Goal: Information Seeking & Learning: Find contact information

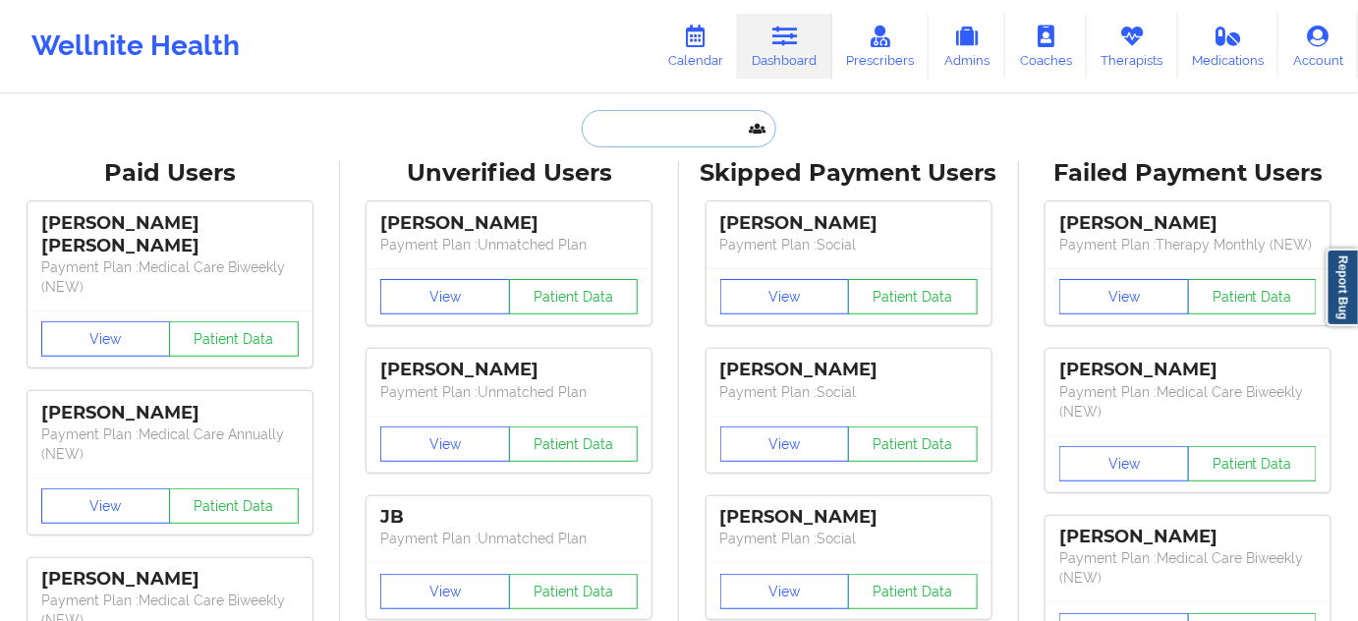
click at [648, 130] on input "text" at bounding box center [679, 128] width 195 height 37
paste input "[PERSON_NAME][EMAIL_ADDRESS][PERSON_NAME][DOMAIN_NAME]"
type input "[PERSON_NAME][EMAIL_ADDRESS][PERSON_NAME][DOMAIN_NAME]"
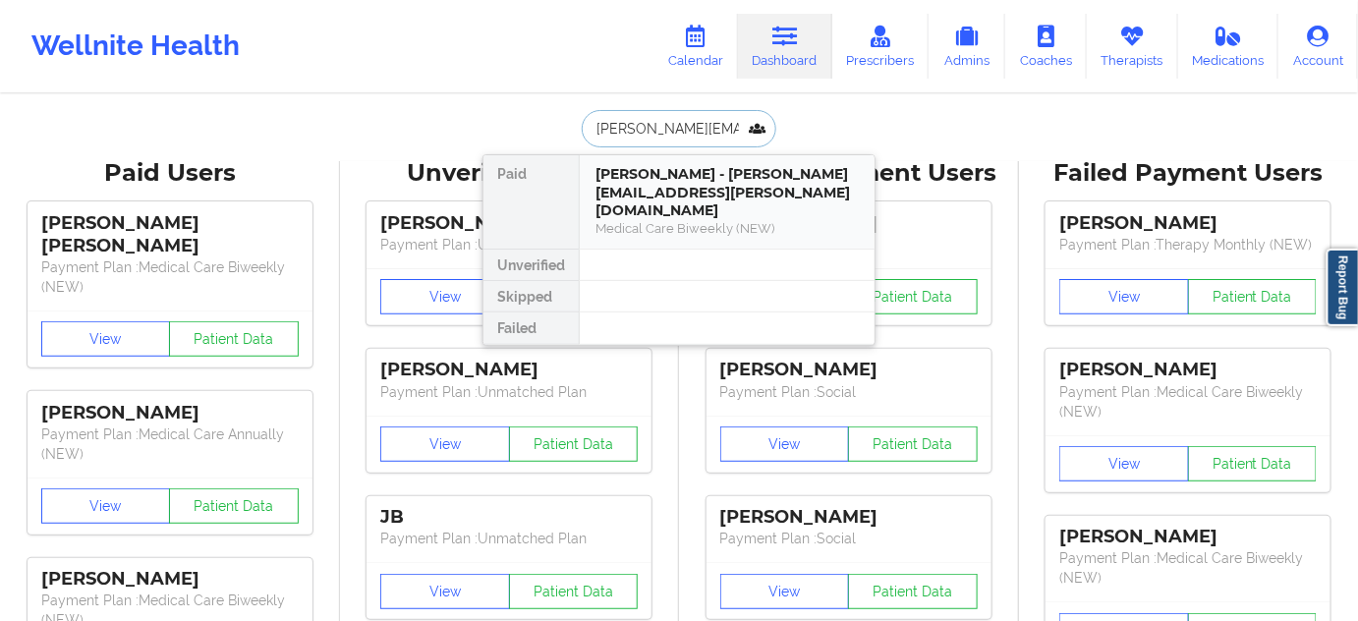
click at [667, 187] on div "[PERSON_NAME] - [PERSON_NAME][EMAIL_ADDRESS][PERSON_NAME][DOMAIN_NAME]" at bounding box center [727, 192] width 263 height 55
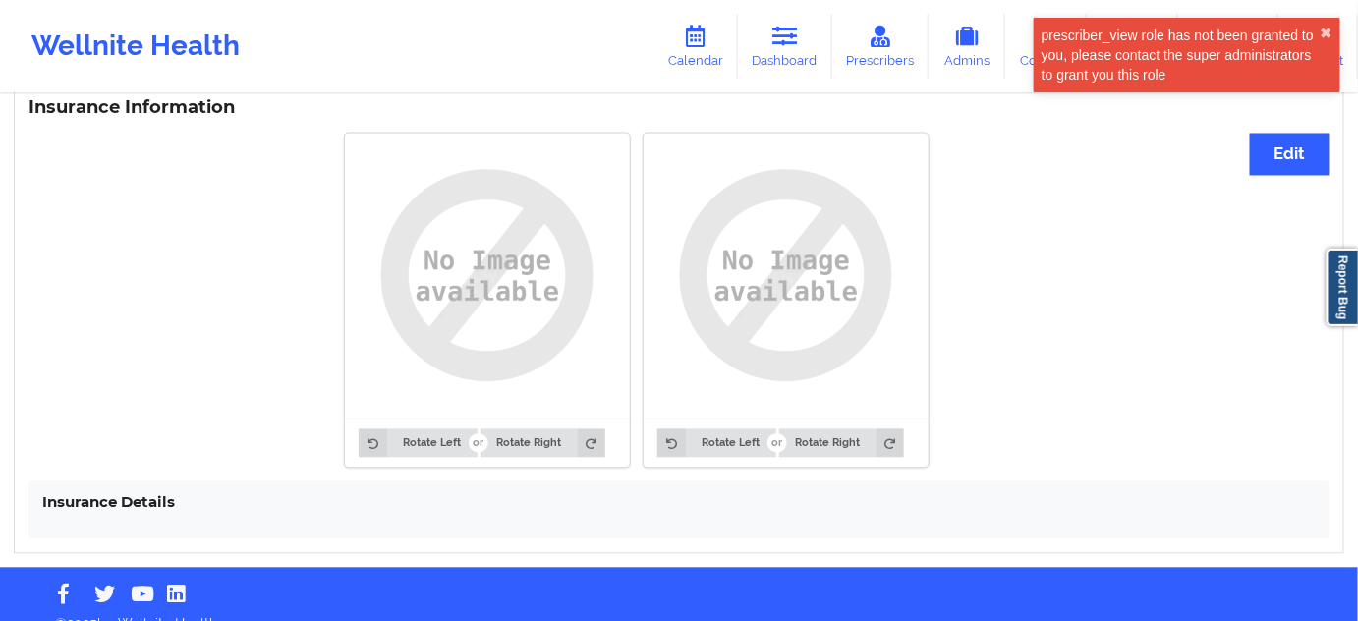
scroll to position [1228, 0]
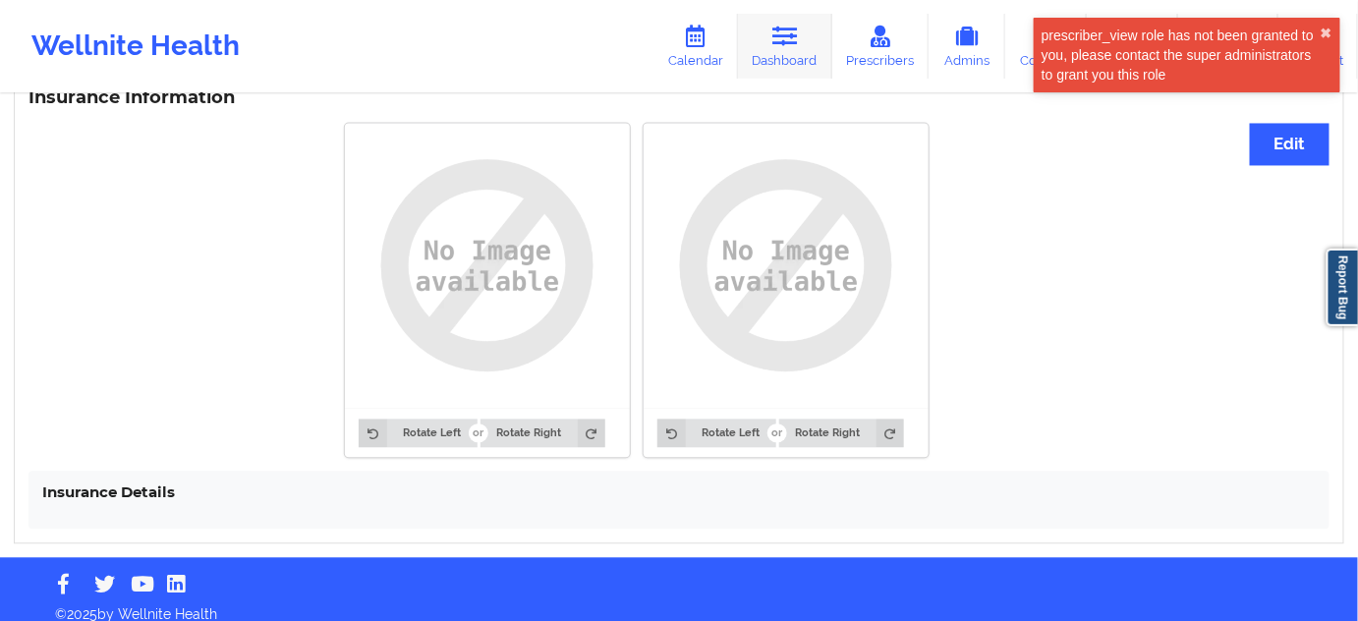
click at [771, 51] on link "Dashboard" at bounding box center [785, 46] width 94 height 65
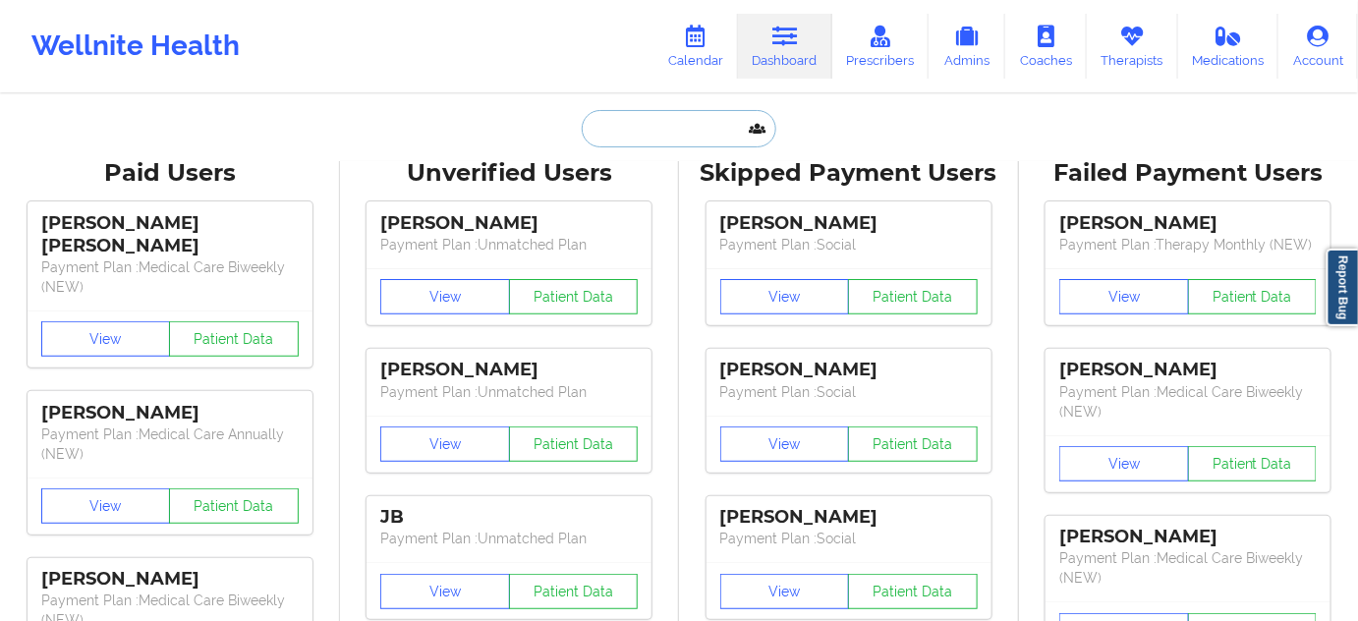
click at [653, 127] on input "text" at bounding box center [679, 128] width 195 height 37
paste input "[EMAIL_ADDRESS][DOMAIN_NAME]"
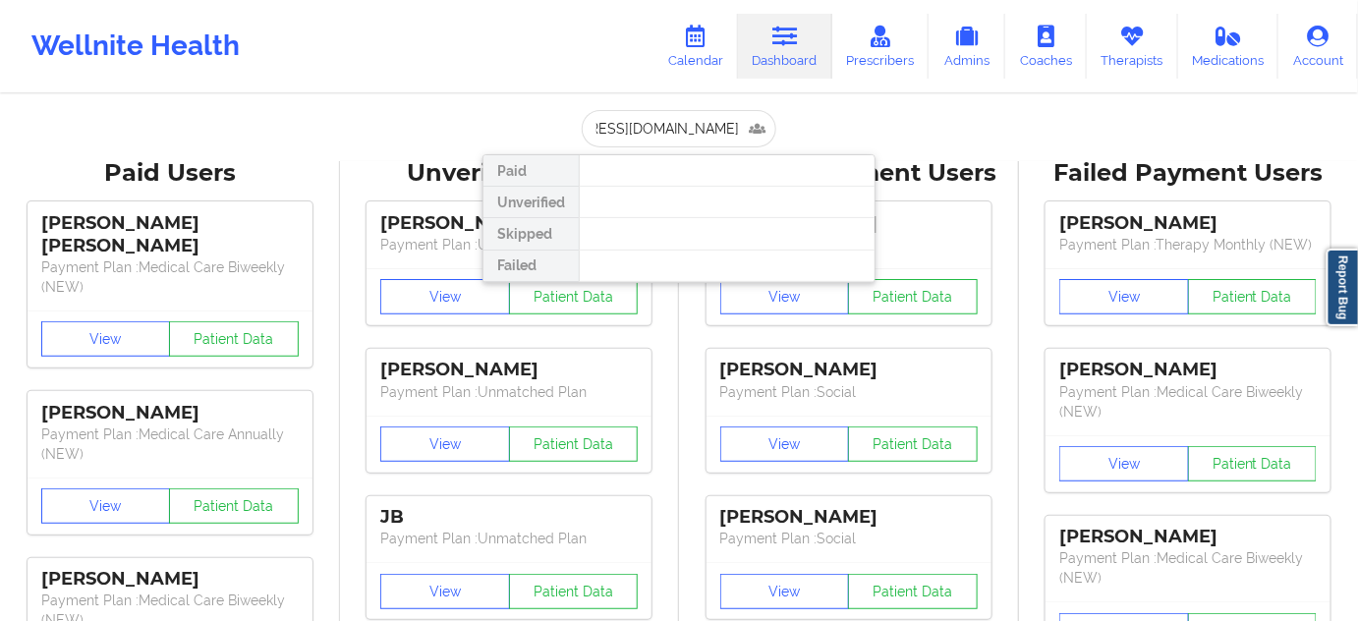
click at [658, 200] on div at bounding box center [727, 202] width 296 height 31
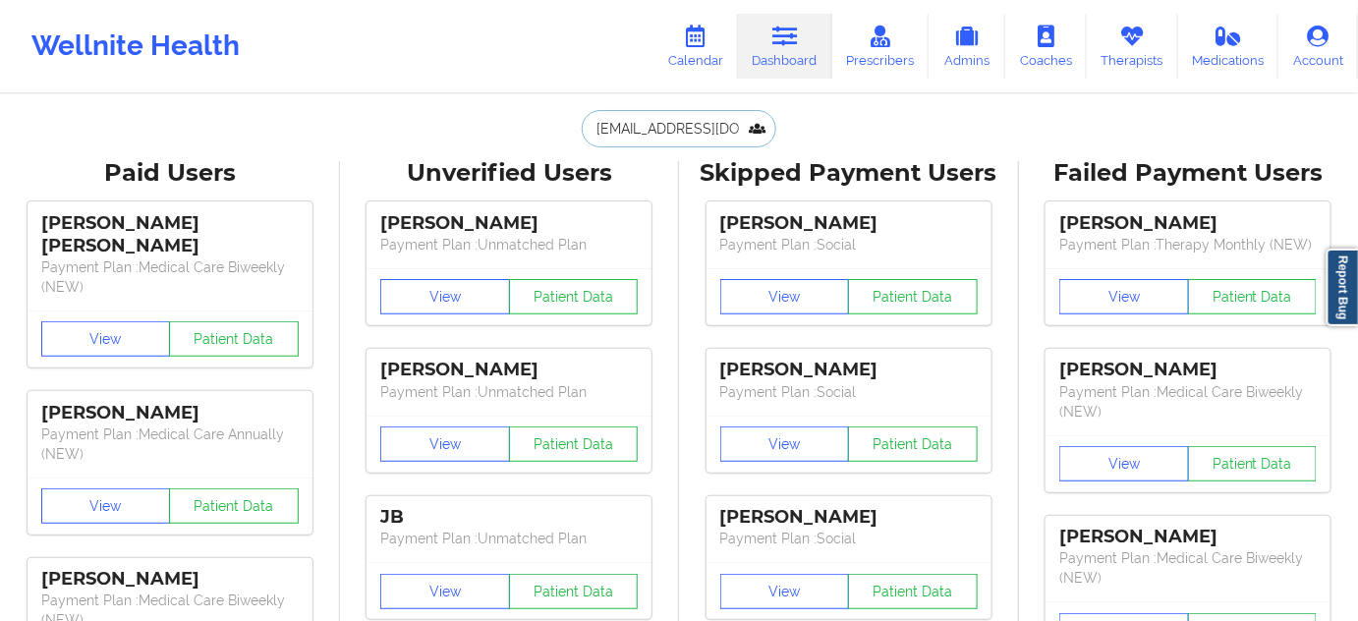
click at [653, 130] on input "[EMAIL_ADDRESS][DOMAIN_NAME]" at bounding box center [679, 128] width 195 height 37
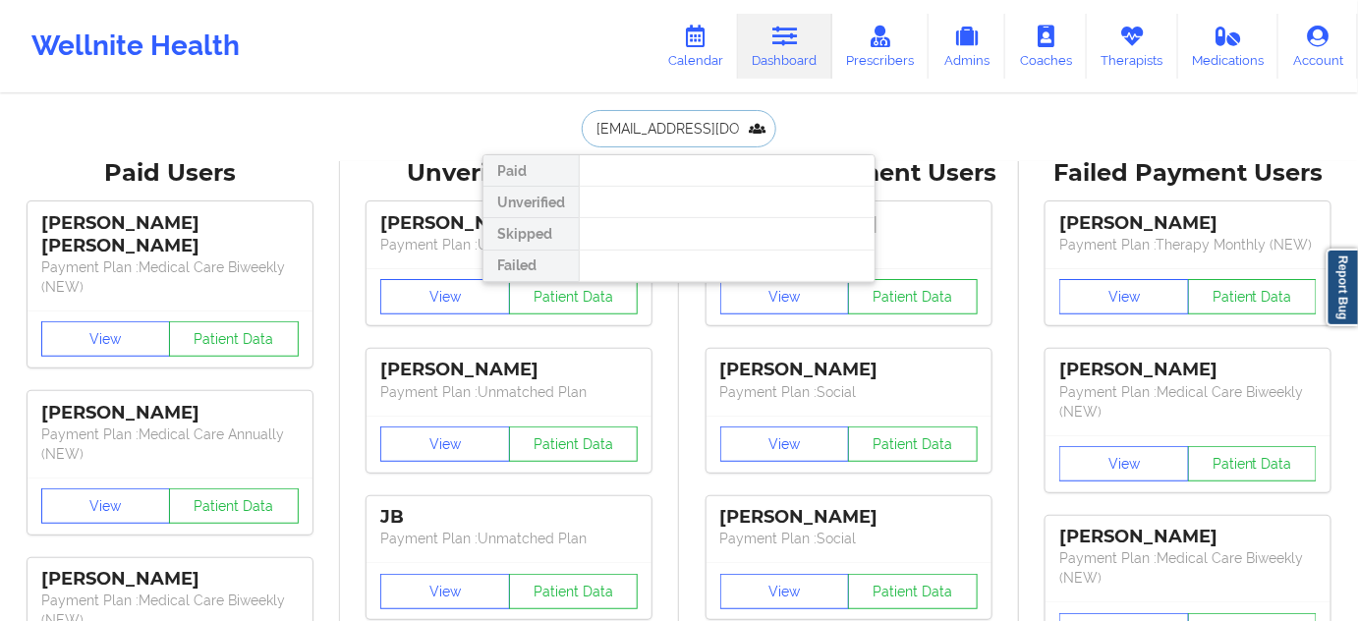
paste input "[EMAIL_ADDRESS]"
type input "[EMAIL_ADDRESS][DOMAIN_NAME]"
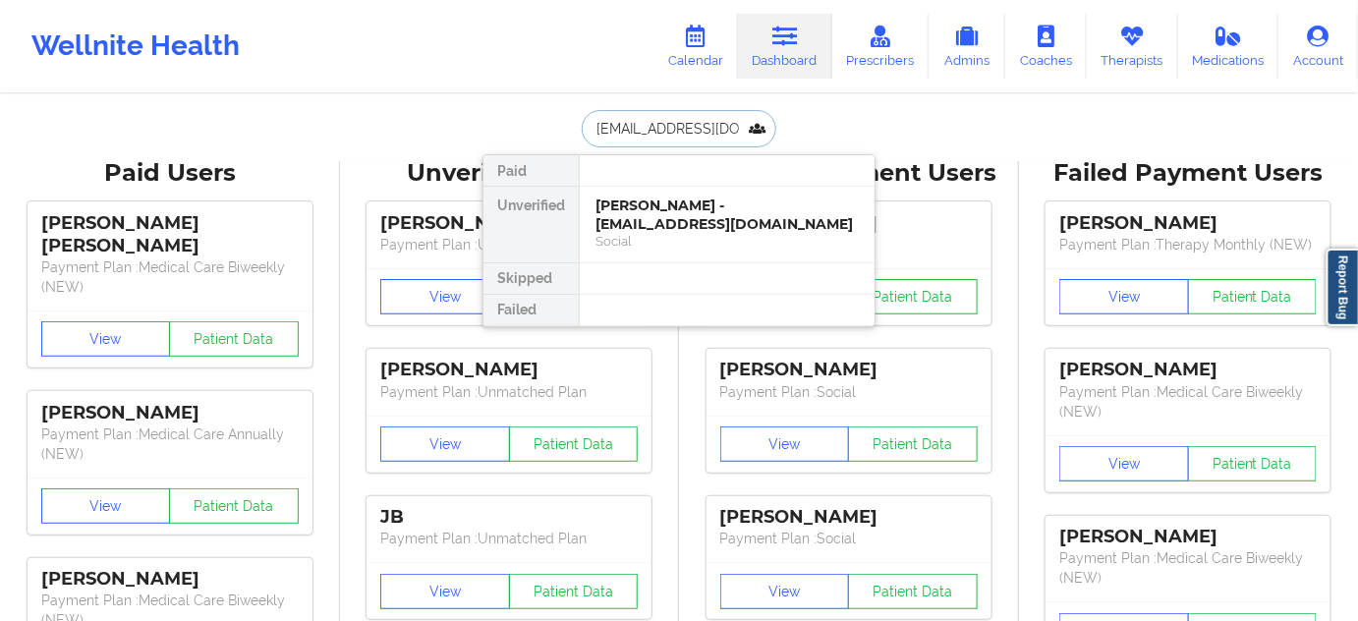
click at [651, 190] on div "[PERSON_NAME] - [EMAIL_ADDRESS][DOMAIN_NAME] Social" at bounding box center [727, 225] width 295 height 76
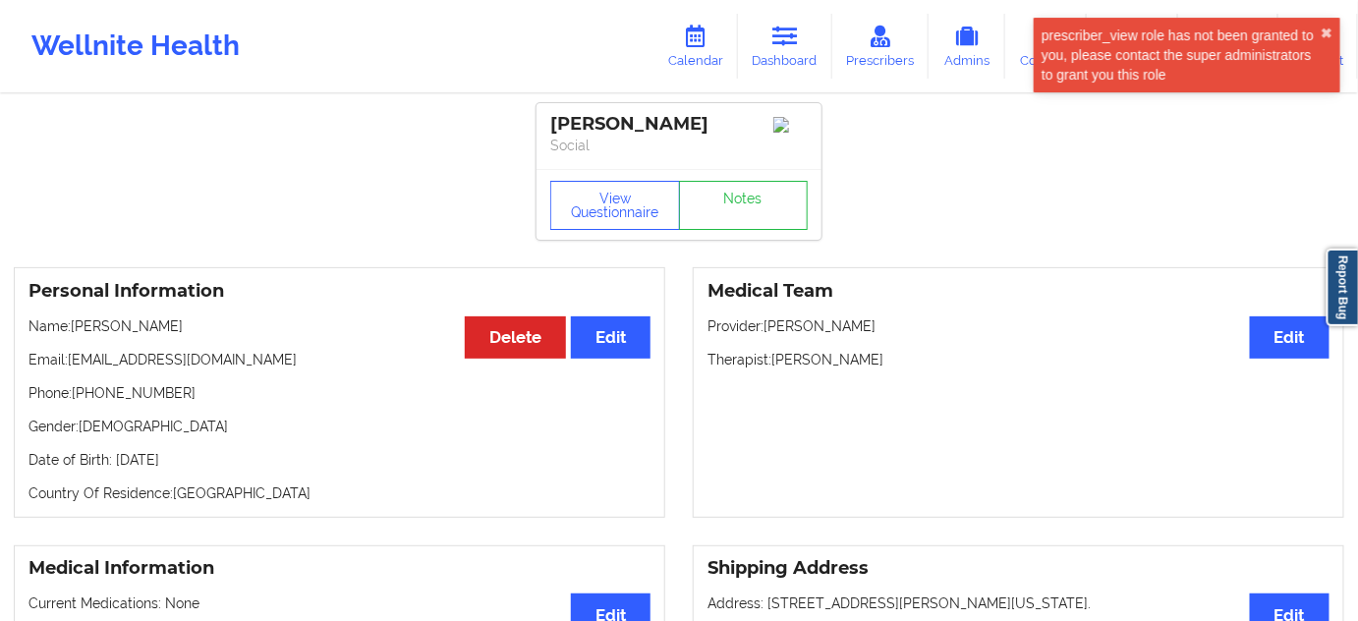
click at [609, 113] on div "[PERSON_NAME]" at bounding box center [679, 124] width 258 height 23
copy div "[PERSON_NAME]"
click at [668, 122] on div "[PERSON_NAME]" at bounding box center [679, 124] width 258 height 23
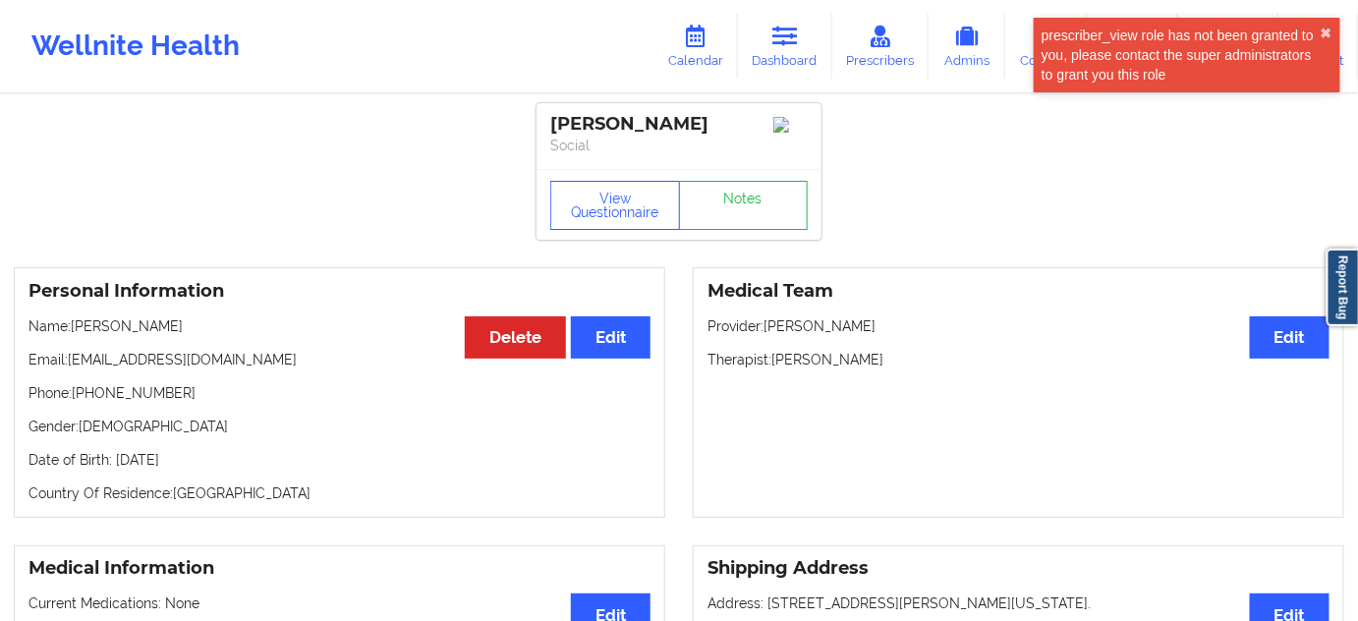
copy div "[PERSON_NAME]"
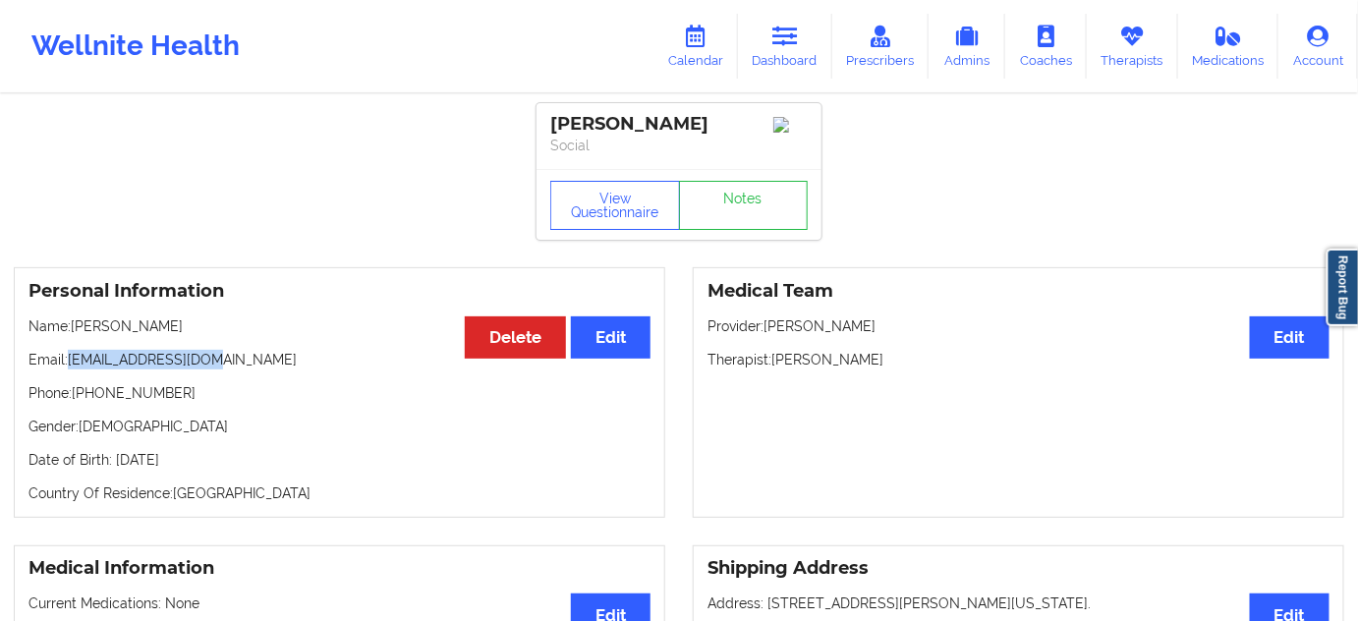
drag, startPoint x: 71, startPoint y: 369, endPoint x: 249, endPoint y: 366, distance: 177.9
click at [249, 366] on p "Email: [EMAIL_ADDRESS][DOMAIN_NAME]" at bounding box center [340, 360] width 622 height 20
copy p "[EMAIL_ADDRESS][DOMAIN_NAME]"
drag, startPoint x: 76, startPoint y: 397, endPoint x: 171, endPoint y: 391, distance: 95.5
click at [171, 391] on p "Phone: [PHONE_NUMBER]" at bounding box center [340, 393] width 622 height 20
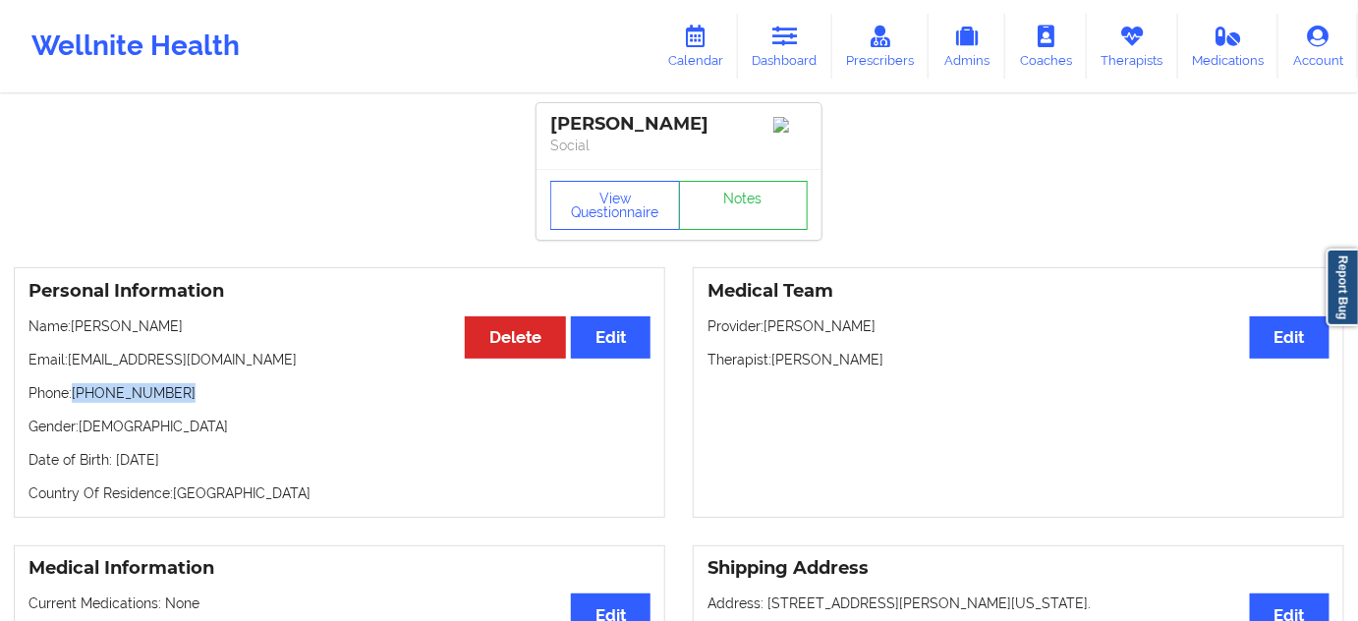
copy p "[PHONE_NUMBER]"
click at [771, 64] on link "Dashboard" at bounding box center [785, 46] width 94 height 65
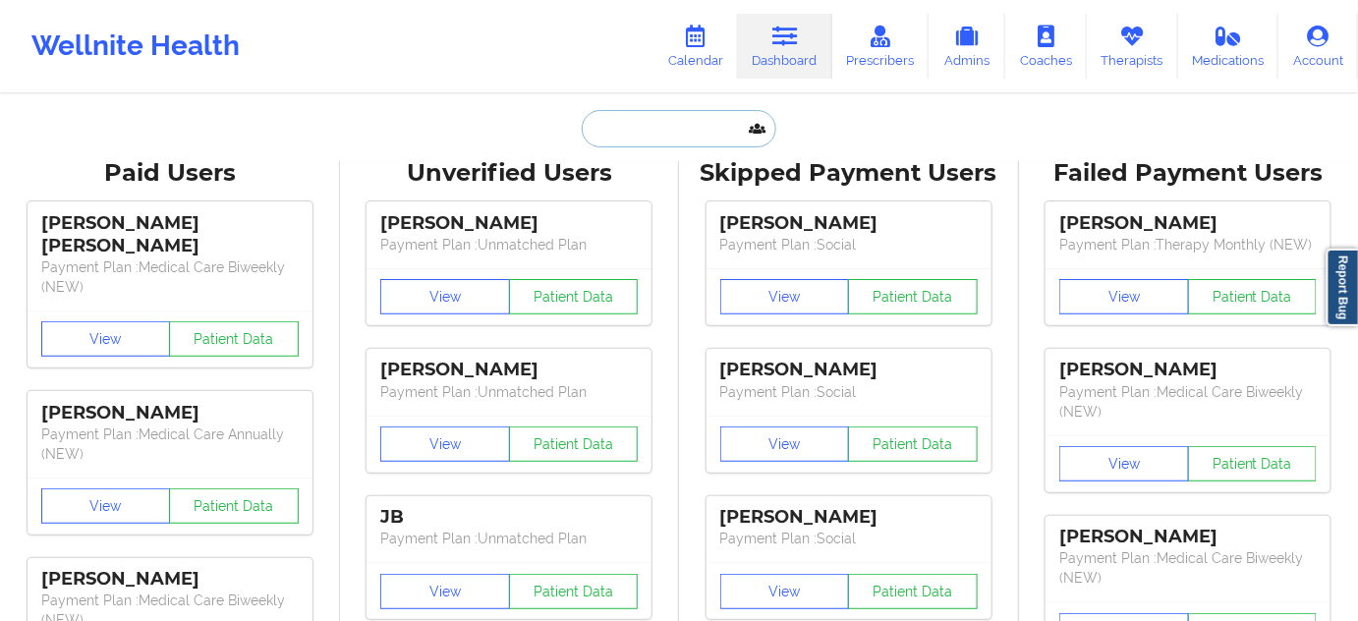
click at [639, 133] on input "text" at bounding box center [679, 128] width 195 height 37
paste input "[EMAIL_ADDRESS][DOMAIN_NAME]"
type input "[EMAIL_ADDRESS][DOMAIN_NAME]"
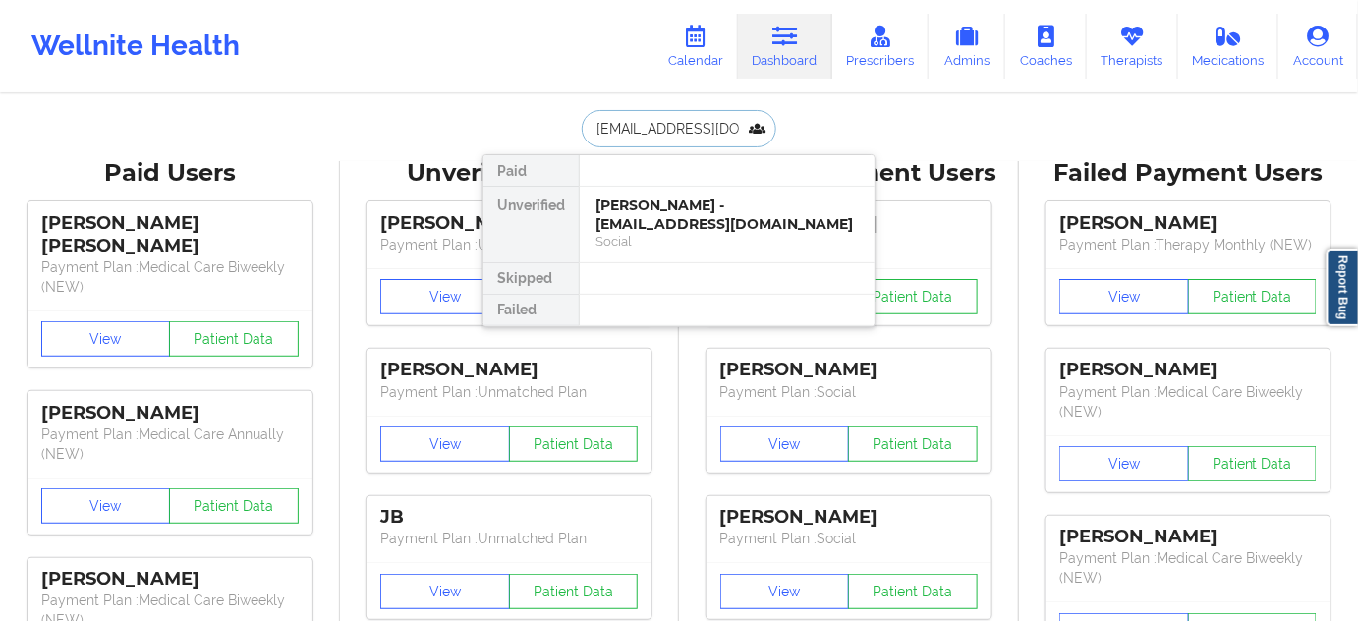
click at [655, 211] on div "[PERSON_NAME] - [EMAIL_ADDRESS][DOMAIN_NAME]" at bounding box center [727, 215] width 263 height 36
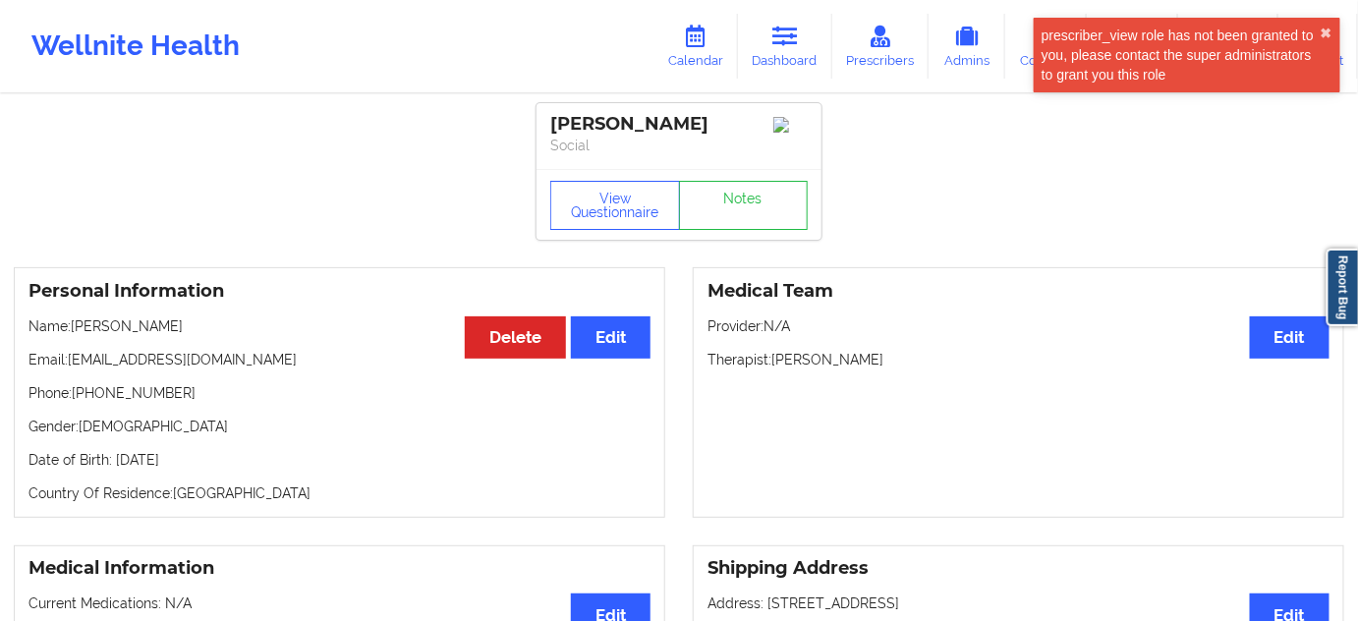
click at [577, 125] on div "[PERSON_NAME]" at bounding box center [679, 124] width 258 height 23
copy div "[PERSON_NAME]"
click at [680, 124] on div "[PERSON_NAME]" at bounding box center [679, 124] width 258 height 23
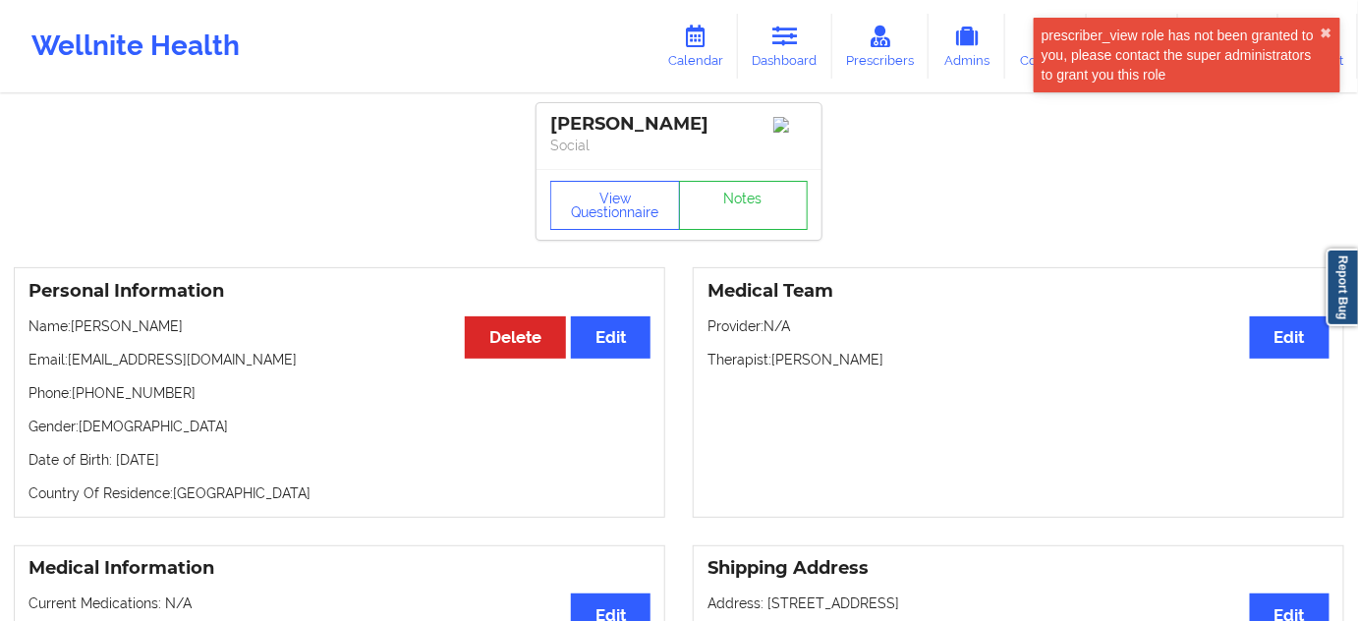
copy div "[GEOGRAPHIC_DATA]"
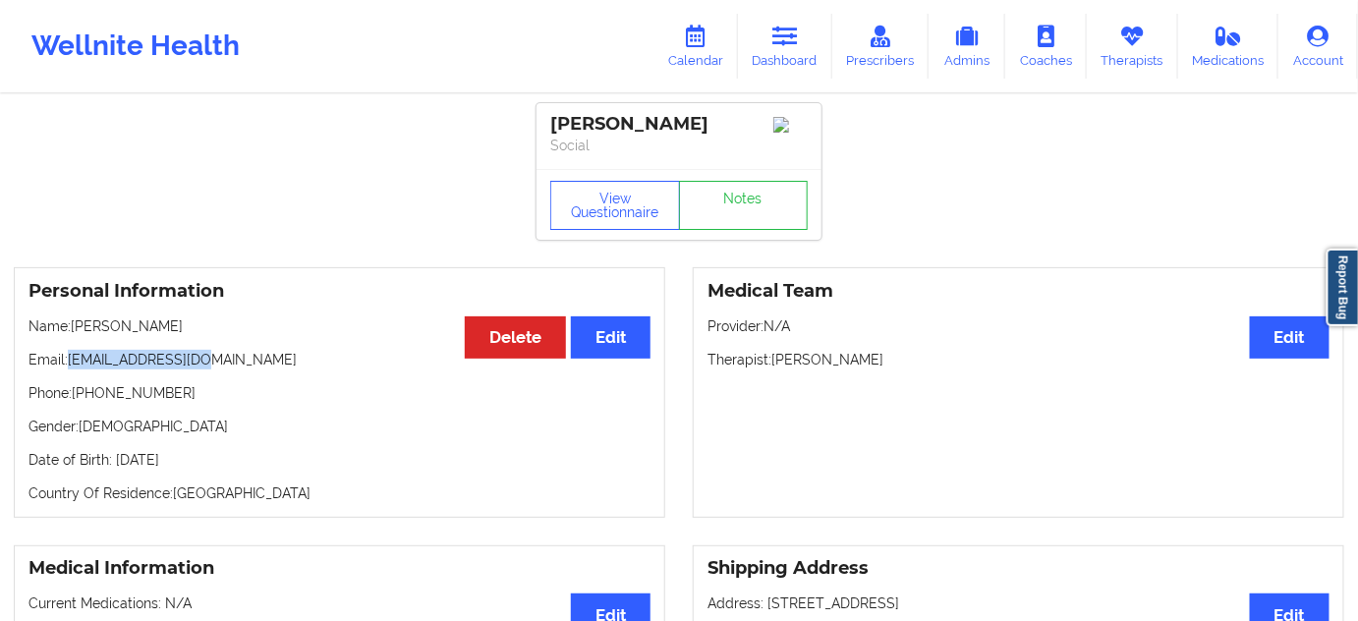
drag, startPoint x: 73, startPoint y: 367, endPoint x: 201, endPoint y: 349, distance: 129.0
click at [201, 349] on div "Personal Information Edit Delete Name: [PERSON_NAME] Email: [EMAIL_ADDRESS][DOM…" at bounding box center [340, 392] width 652 height 251
copy p "[EMAIL_ADDRESS][DOMAIN_NAME]"
drag, startPoint x: 73, startPoint y: 396, endPoint x: 367, endPoint y: 355, distance: 296.8
click at [241, 390] on p "Phone: [PHONE_NUMBER]" at bounding box center [340, 393] width 622 height 20
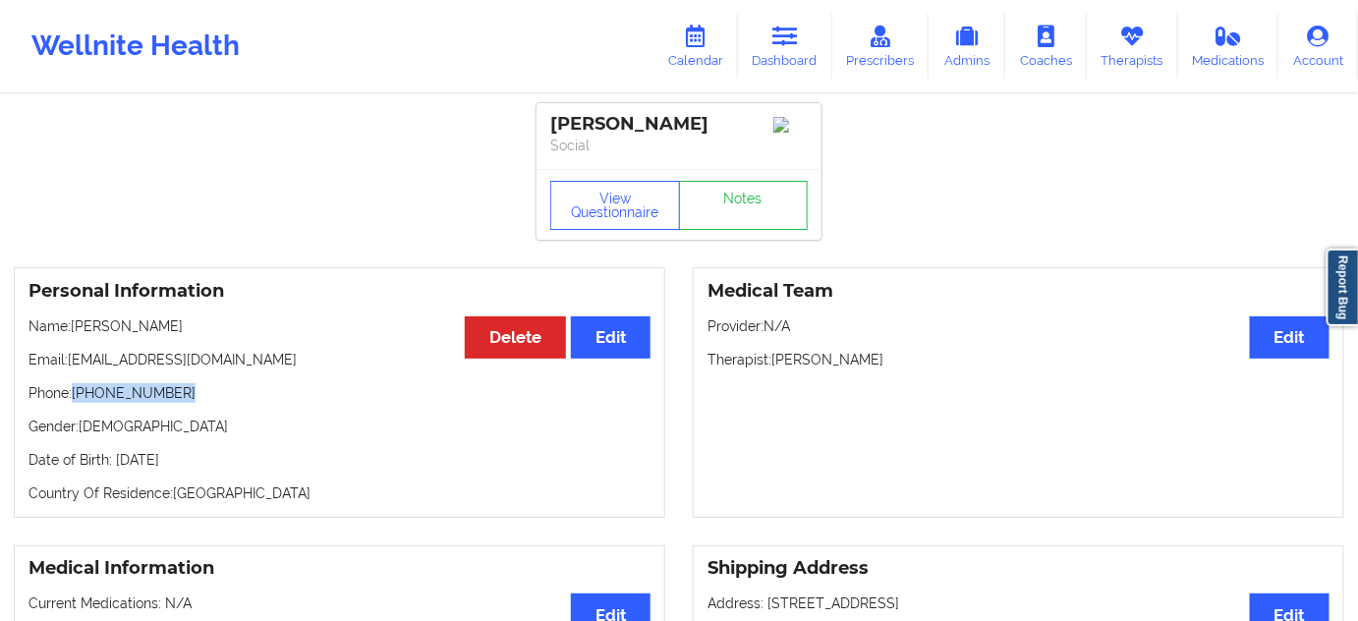
copy p "[PHONE_NUMBER]"
click at [789, 64] on link "Dashboard" at bounding box center [785, 46] width 94 height 65
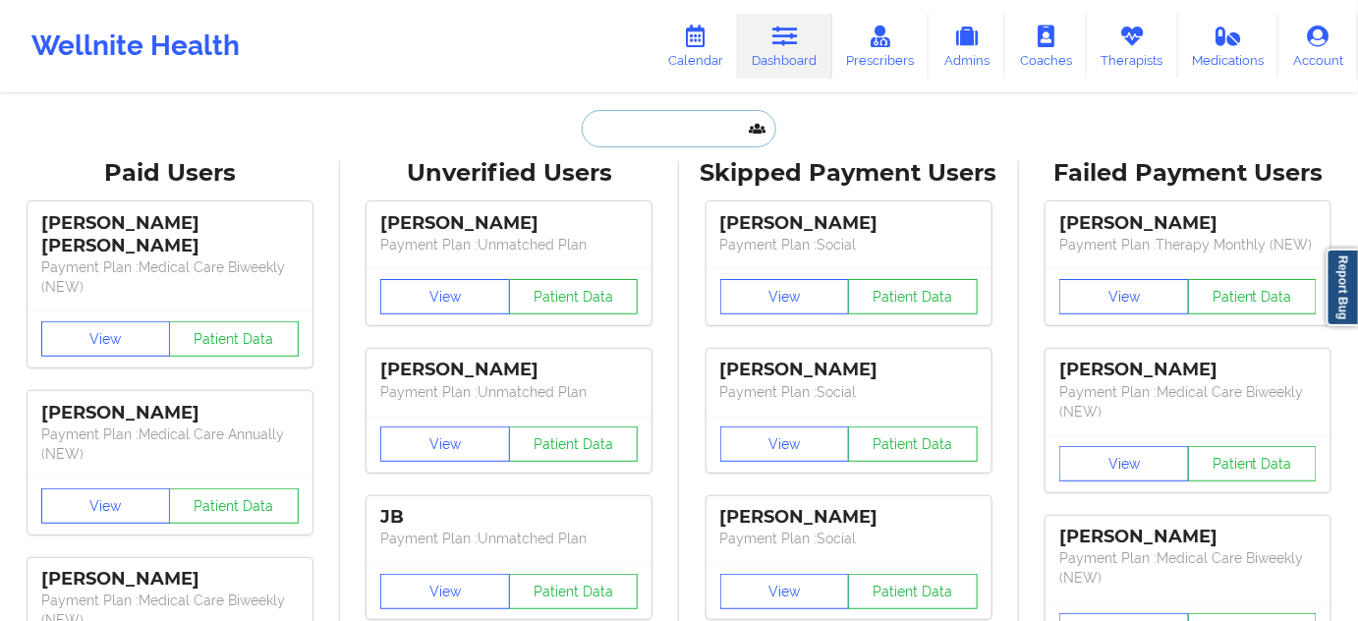
click at [690, 134] on input "text" at bounding box center [679, 128] width 195 height 37
paste input "[EMAIL_ADDRESS][DOMAIN_NAME]"
type input "[EMAIL_ADDRESS][DOMAIN_NAME]"
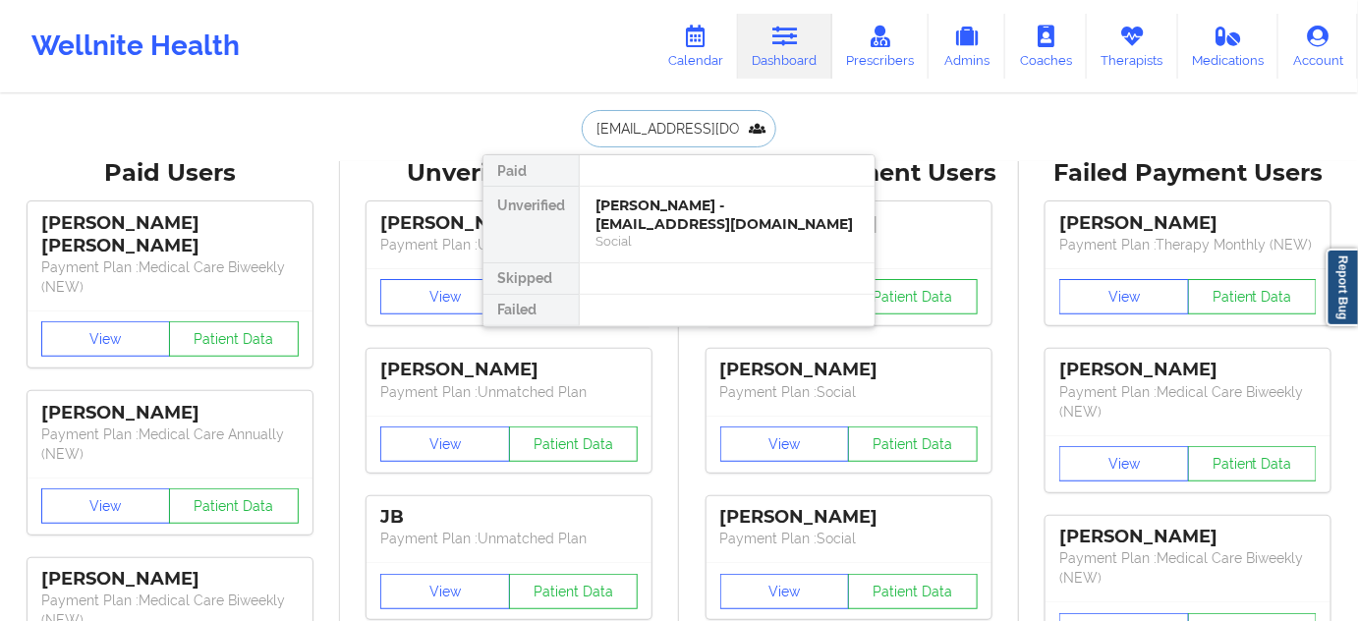
click at [666, 233] on div "Social" at bounding box center [727, 241] width 263 height 17
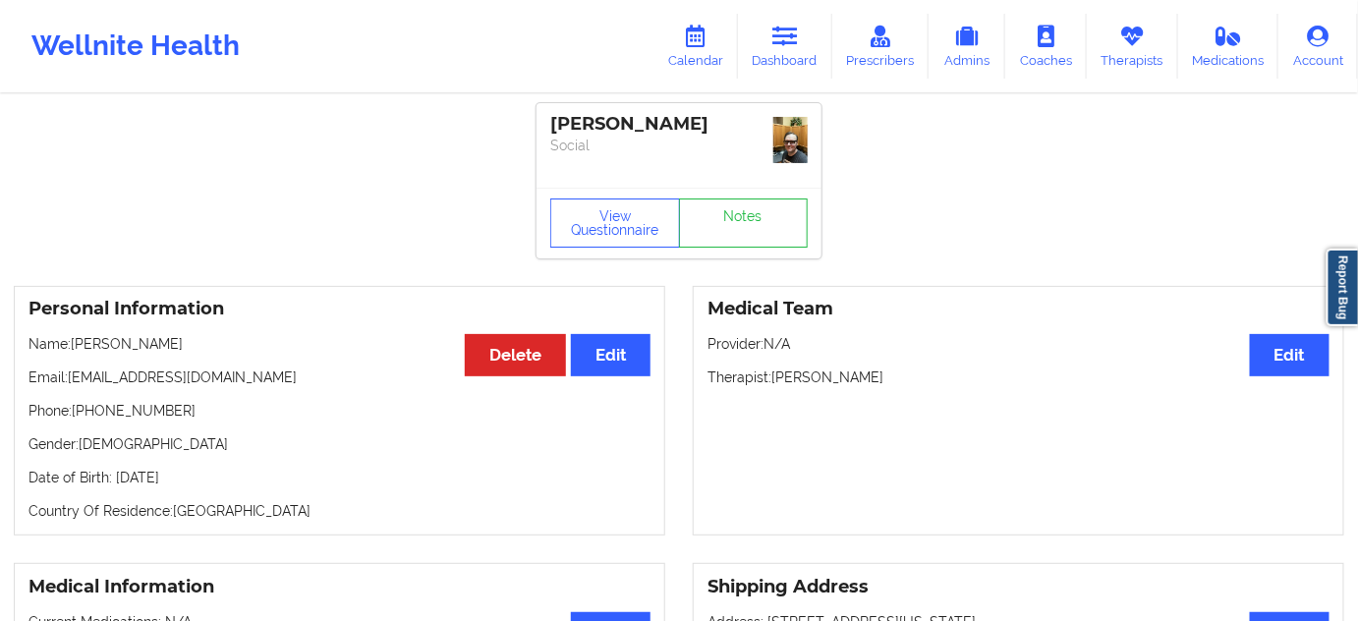
click at [563, 130] on div "[PERSON_NAME]" at bounding box center [679, 124] width 258 height 23
copy div "[PERSON_NAME]"
click at [642, 113] on div "[PERSON_NAME]" at bounding box center [679, 124] width 258 height 23
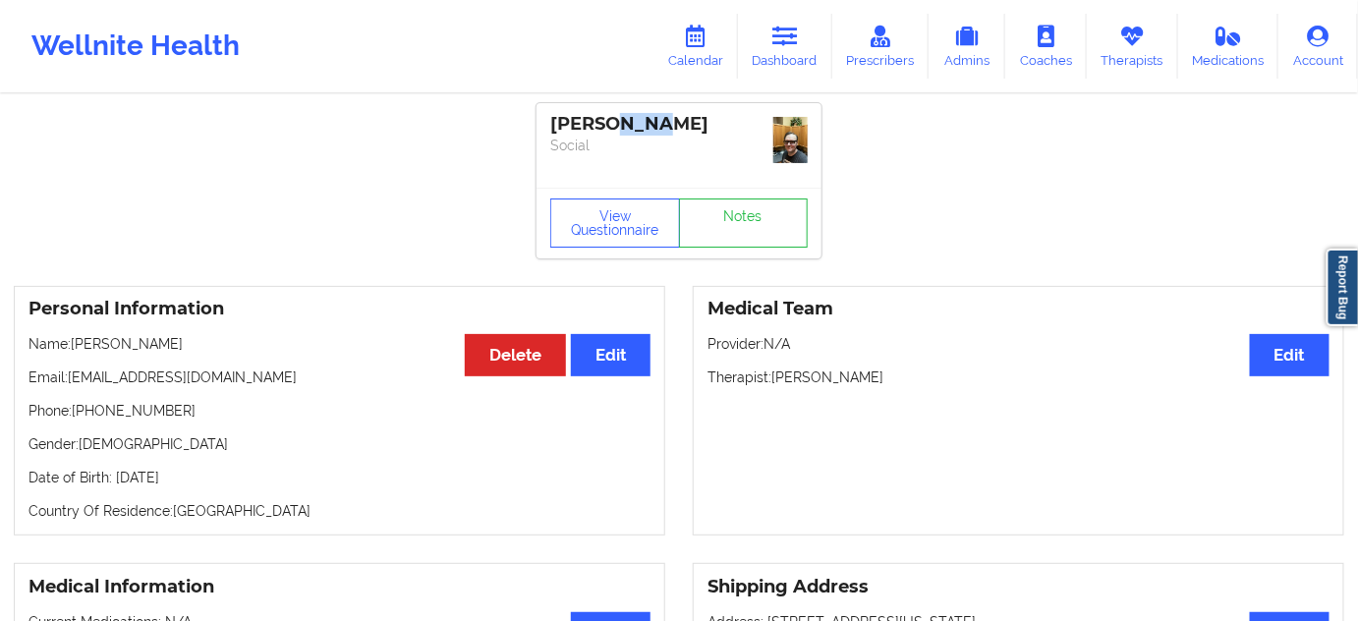
copy div "Bass"
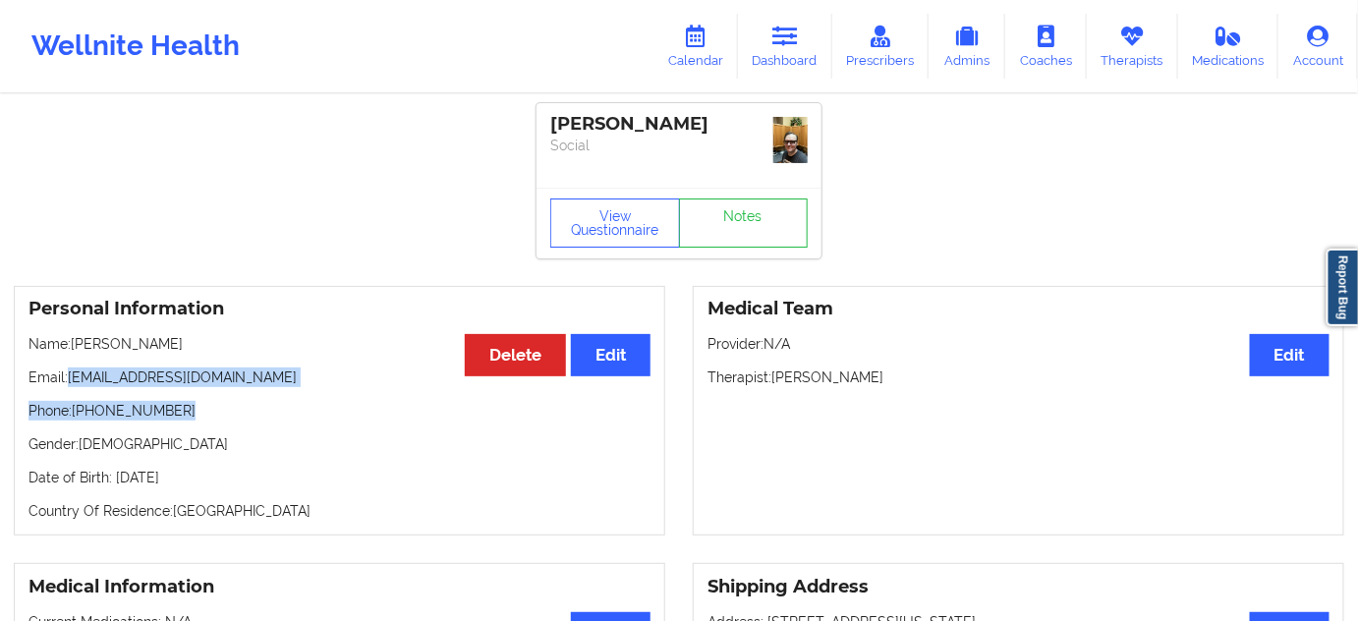
drag, startPoint x: 68, startPoint y: 377, endPoint x: 235, endPoint y: 391, distance: 167.7
click at [235, 391] on div "Personal Information Edit Delete Name: [PERSON_NAME] Email: [PERSON_NAME][EMAIL…" at bounding box center [340, 411] width 652 height 251
click at [318, 420] on p "Phone: [PHONE_NUMBER]" at bounding box center [340, 411] width 622 height 20
drag, startPoint x: 64, startPoint y: 376, endPoint x: 328, endPoint y: 380, distance: 264.5
click at [220, 370] on p "Email: [EMAIL_ADDRESS][DOMAIN_NAME]" at bounding box center [340, 378] width 622 height 20
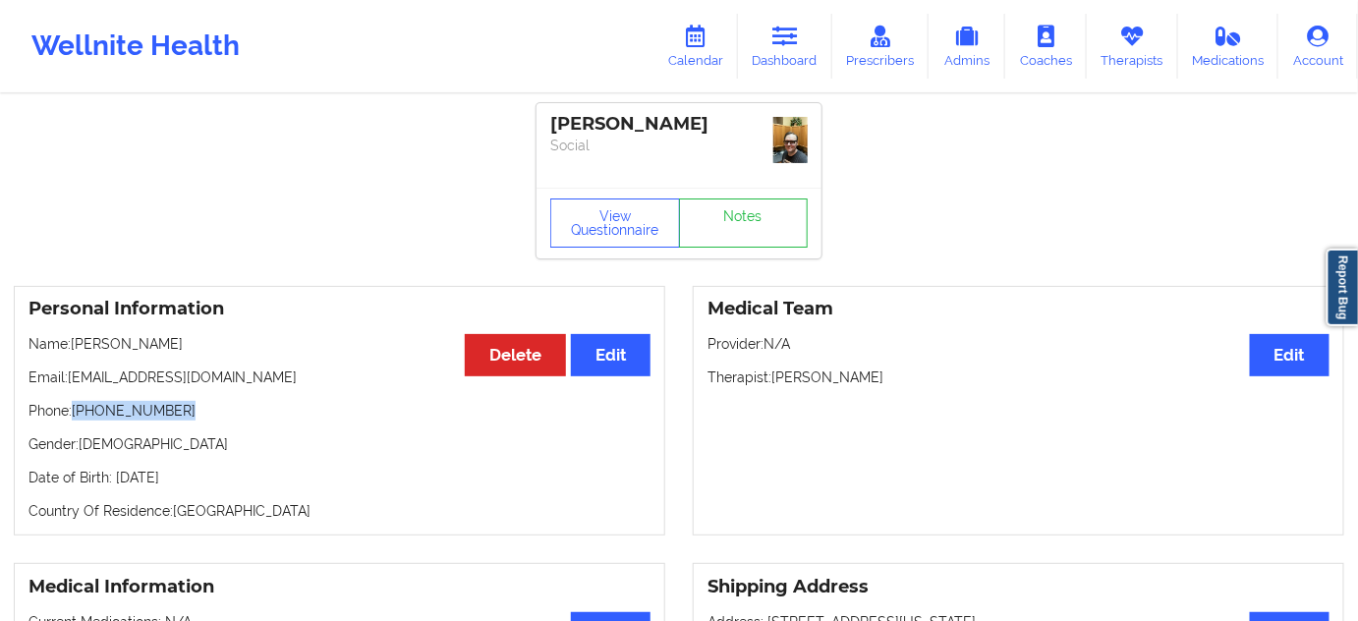
drag, startPoint x: 76, startPoint y: 407, endPoint x: 217, endPoint y: 407, distance: 141.6
click at [217, 407] on p "Phone: [PHONE_NUMBER]" at bounding box center [340, 411] width 622 height 20
click at [780, 33] on icon at bounding box center [786, 37] width 26 height 22
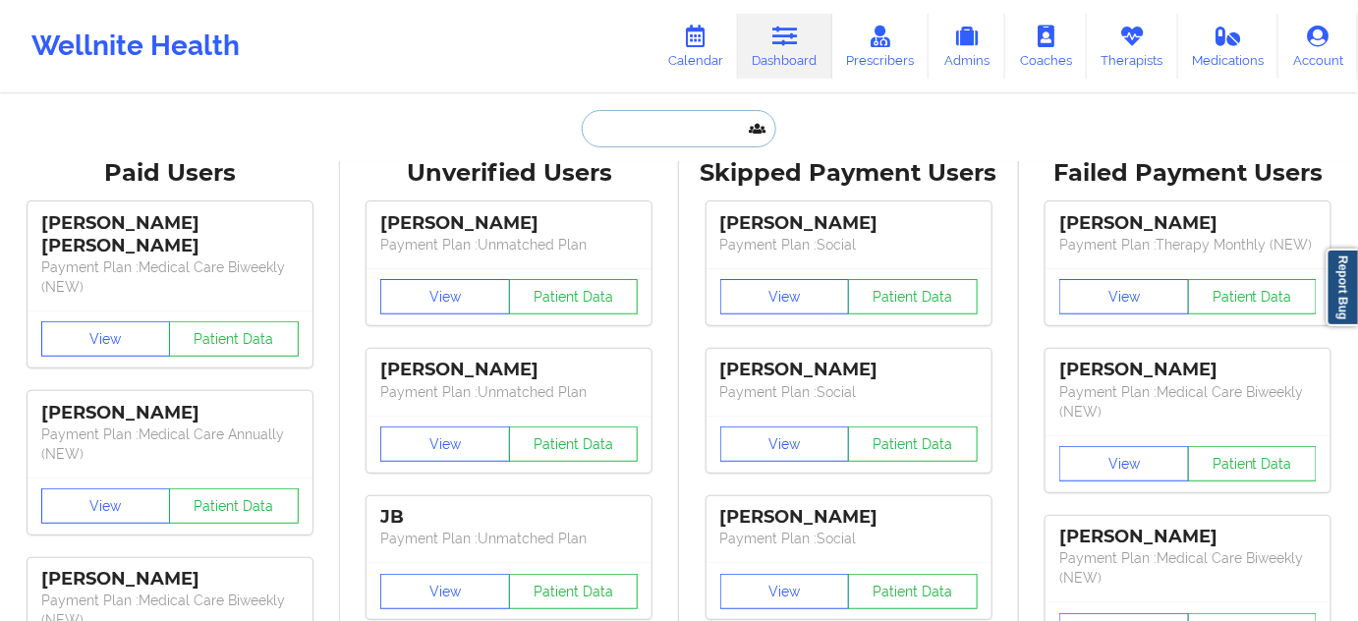
click at [656, 136] on input "text" at bounding box center [679, 128] width 195 height 37
paste input "[EMAIL_ADDRESS][DOMAIN_NAME]"
type input "[EMAIL_ADDRESS][DOMAIN_NAME]"
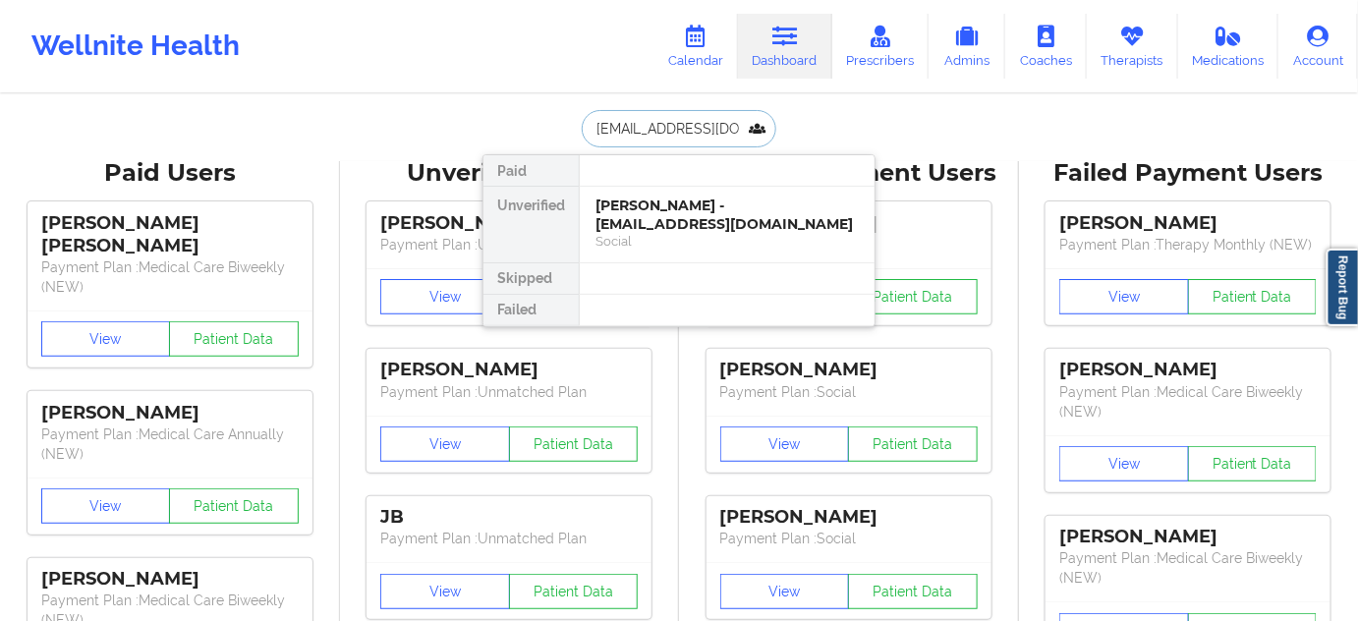
click at [660, 206] on div "[PERSON_NAME] - [EMAIL_ADDRESS][DOMAIN_NAME]" at bounding box center [727, 215] width 263 height 36
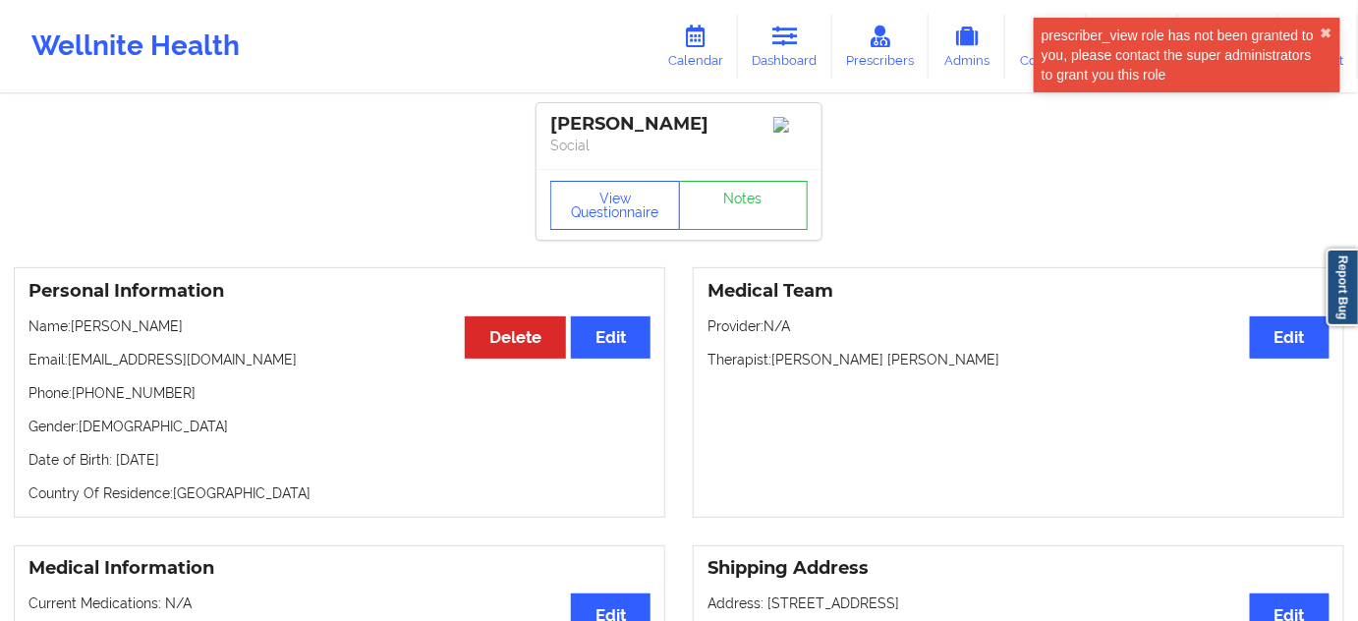
click at [154, 392] on p "Phone: [PHONE_NUMBER]" at bounding box center [340, 393] width 622 height 20
click at [567, 117] on div "[PERSON_NAME]" at bounding box center [679, 124] width 258 height 23
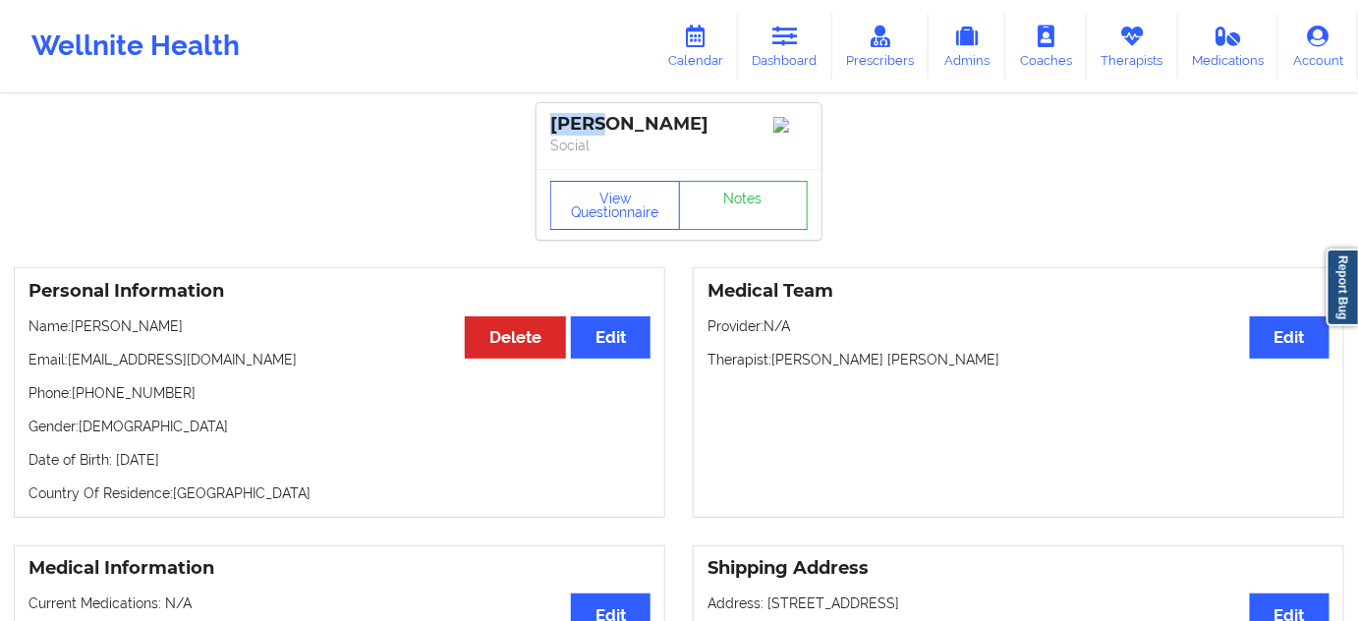
click at [567, 117] on div "[PERSON_NAME]" at bounding box center [679, 124] width 258 height 23
click at [607, 120] on div "[PERSON_NAME]" at bounding box center [679, 124] width 258 height 23
drag, startPoint x: 68, startPoint y: 364, endPoint x: 243, endPoint y: 365, distance: 175.0
click at [243, 365] on p "Email: [EMAIL_ADDRESS][DOMAIN_NAME]" at bounding box center [340, 360] width 622 height 20
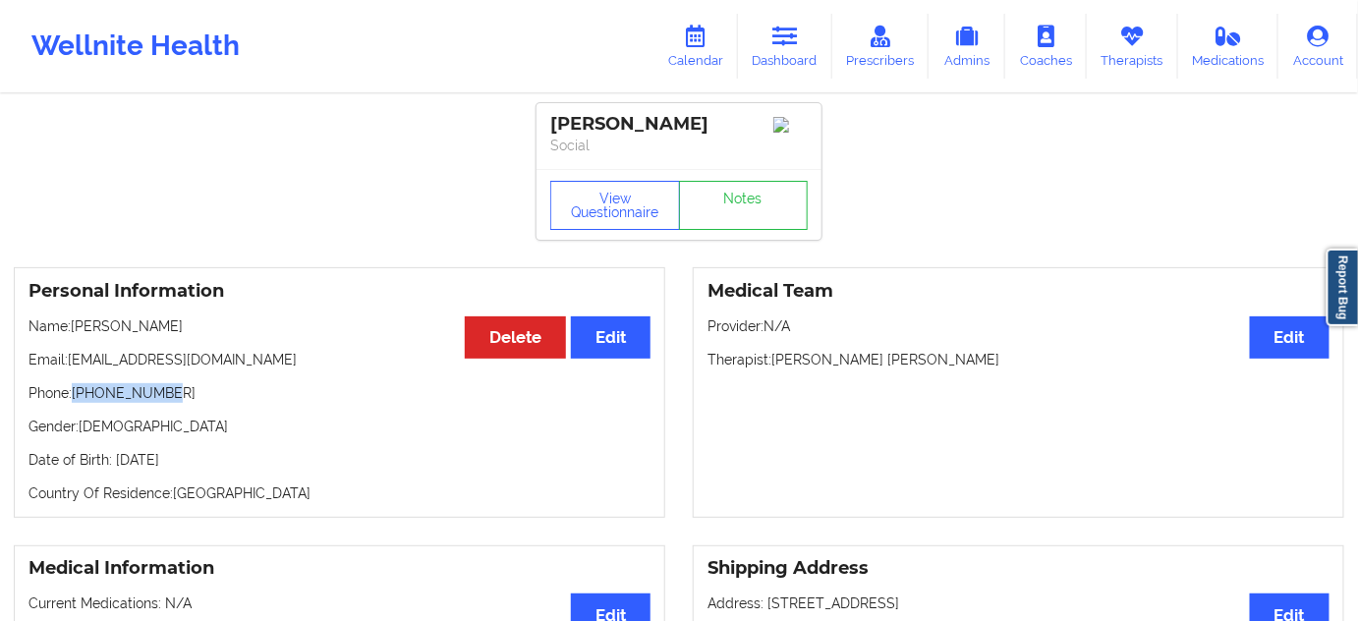
drag, startPoint x: 74, startPoint y: 400, endPoint x: 215, endPoint y: 393, distance: 141.7
click at [215, 393] on p "Phone: [PHONE_NUMBER]" at bounding box center [340, 393] width 622 height 20
click at [781, 48] on link "Dashboard" at bounding box center [785, 46] width 94 height 65
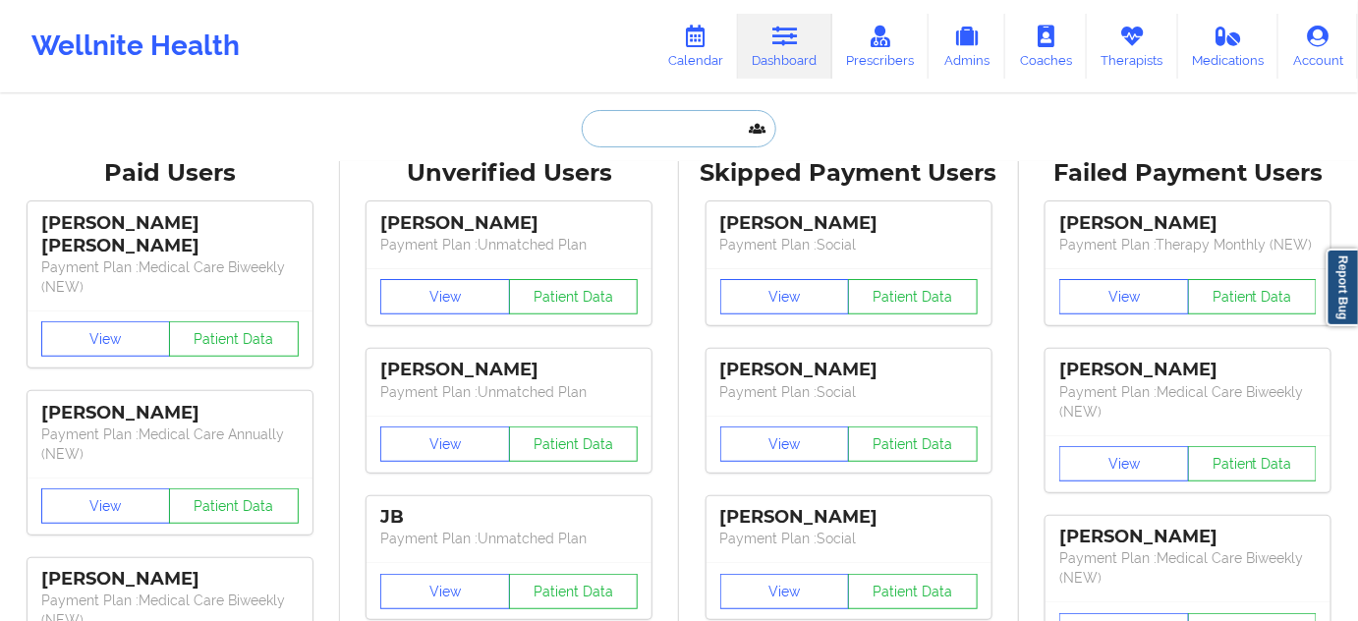
click at [702, 125] on input "text" at bounding box center [679, 128] width 195 height 37
paste input "[EMAIL_ADDRESS][DOMAIN_NAME]"
type input "[EMAIL_ADDRESS][DOMAIN_NAME]"
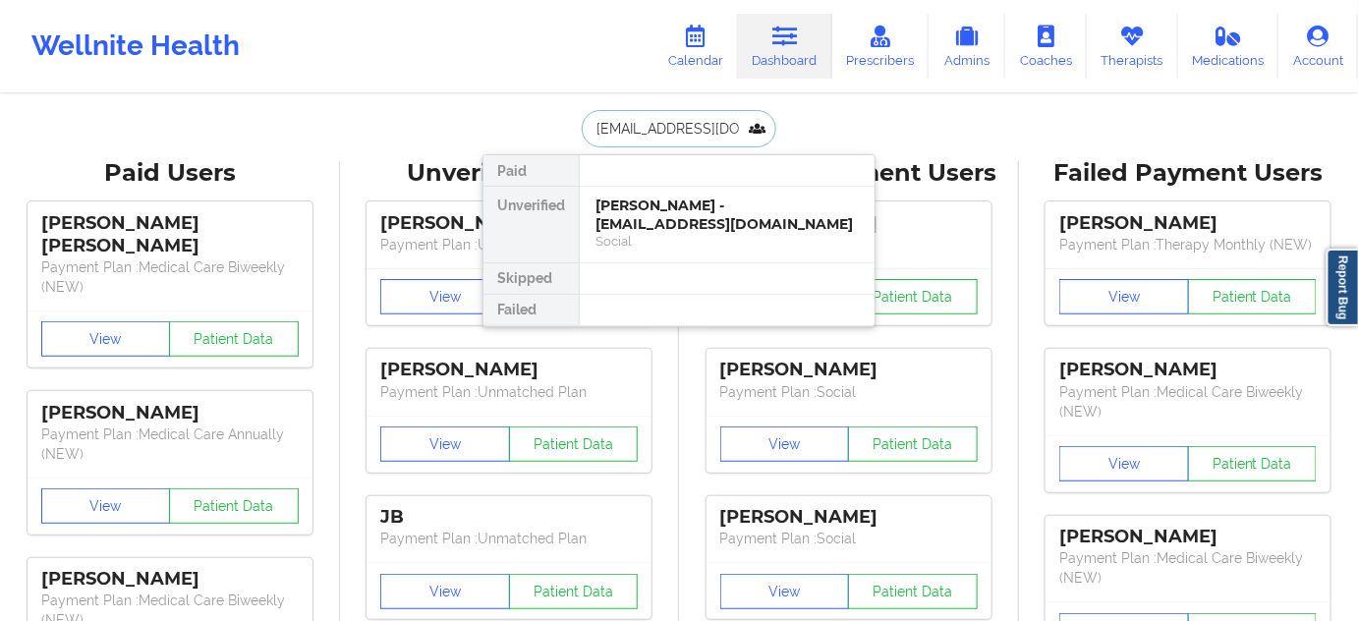
click at [687, 219] on div "[PERSON_NAME] - [EMAIL_ADDRESS][DOMAIN_NAME]" at bounding box center [727, 215] width 263 height 36
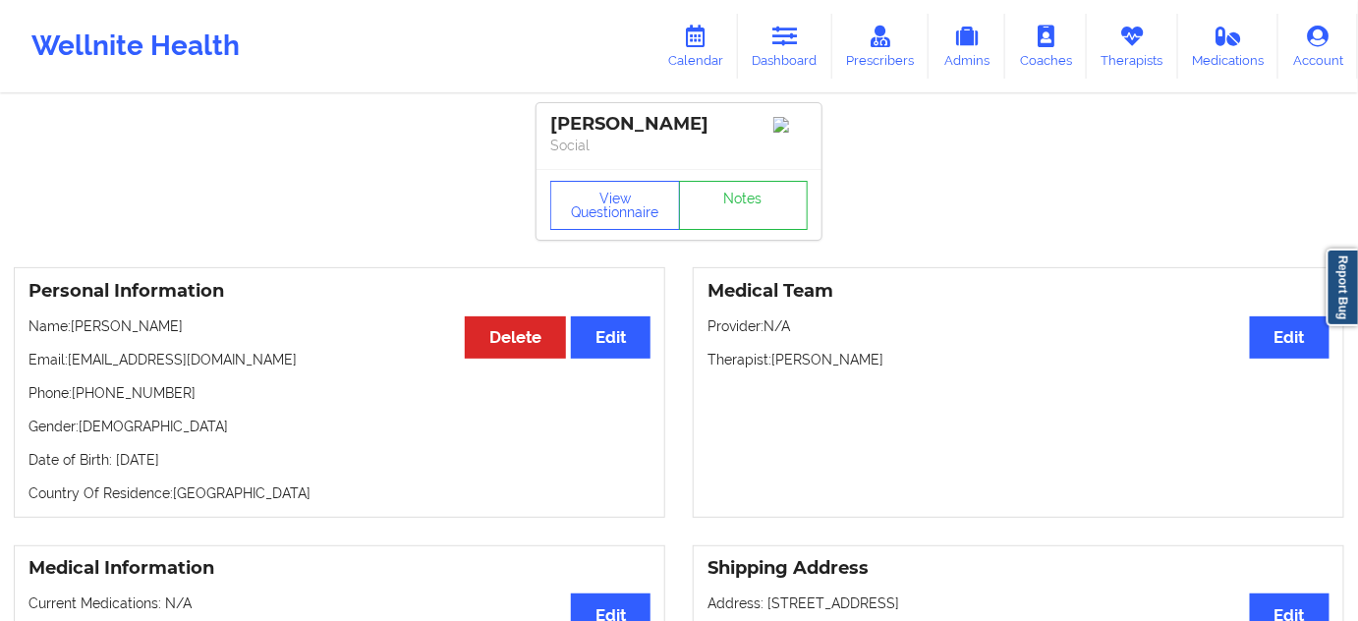
click at [670, 117] on div "[PERSON_NAME]" at bounding box center [679, 124] width 258 height 23
drag, startPoint x: 67, startPoint y: 358, endPoint x: 260, endPoint y: 340, distance: 193.5
click at [260, 340] on div "Personal Information Edit Delete Name: [PERSON_NAME] Email: [EMAIL_ADDRESS][DOM…" at bounding box center [340, 392] width 652 height 251
click at [281, 363] on p "Email: [EMAIL_ADDRESS][DOMAIN_NAME]" at bounding box center [340, 360] width 622 height 20
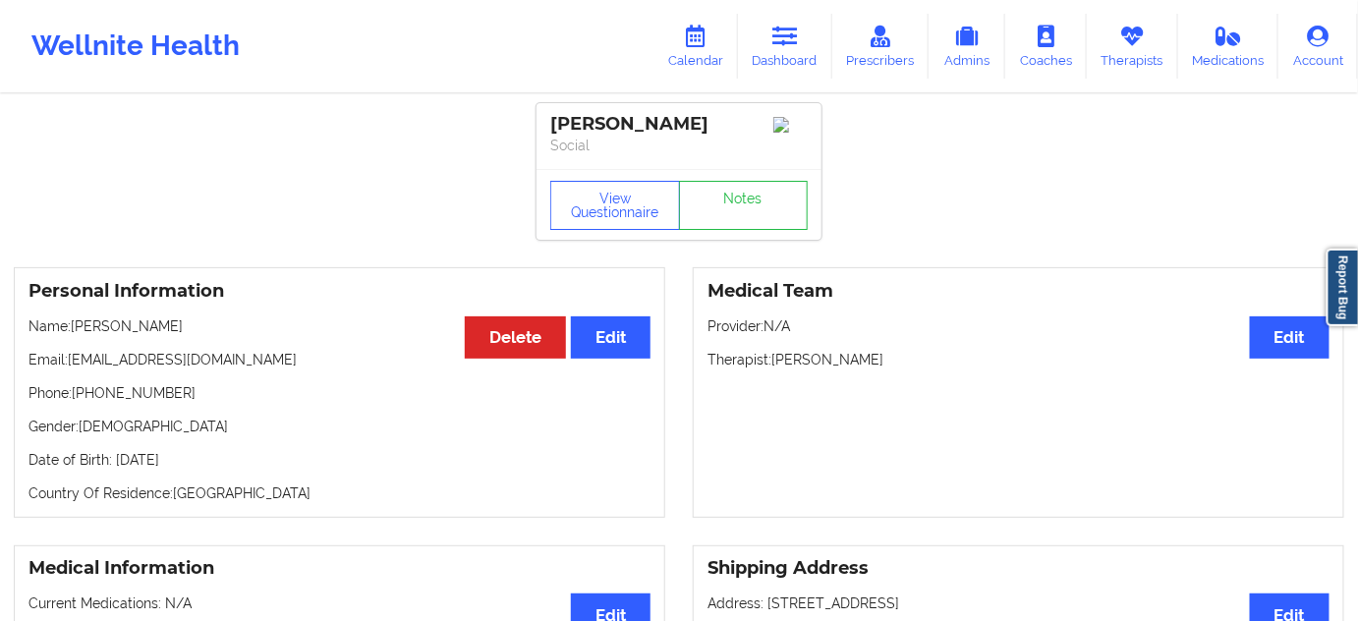
drag, startPoint x: 70, startPoint y: 366, endPoint x: 265, endPoint y: 337, distance: 197.7
click at [265, 337] on div "Personal Information Edit Delete Name: [PERSON_NAME] Email: [EMAIL_ADDRESS][DOM…" at bounding box center [340, 392] width 652 height 251
click at [280, 395] on p "Phone: [PHONE_NUMBER]" at bounding box center [340, 393] width 622 height 20
drag, startPoint x: 72, startPoint y: 362, endPoint x: 229, endPoint y: 352, distance: 157.6
click at [229, 352] on div "Personal Information Edit Delete Name: [PERSON_NAME] Email: [EMAIL_ADDRESS][DOM…" at bounding box center [340, 392] width 652 height 251
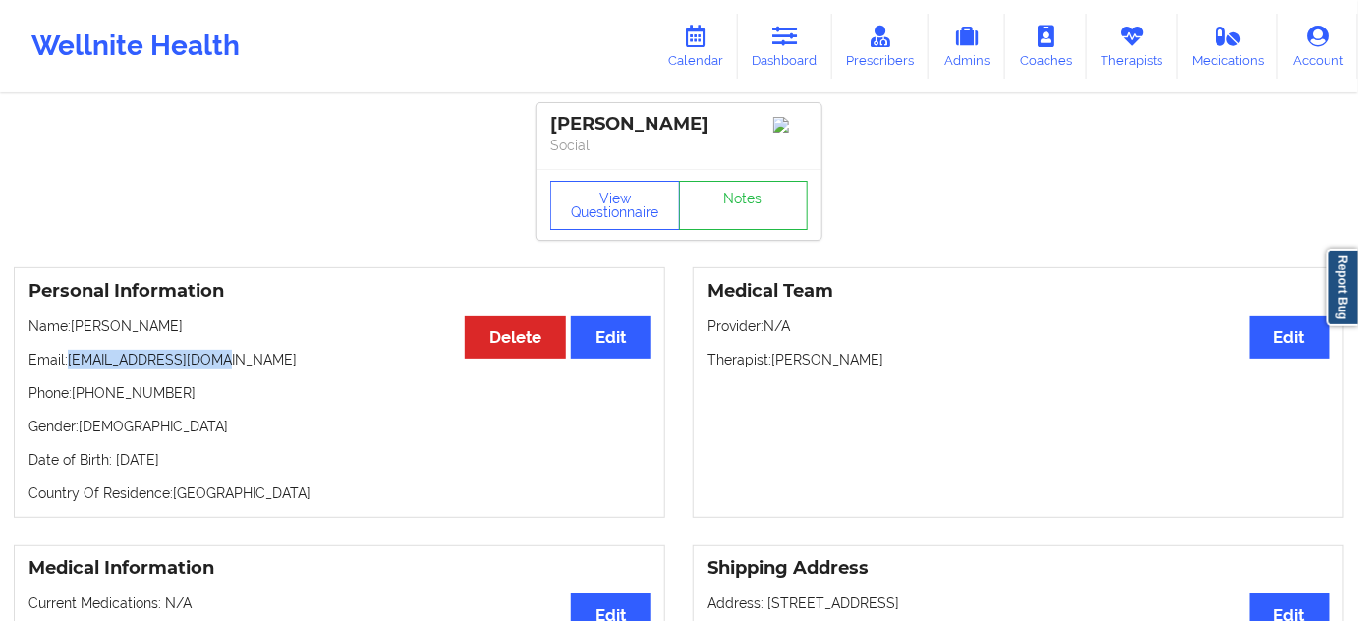
drag, startPoint x: 75, startPoint y: 397, endPoint x: 272, endPoint y: 376, distance: 198.8
click at [272, 376] on div "Personal Information Edit Delete Name: [PERSON_NAME] Email: [EMAIL_ADDRESS][DOM…" at bounding box center [340, 392] width 652 height 251
click at [237, 397] on p "Phone: [PHONE_NUMBER]" at bounding box center [340, 393] width 622 height 20
drag, startPoint x: 74, startPoint y: 398, endPoint x: 203, endPoint y: 400, distance: 129.8
click at [203, 400] on p "Phone: [PHONE_NUMBER]" at bounding box center [340, 393] width 622 height 20
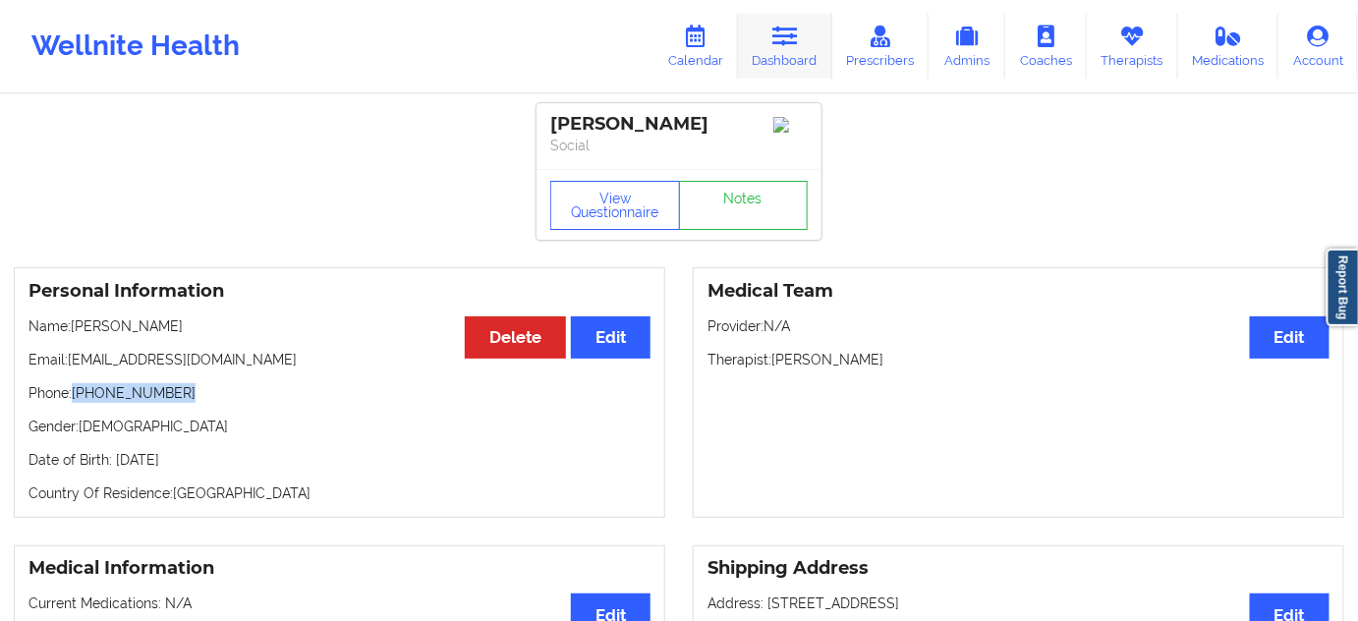
click at [783, 35] on icon at bounding box center [786, 37] width 26 height 22
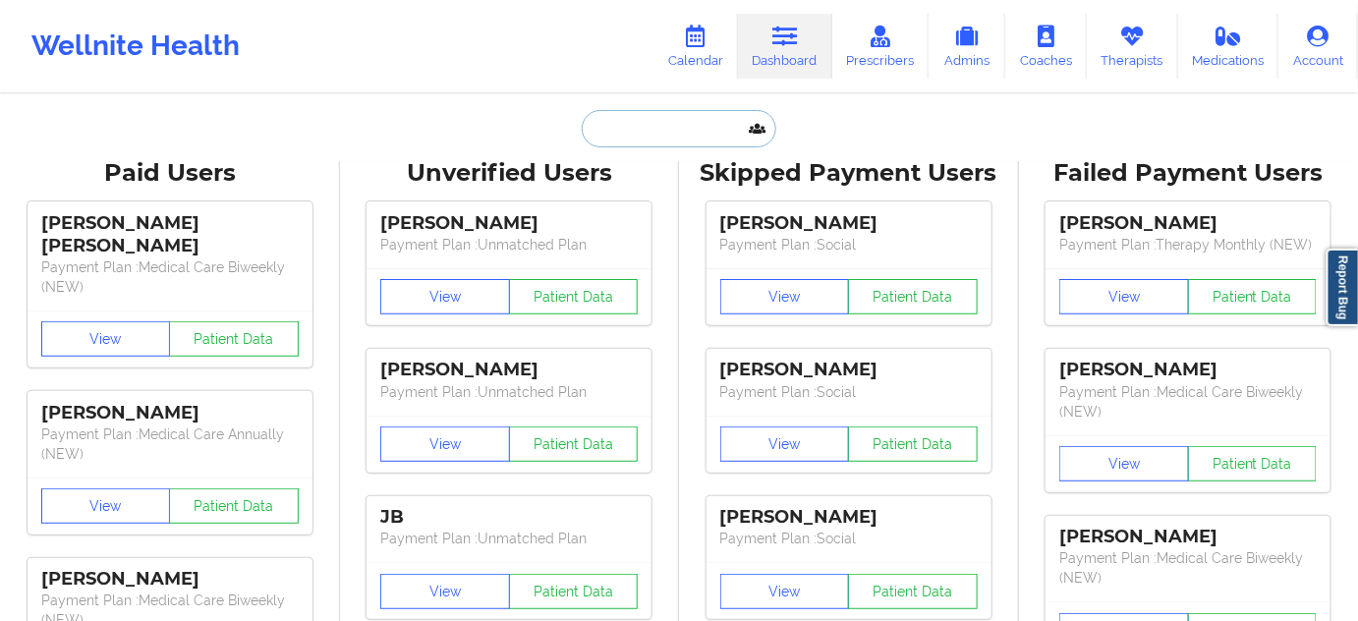
click at [668, 145] on input "text" at bounding box center [679, 128] width 195 height 37
paste input "[EMAIL_ADDRESS][DOMAIN_NAME]"
type input "[EMAIL_ADDRESS][DOMAIN_NAME]"
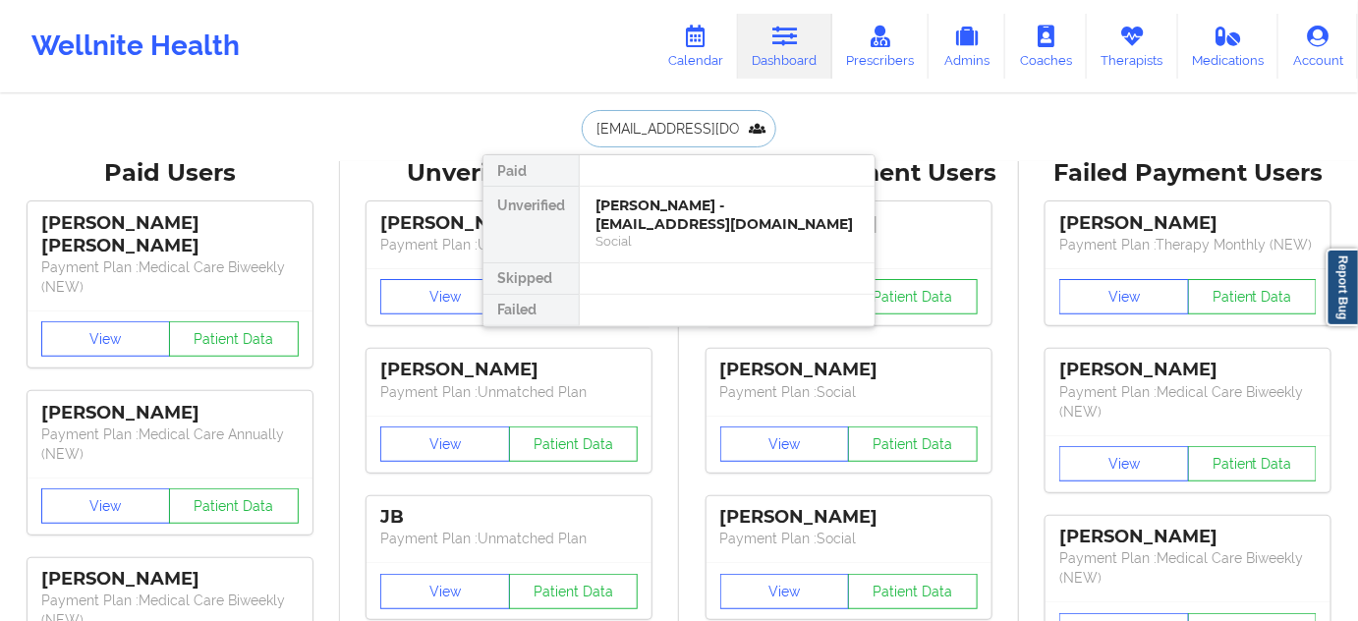
click at [663, 233] on div "Social" at bounding box center [727, 241] width 263 height 17
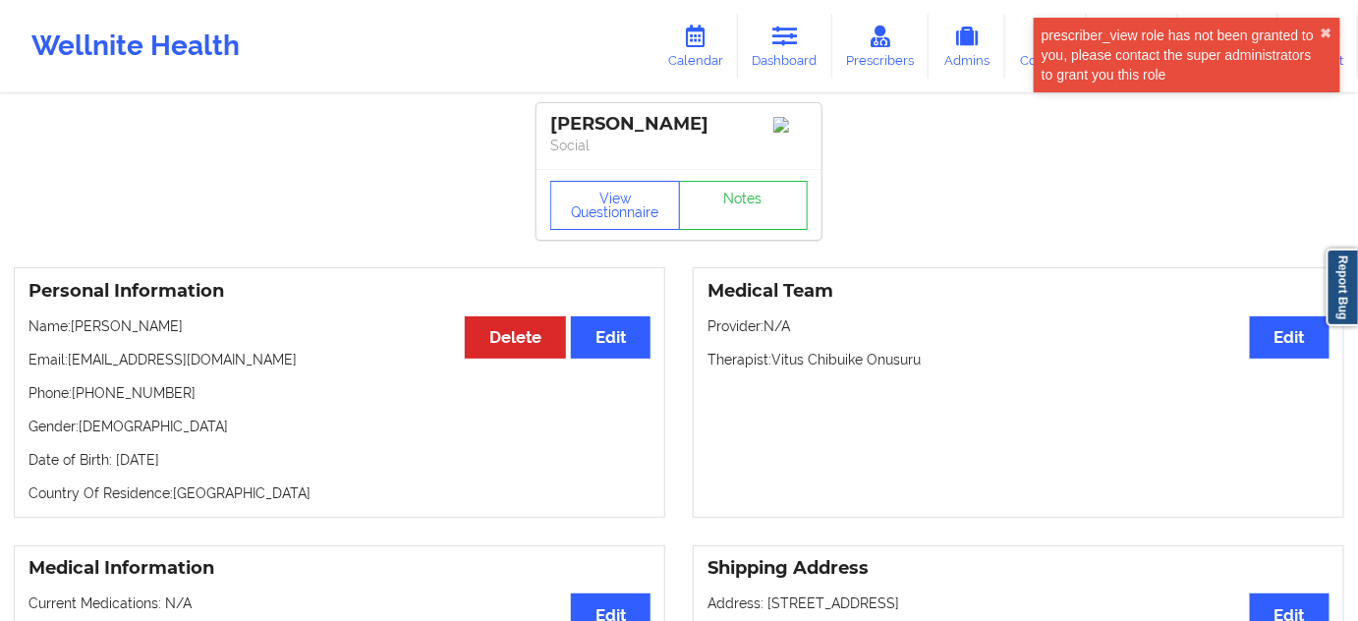
click at [562, 125] on div "[PERSON_NAME]" at bounding box center [679, 124] width 258 height 23
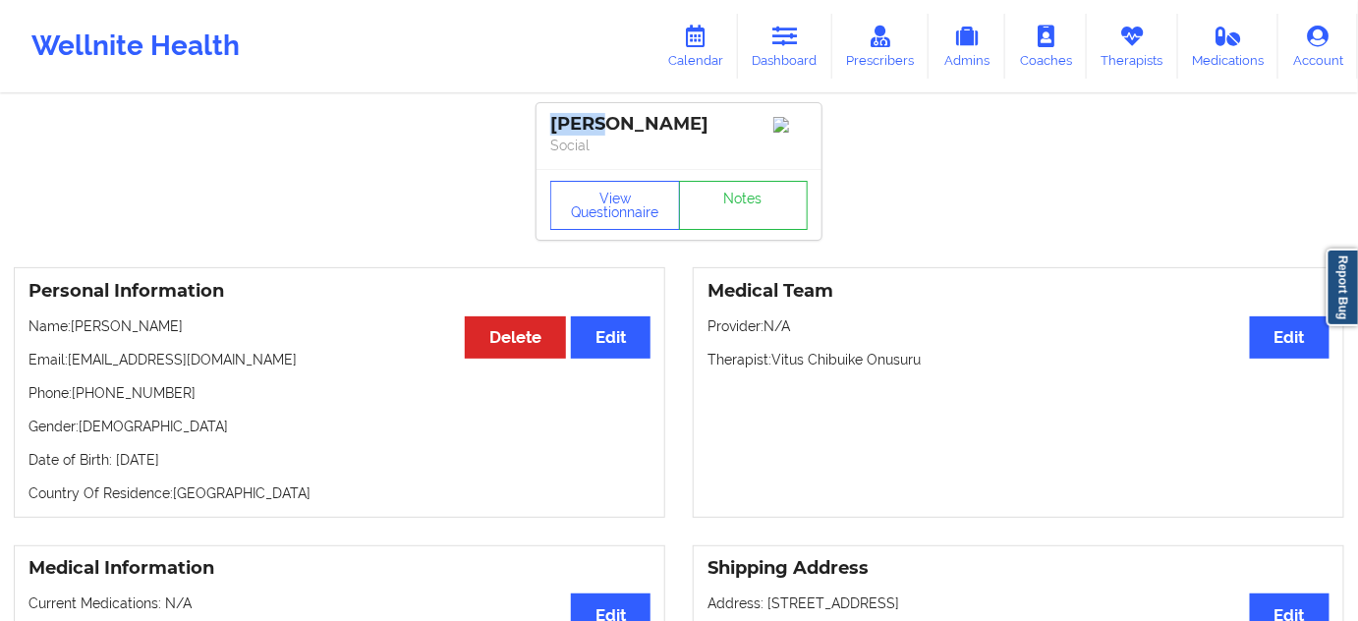
click at [615, 117] on div "[PERSON_NAME]" at bounding box center [679, 124] width 258 height 23
drag, startPoint x: 72, startPoint y: 366, endPoint x: 239, endPoint y: 360, distance: 167.2
click at [239, 360] on p "Email: [EMAIL_ADDRESS][DOMAIN_NAME]" at bounding box center [340, 360] width 622 height 20
drag, startPoint x: 77, startPoint y: 395, endPoint x: 199, endPoint y: 401, distance: 122.0
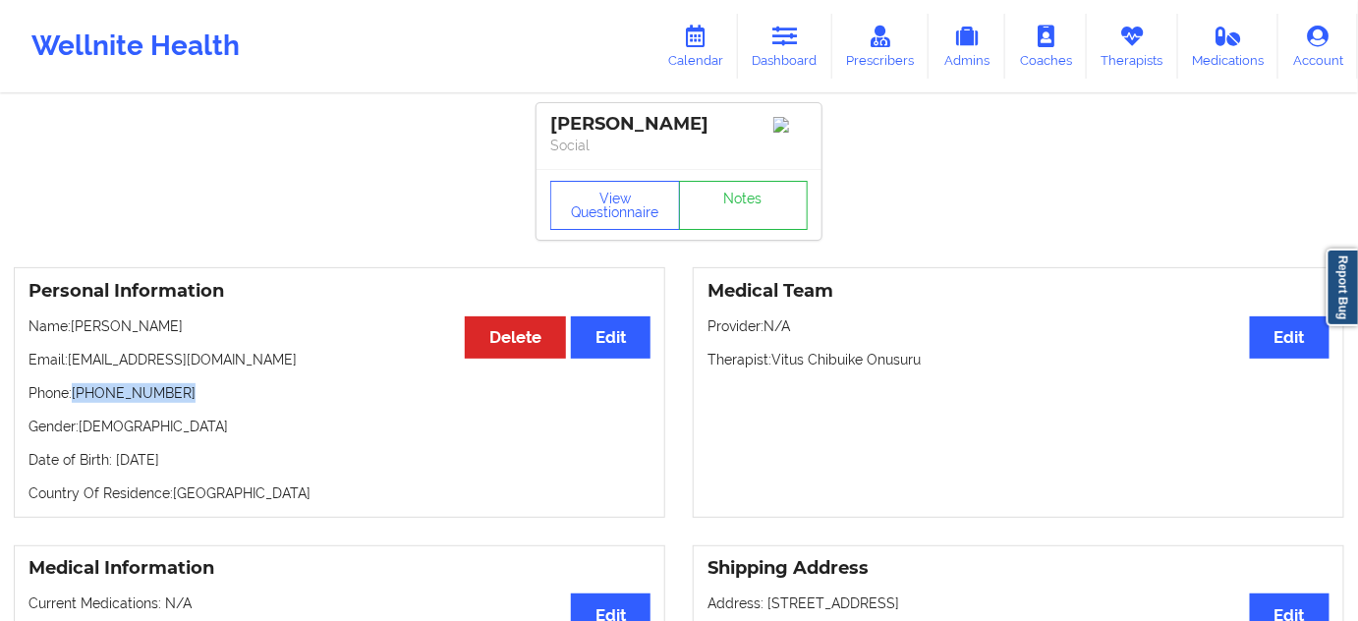
click at [199, 401] on p "Phone: [PHONE_NUMBER]" at bounding box center [340, 393] width 622 height 20
click at [808, 59] on link "Dashboard" at bounding box center [785, 46] width 94 height 65
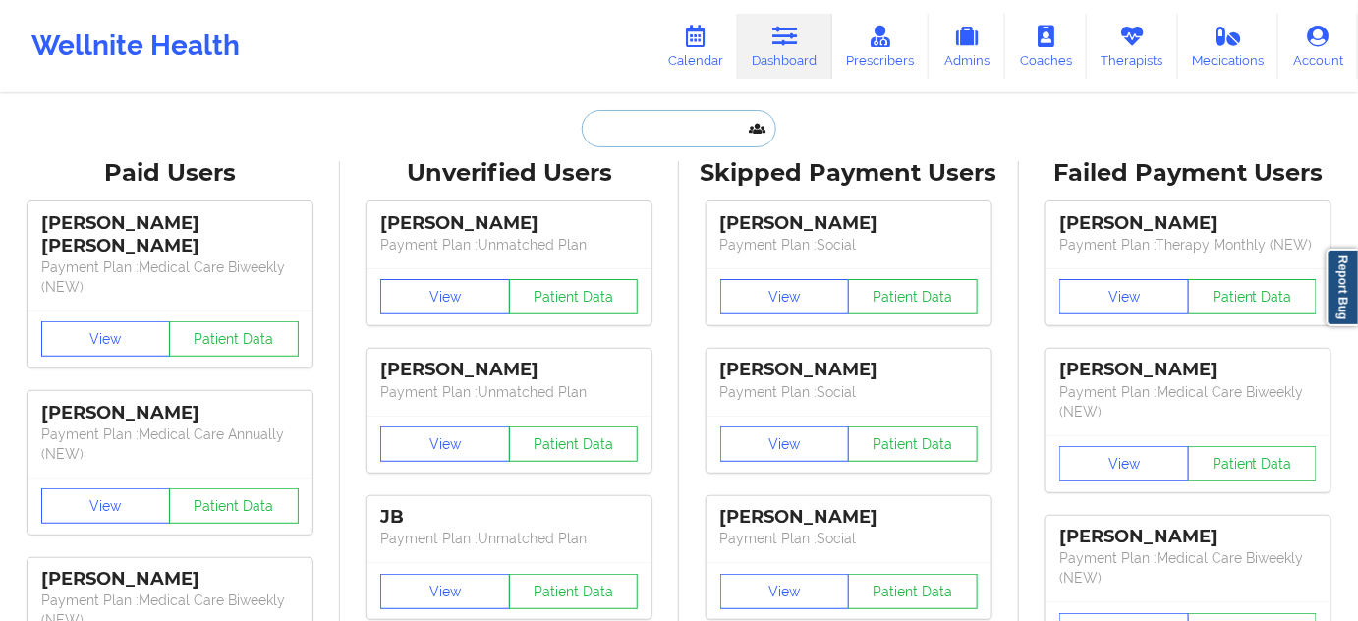
click at [678, 113] on input "text" at bounding box center [679, 128] width 195 height 37
paste input "[PERSON_NAME][EMAIL_ADDRESS][PERSON_NAME][DOMAIN_NAME]"
type input "[PERSON_NAME][EMAIL_ADDRESS][PERSON_NAME][DOMAIN_NAME]"
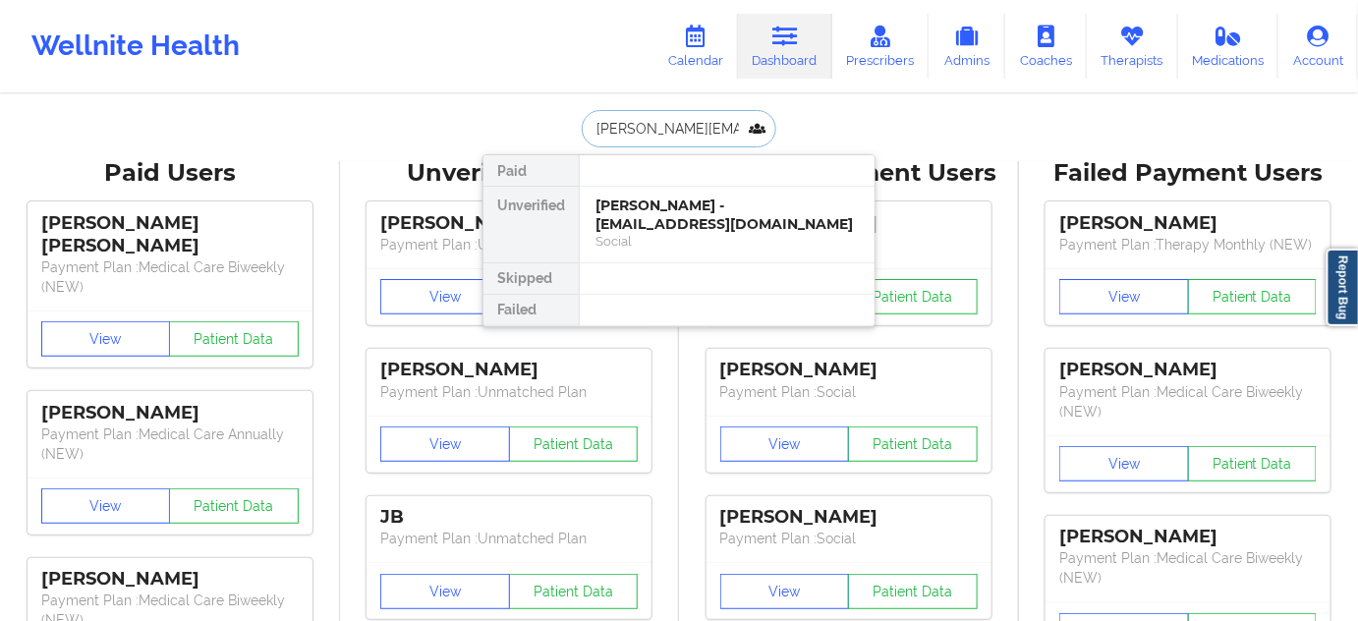
scroll to position [0, 23]
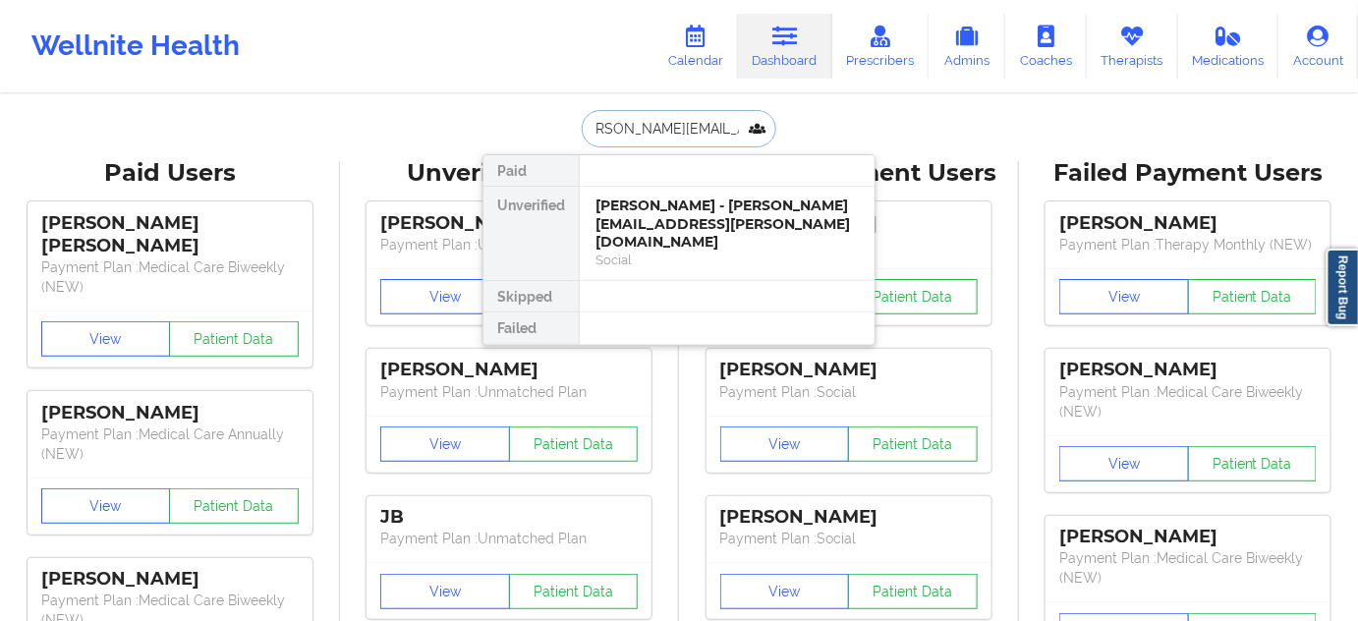
click at [651, 226] on div "[PERSON_NAME] - [PERSON_NAME][EMAIL_ADDRESS][PERSON_NAME][DOMAIN_NAME]" at bounding box center [727, 224] width 263 height 55
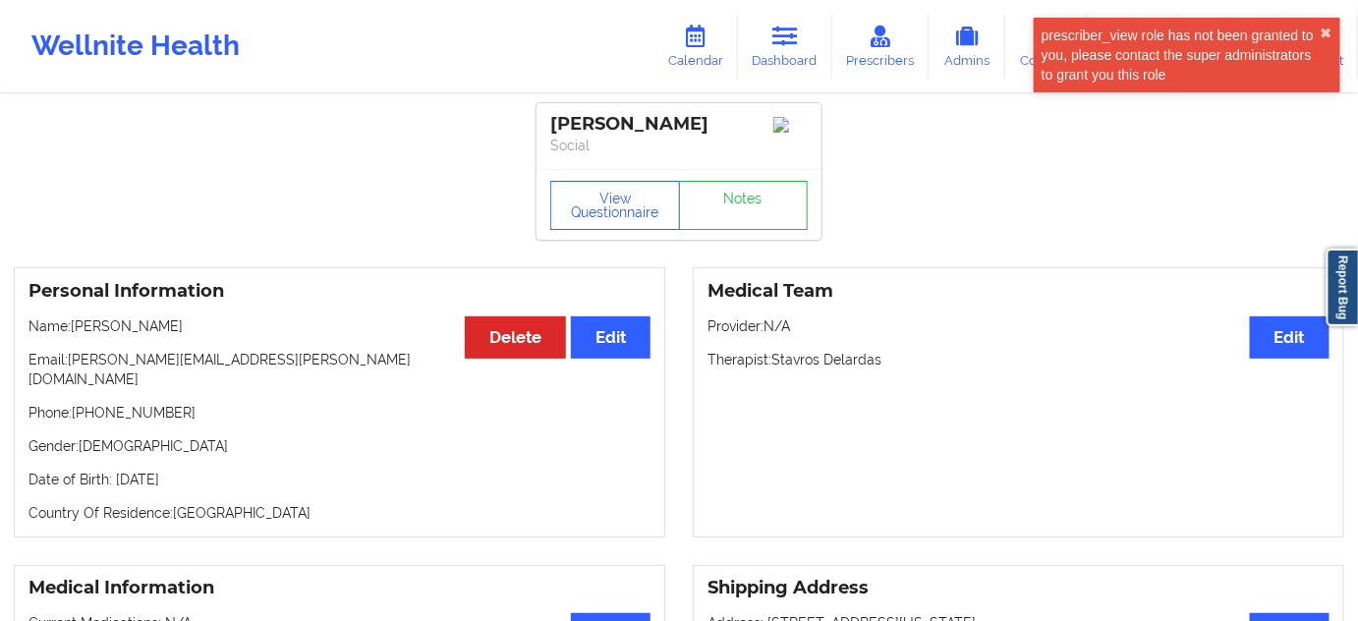
click at [595, 121] on div "[PERSON_NAME]" at bounding box center [679, 124] width 258 height 23
click at [663, 118] on div "[PERSON_NAME]" at bounding box center [679, 124] width 258 height 23
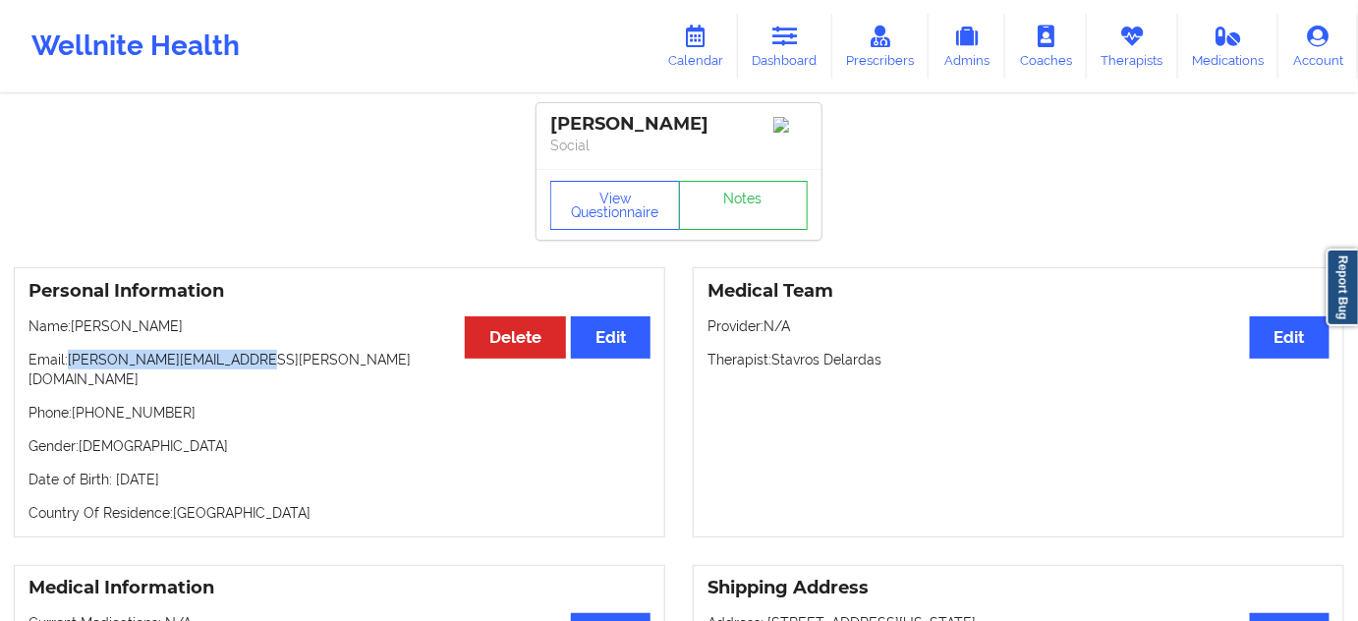
drag, startPoint x: 73, startPoint y: 369, endPoint x: 306, endPoint y: 356, distance: 233.3
click at [306, 356] on p "Email: [PERSON_NAME][EMAIL_ADDRESS][PERSON_NAME][DOMAIN_NAME]" at bounding box center [340, 369] width 622 height 39
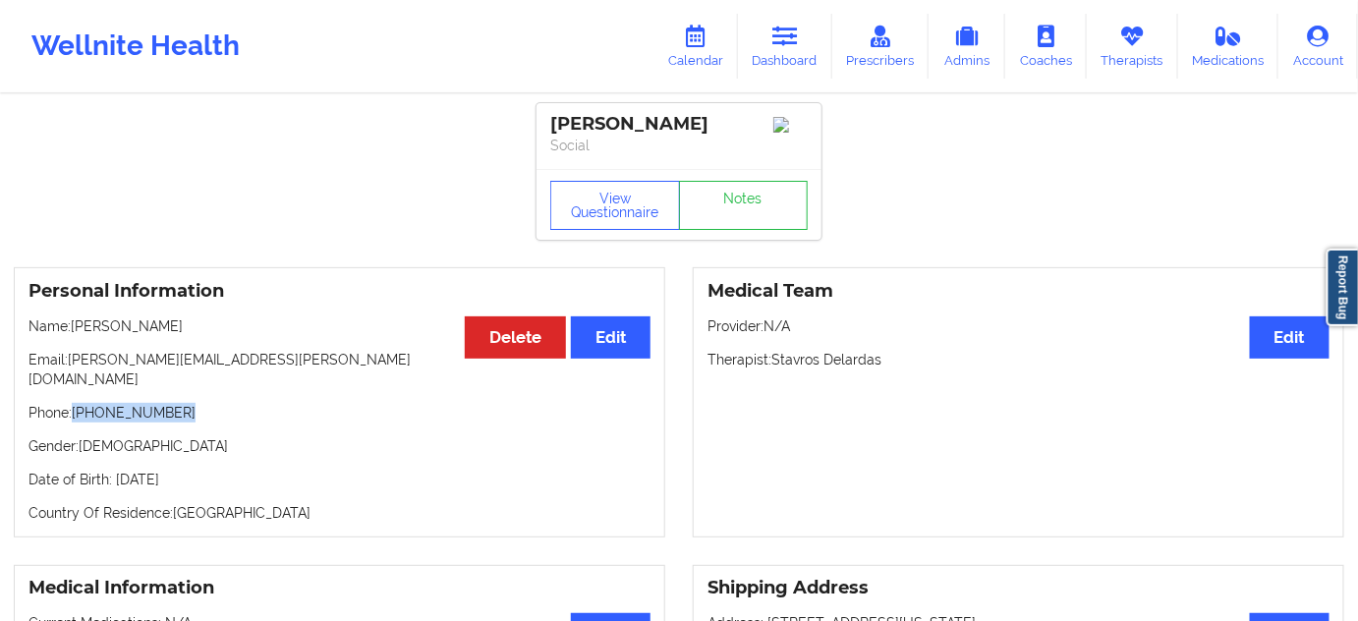
drag, startPoint x: 76, startPoint y: 397, endPoint x: 228, endPoint y: 386, distance: 152.7
click at [228, 386] on div "Personal Information Edit Delete Name: [PERSON_NAME] Email: [PERSON_NAME][EMAIL…" at bounding box center [340, 402] width 652 height 270
click at [789, 38] on icon at bounding box center [786, 37] width 26 height 22
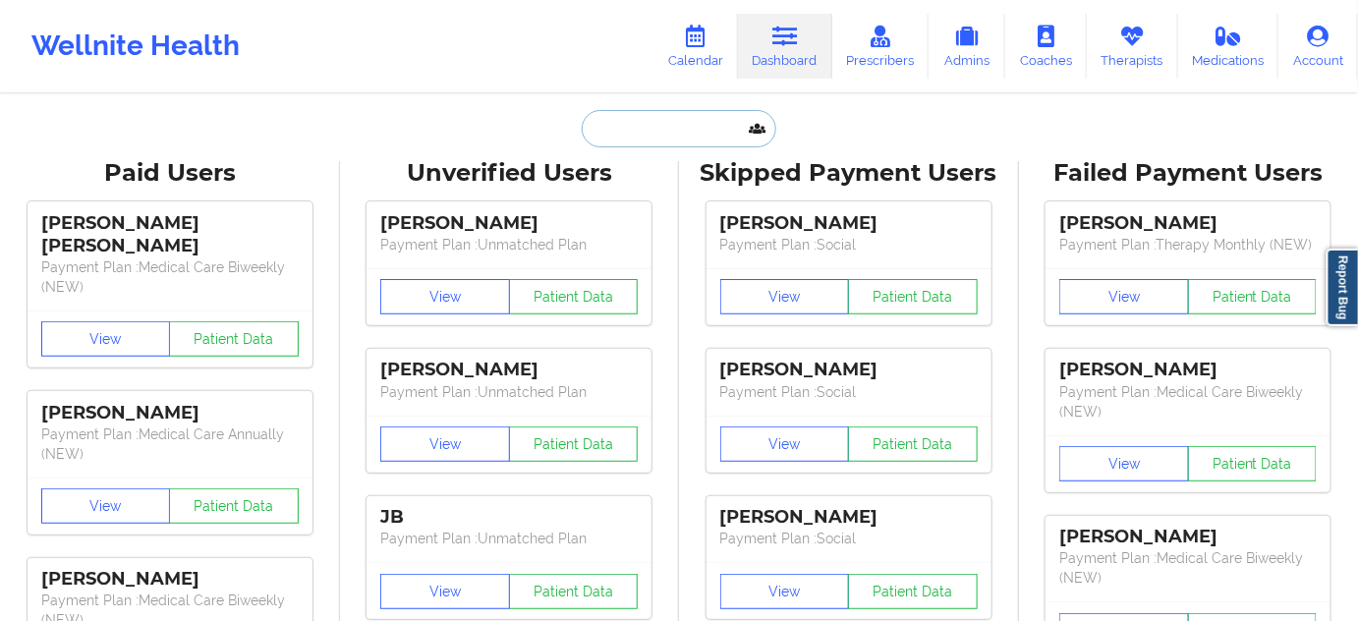
drag, startPoint x: 789, startPoint y: 38, endPoint x: 698, endPoint y: 110, distance: 116.2
click at [698, 110] on input "text" at bounding box center [679, 128] width 195 height 37
paste input "[EMAIL_ADDRESS][DOMAIN_NAME]"
type input "[EMAIL_ADDRESS][DOMAIN_NAME]"
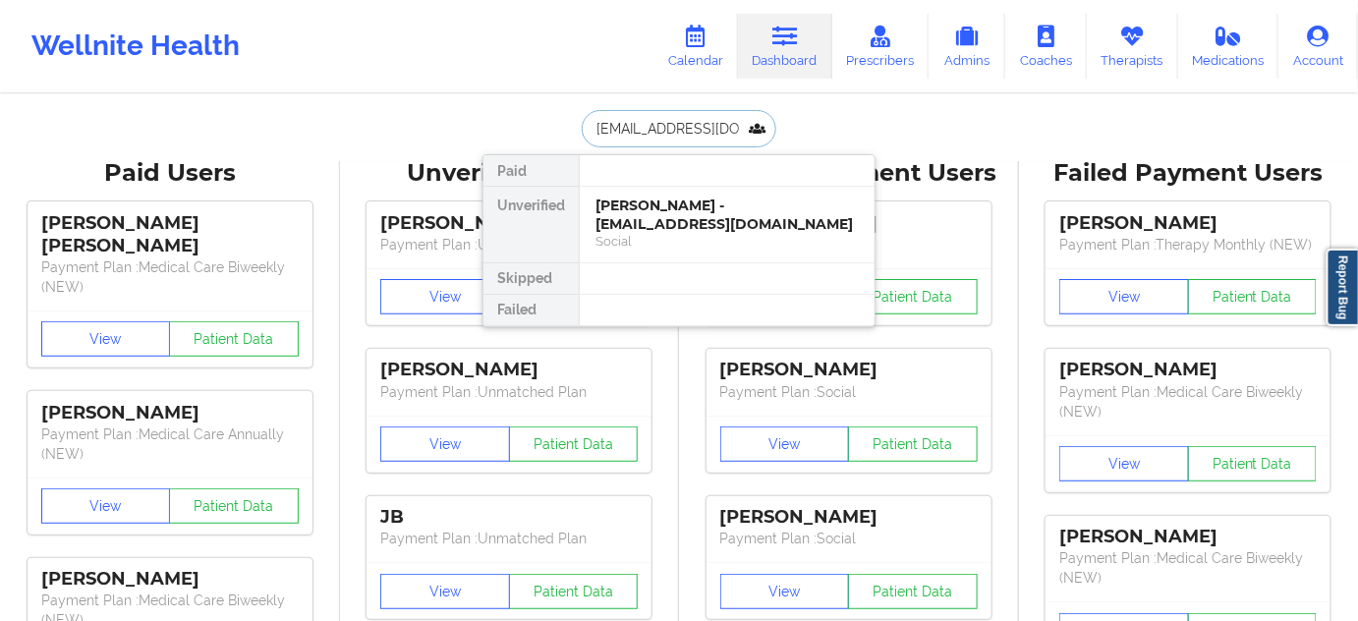
click at [664, 215] on div "[PERSON_NAME] - [EMAIL_ADDRESS][DOMAIN_NAME]" at bounding box center [727, 215] width 263 height 36
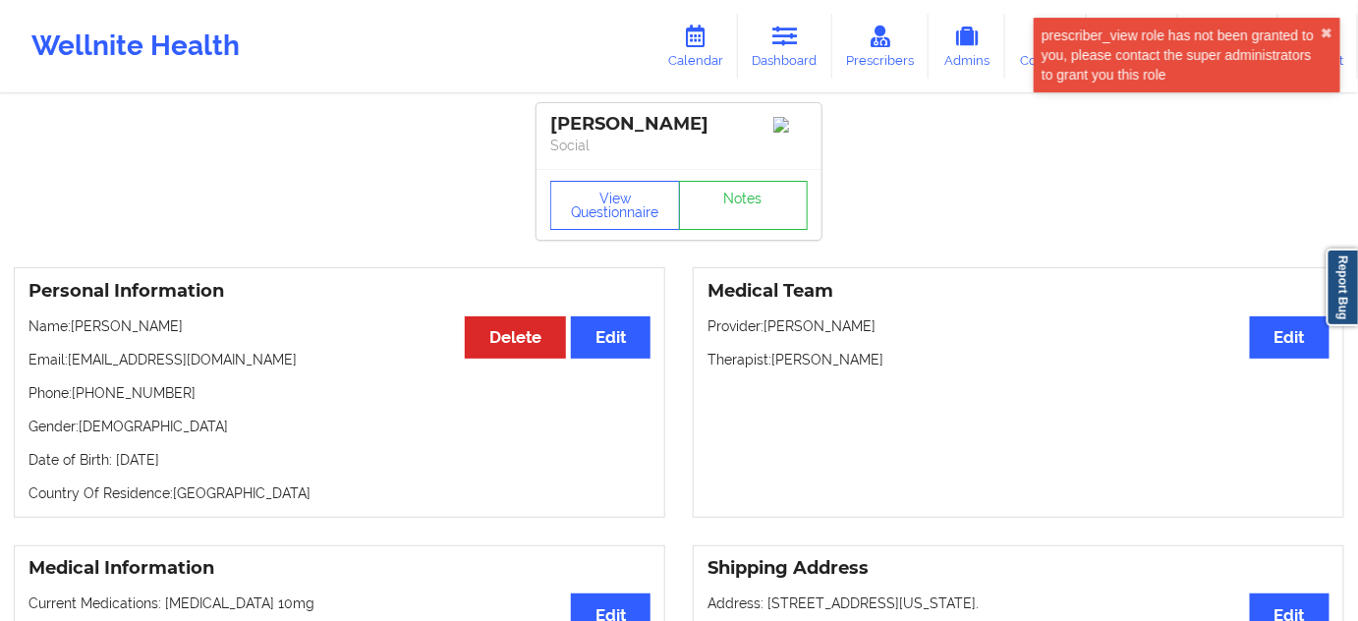
click at [571, 125] on div "[PERSON_NAME]" at bounding box center [679, 124] width 258 height 23
click at [650, 121] on div "[PERSON_NAME]" at bounding box center [679, 124] width 258 height 23
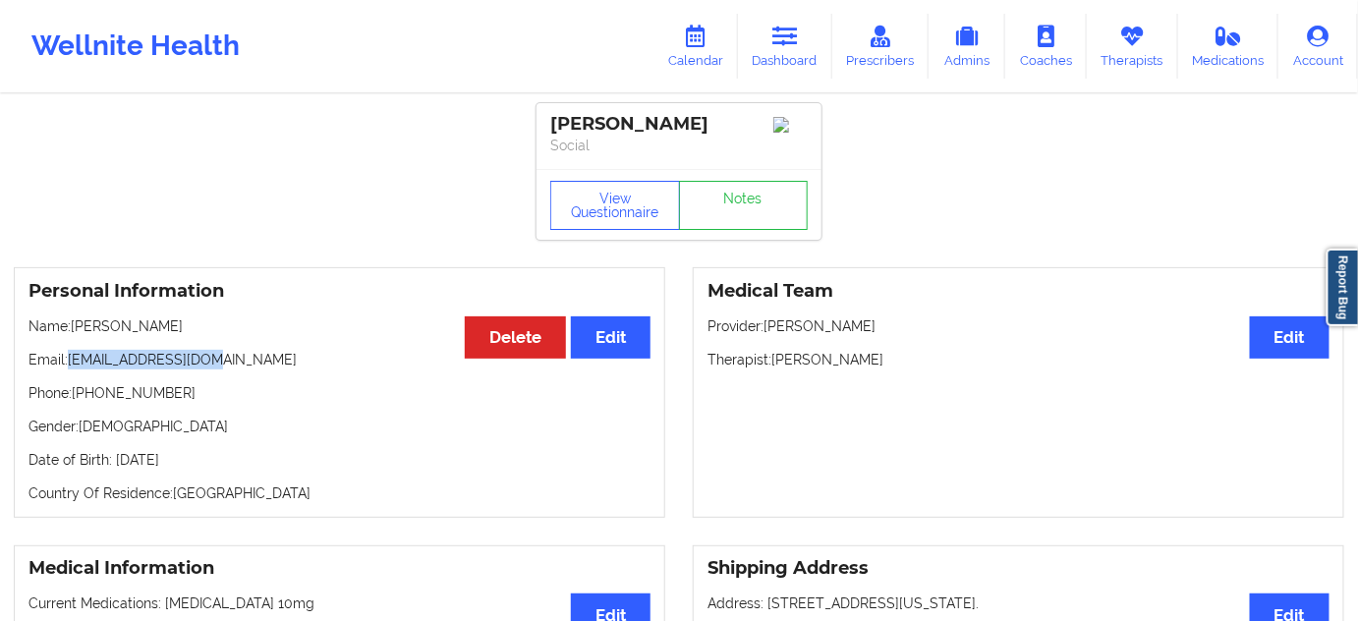
drag, startPoint x: 71, startPoint y: 364, endPoint x: 232, endPoint y: 345, distance: 162.3
click at [232, 345] on div "Personal Information Edit Delete Name: [PERSON_NAME] Email: [EMAIL_ADDRESS][DOM…" at bounding box center [340, 392] width 652 height 251
drag, startPoint x: 76, startPoint y: 392, endPoint x: 198, endPoint y: 392, distance: 121.9
click at [198, 392] on p "Phone: [PHONE_NUMBER]" at bounding box center [340, 393] width 622 height 20
click at [788, 56] on link "Dashboard" at bounding box center [785, 46] width 94 height 65
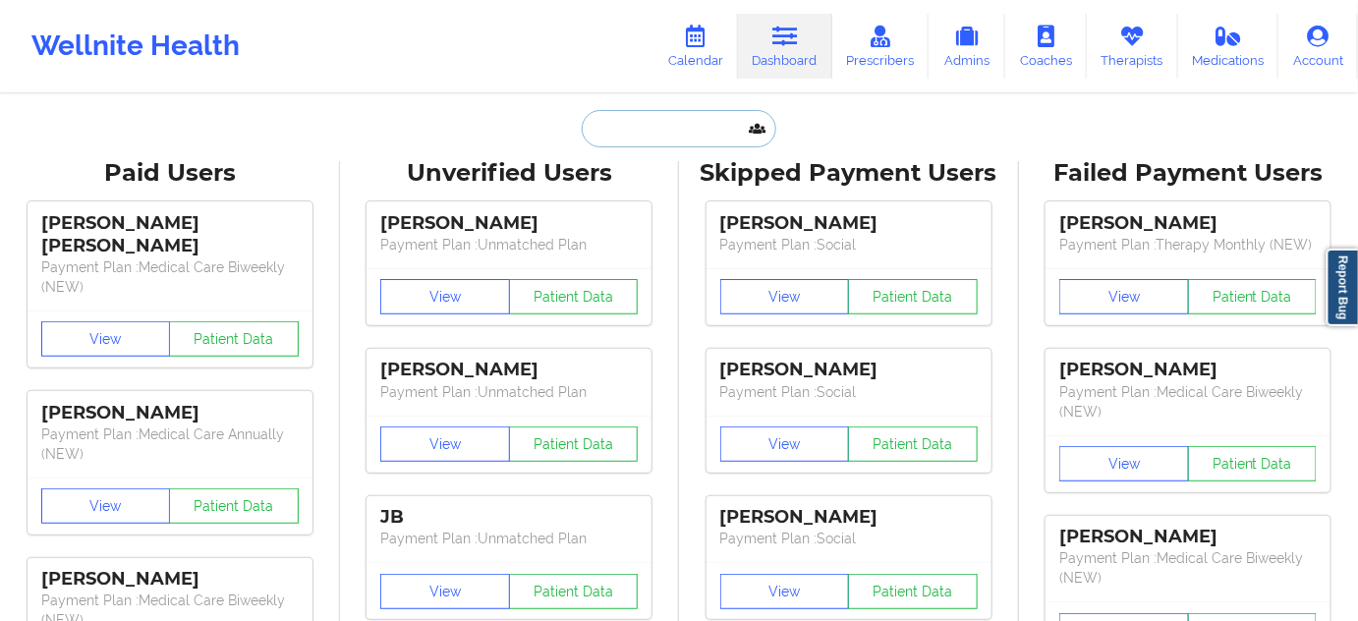
click at [665, 129] on input "text" at bounding box center [679, 128] width 195 height 37
paste input "[EMAIL_ADDRESS][DOMAIN_NAME]"
type input "[EMAIL_ADDRESS][DOMAIN_NAME]"
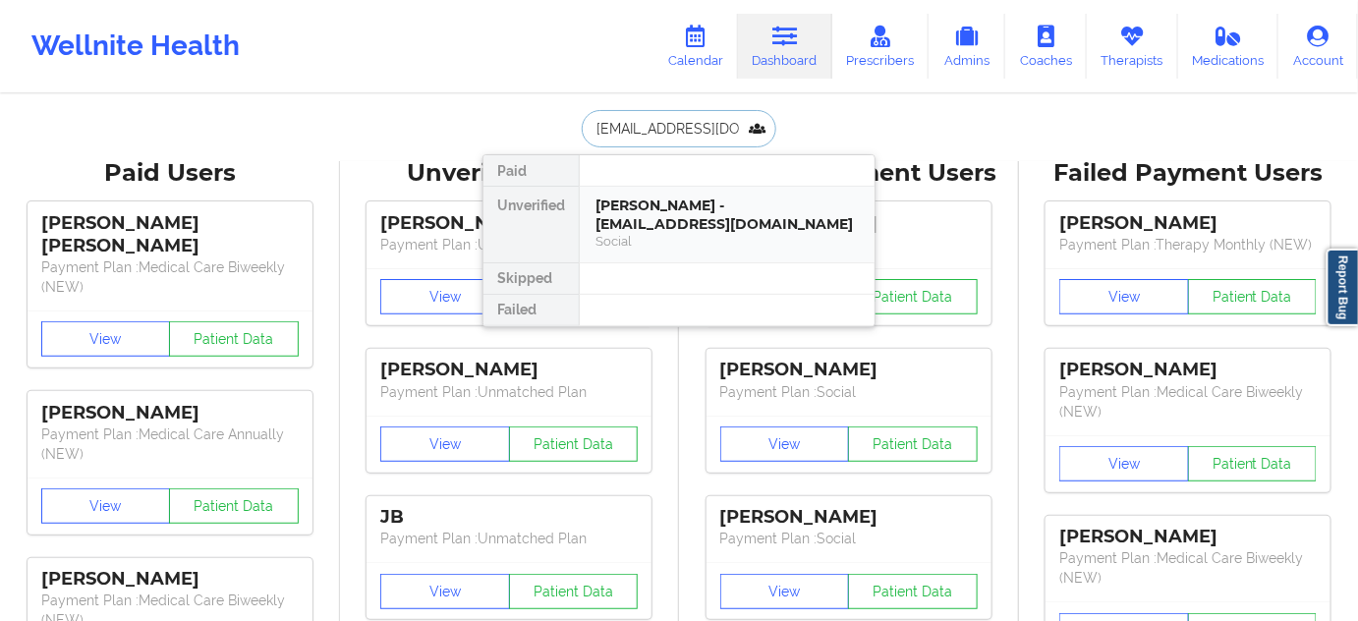
scroll to position [0, 13]
click at [651, 210] on div "[PERSON_NAME] - [EMAIL_ADDRESS][DOMAIN_NAME]" at bounding box center [727, 215] width 263 height 36
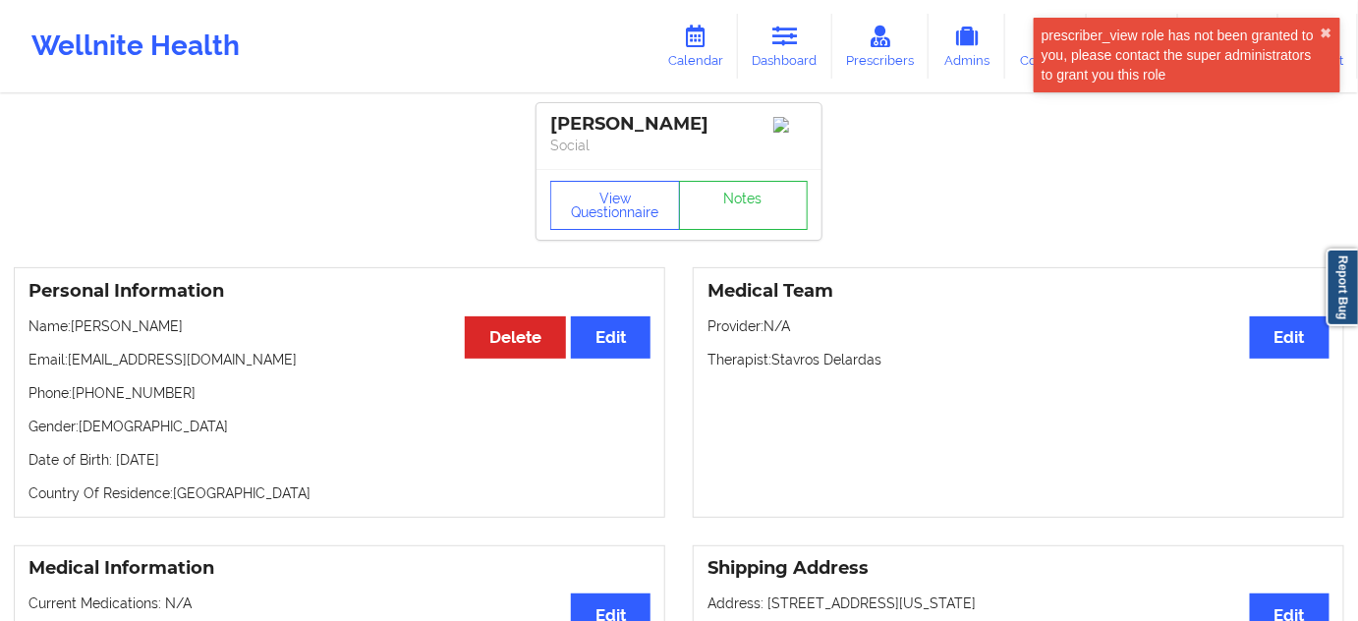
click at [584, 119] on div "[PERSON_NAME]" at bounding box center [679, 124] width 258 height 23
click at [661, 124] on div "[PERSON_NAME]" at bounding box center [679, 124] width 258 height 23
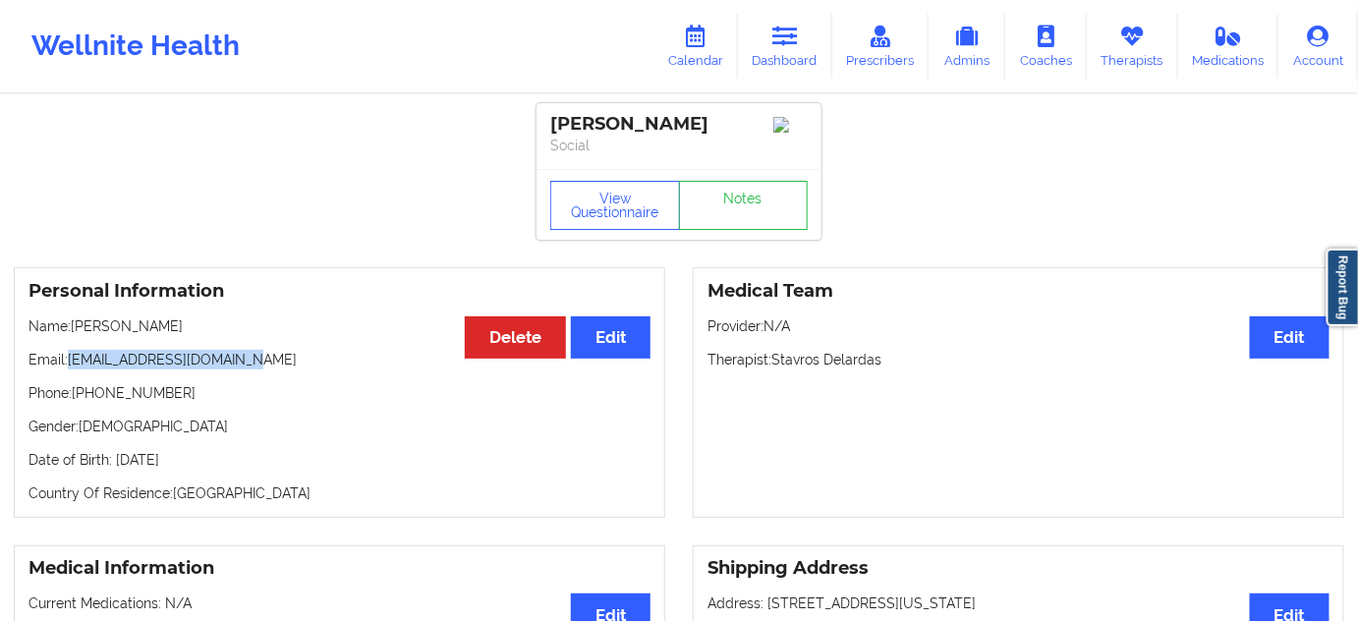
drag, startPoint x: 68, startPoint y: 365, endPoint x: 397, endPoint y: 349, distance: 329.7
click at [308, 361] on p "Email: [EMAIL_ADDRESS][DOMAIN_NAME]" at bounding box center [340, 360] width 622 height 20
drag, startPoint x: 74, startPoint y: 397, endPoint x: 214, endPoint y: 392, distance: 140.7
click at [214, 392] on p "Phone: [PHONE_NUMBER]" at bounding box center [340, 393] width 622 height 20
click at [767, 54] on link "Dashboard" at bounding box center [785, 46] width 94 height 65
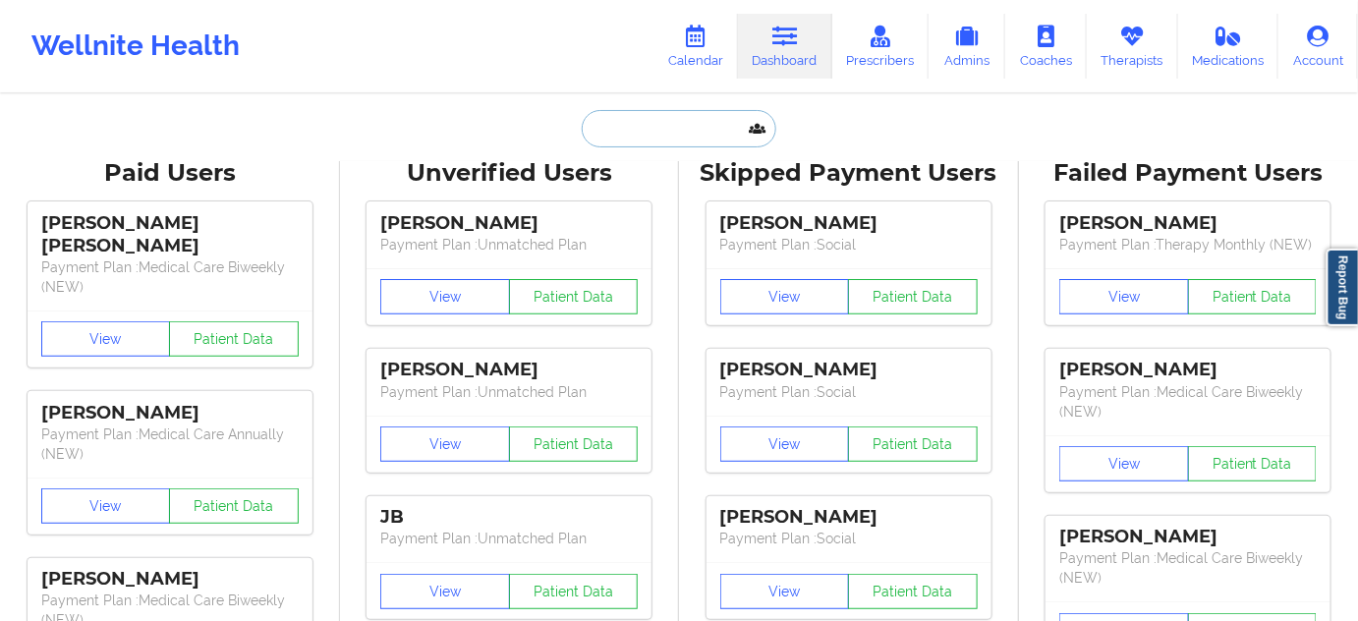
click at [664, 134] on input "text" at bounding box center [679, 128] width 195 height 37
paste input "[EMAIL_ADDRESS][DOMAIN_NAME]"
type input "[EMAIL_ADDRESS][DOMAIN_NAME]"
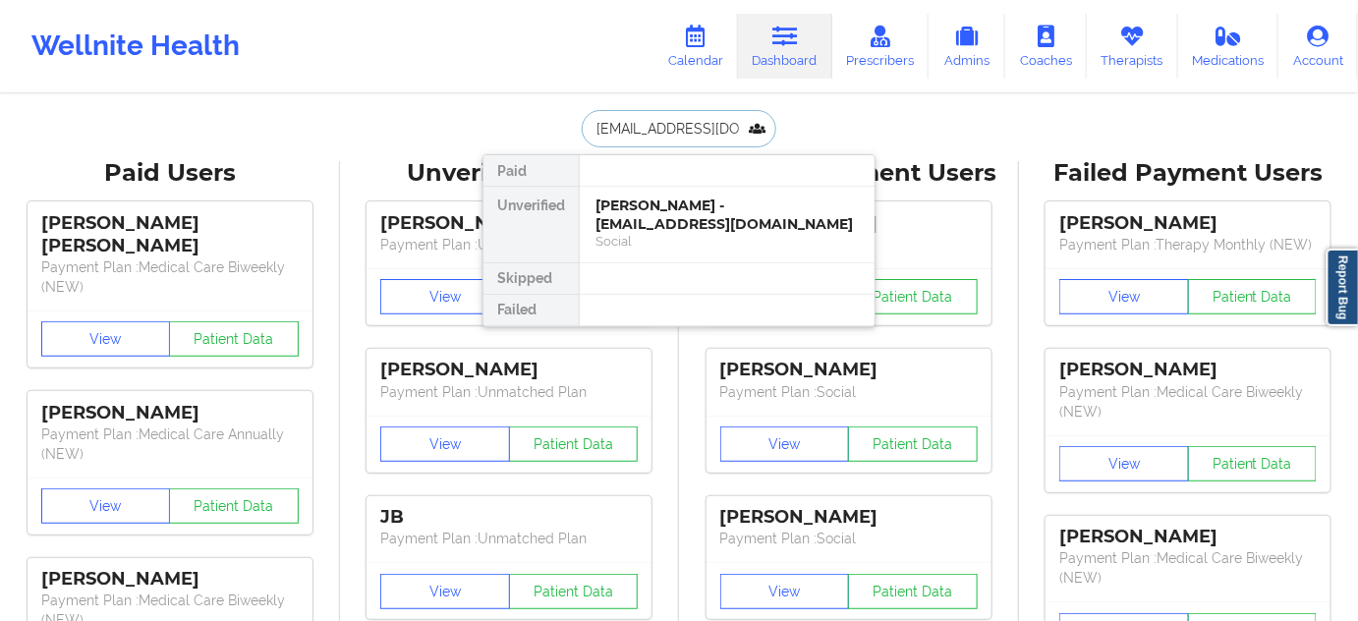
click at [659, 224] on div "[PERSON_NAME] - [EMAIL_ADDRESS][DOMAIN_NAME]" at bounding box center [727, 215] width 263 height 36
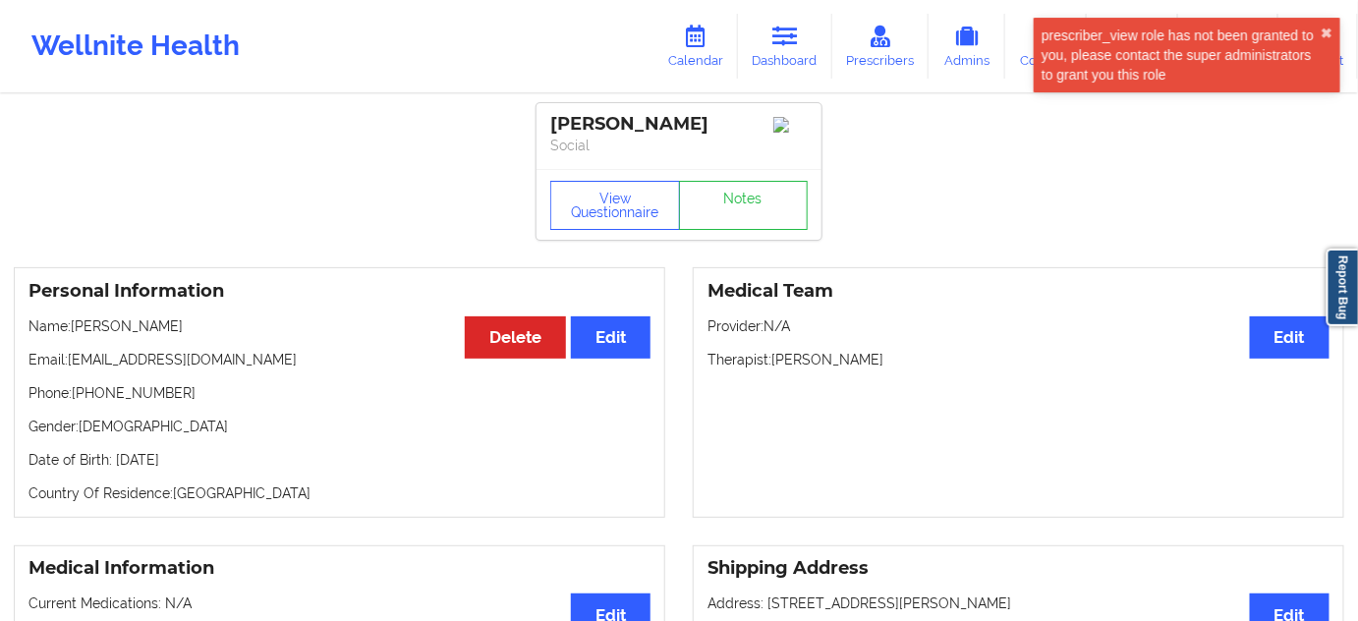
click at [582, 128] on div "[PERSON_NAME]" at bounding box center [679, 124] width 258 height 23
click at [676, 116] on div "[PERSON_NAME]" at bounding box center [679, 124] width 258 height 23
drag, startPoint x: 72, startPoint y: 371, endPoint x: 246, endPoint y: 350, distance: 175.2
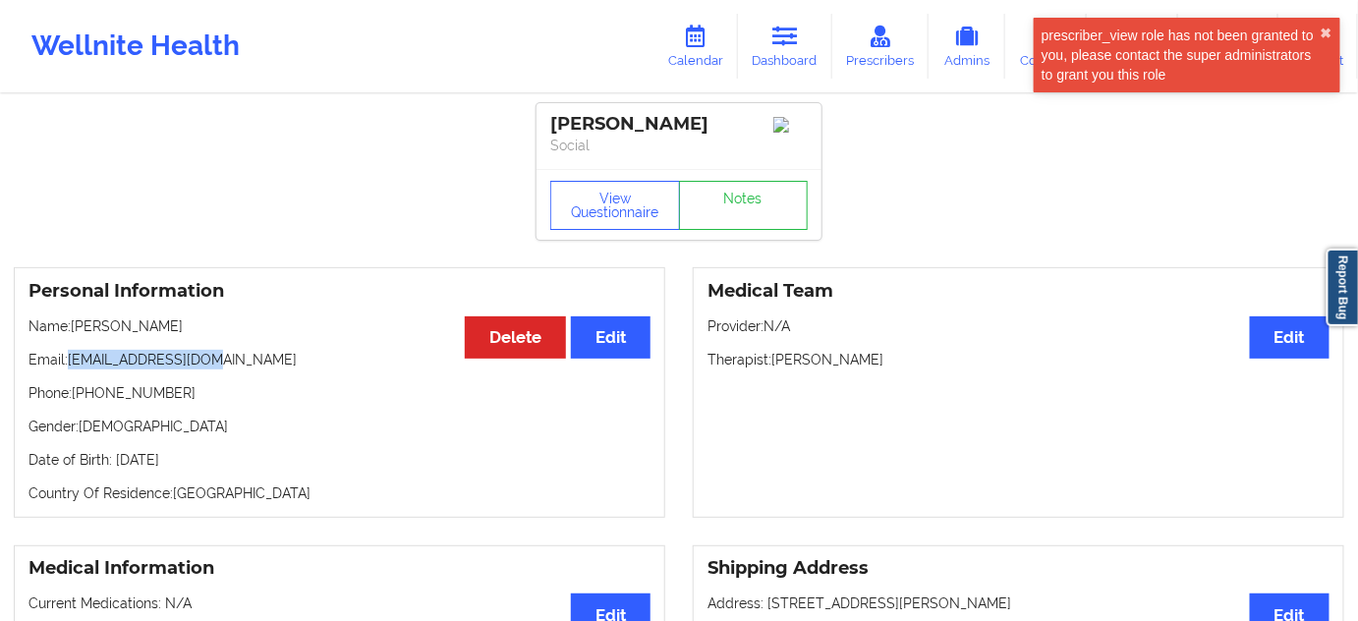
click at [238, 348] on div "Personal Information Edit Delete Name: [PERSON_NAME] Email: [EMAIL_ADDRESS][DOM…" at bounding box center [340, 392] width 652 height 251
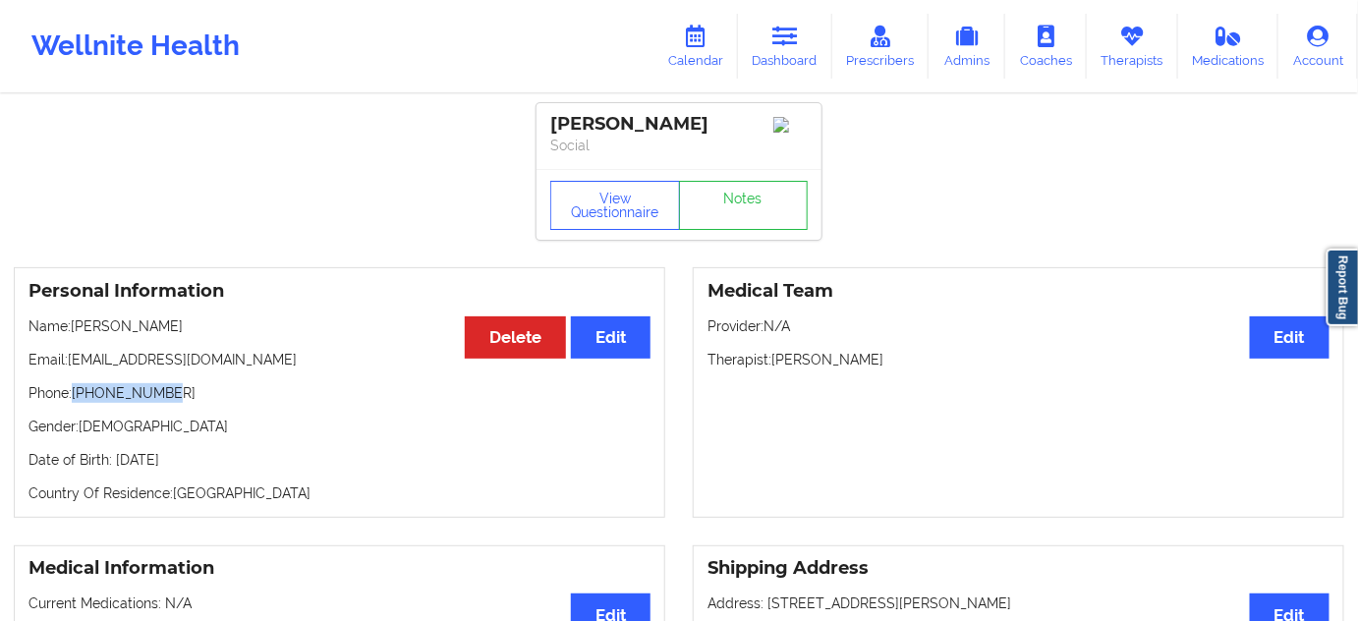
drag, startPoint x: 76, startPoint y: 402, endPoint x: 181, endPoint y: 387, distance: 106.2
click at [181, 387] on div "Personal Information Edit Delete Name: [PERSON_NAME] Email: [EMAIL_ADDRESS][DOM…" at bounding box center [340, 392] width 652 height 251
click at [770, 72] on link "Dashboard" at bounding box center [785, 46] width 94 height 65
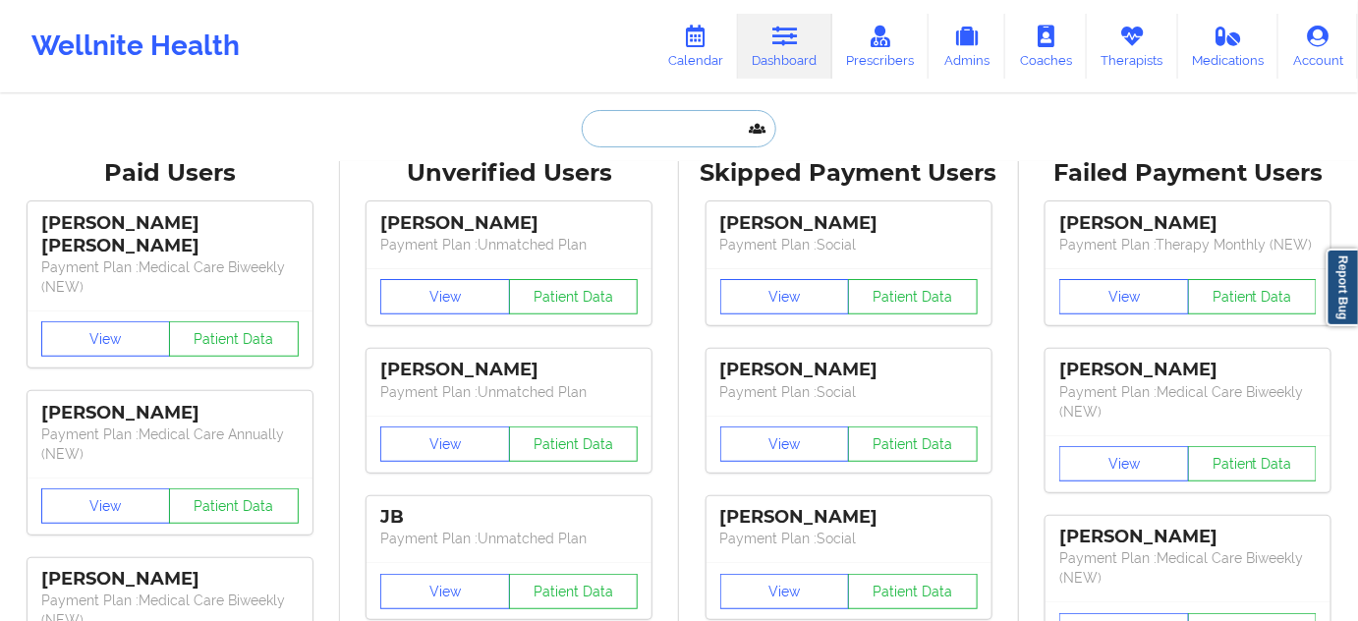
click at [606, 134] on input "text" at bounding box center [679, 128] width 195 height 37
paste input "[PERSON_NAME][EMAIL_ADDRESS][DOMAIN_NAME]"
type input "[PERSON_NAME][EMAIL_ADDRESS][DOMAIN_NAME]"
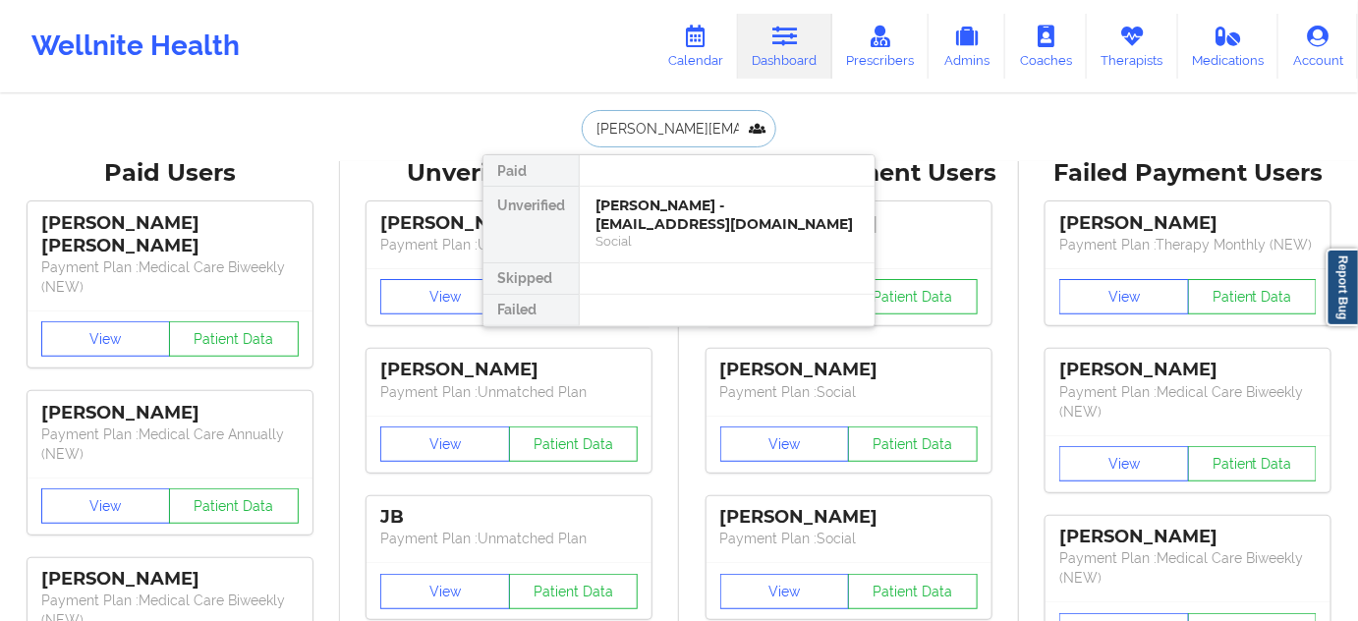
scroll to position [0, 2]
click at [629, 208] on div "Charles Argento - [EMAIL_ADDRESS][DOMAIN_NAME]" at bounding box center [727, 215] width 263 height 36
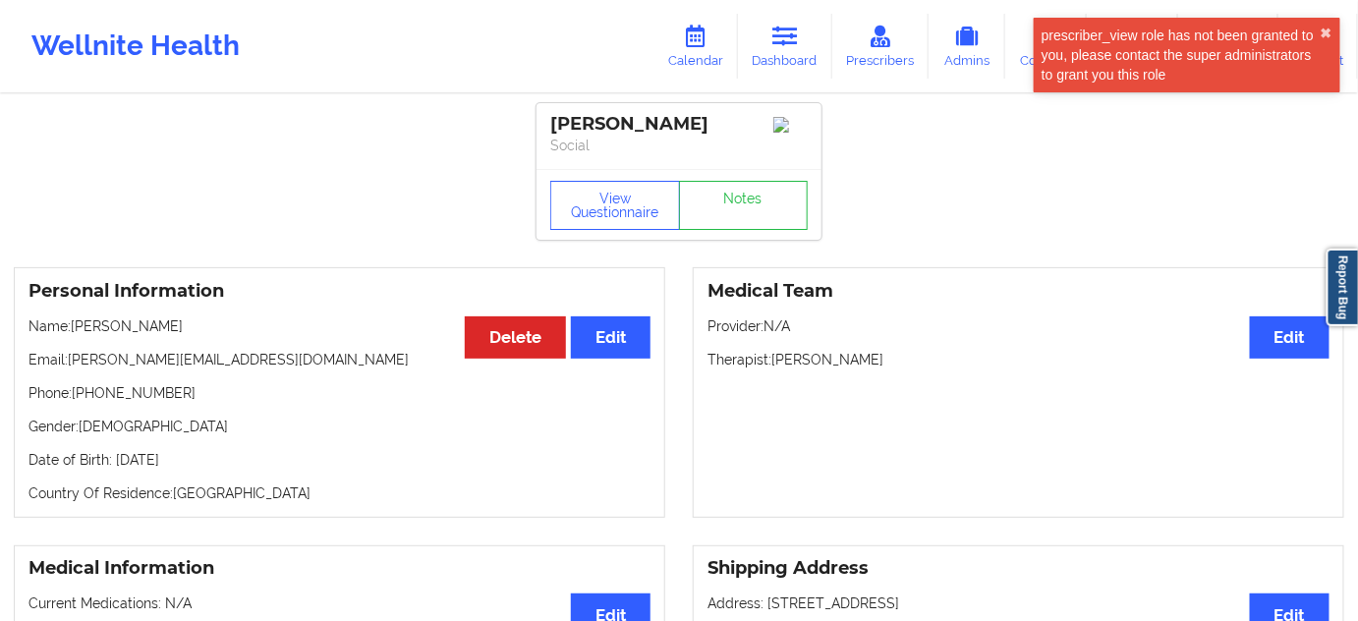
click at [603, 112] on div "[PERSON_NAME] Social" at bounding box center [679, 136] width 285 height 66
click at [680, 129] on div "[PERSON_NAME]" at bounding box center [679, 124] width 258 height 23
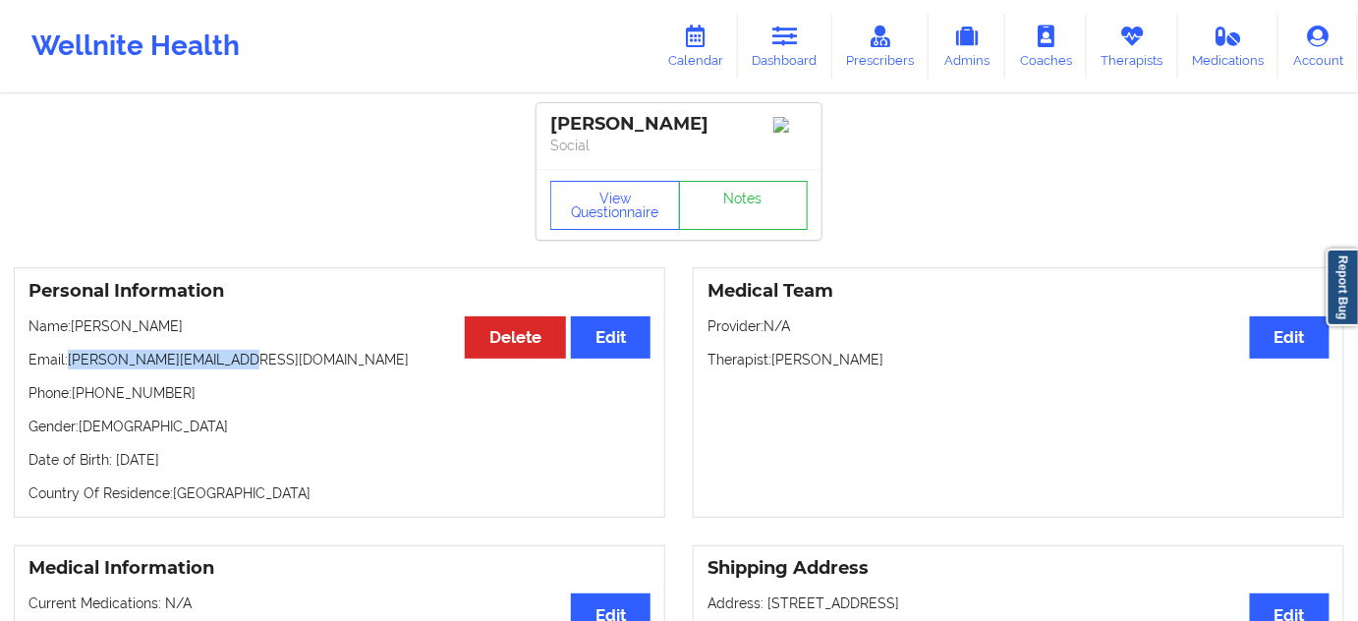
drag, startPoint x: 69, startPoint y: 360, endPoint x: 280, endPoint y: 353, distance: 211.5
click at [277, 353] on div "Personal Information Edit Delete Name: [PERSON_NAME] Email: [PERSON_NAME][EMAIL…" at bounding box center [340, 392] width 652 height 251
drag, startPoint x: 78, startPoint y: 401, endPoint x: 272, endPoint y: 387, distance: 195.1
click at [195, 388] on p "Phone: [PHONE_NUMBER]" at bounding box center [340, 393] width 622 height 20
click at [820, 57] on link "Dashboard" at bounding box center [785, 46] width 94 height 65
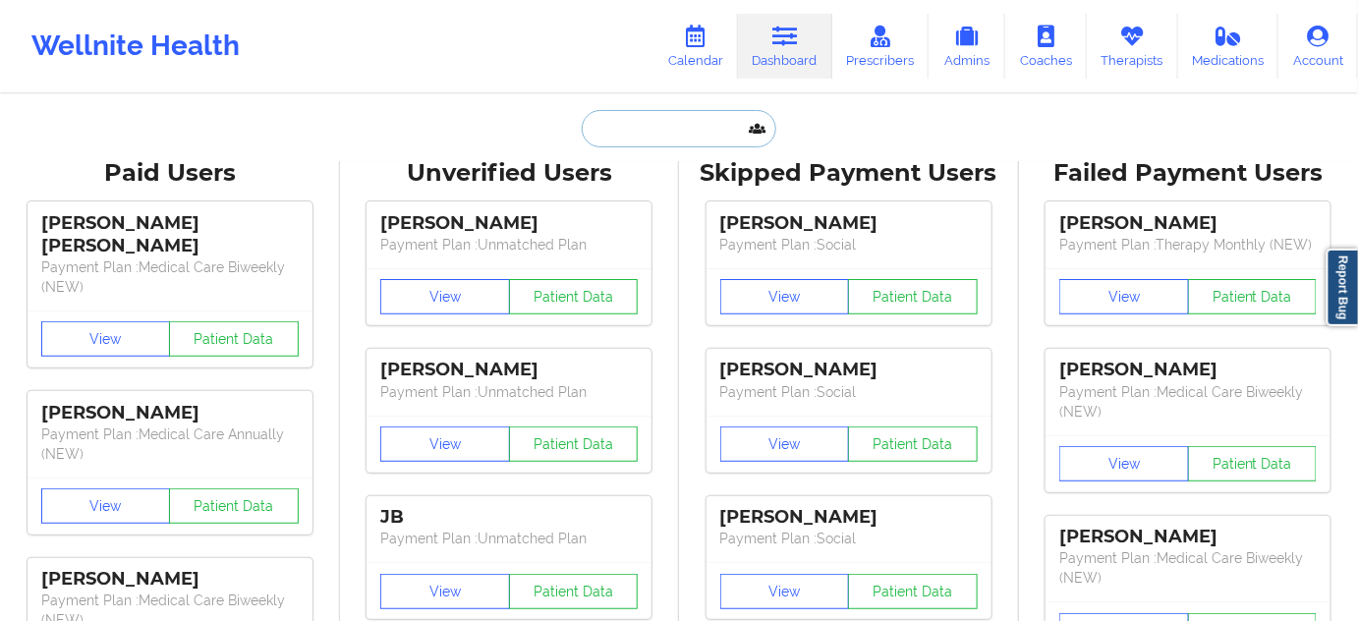
click at [697, 136] on input "text" at bounding box center [679, 128] width 195 height 37
paste input "[EMAIL_ADDRESS][DOMAIN_NAME]"
type input "[EMAIL_ADDRESS][DOMAIN_NAME]"
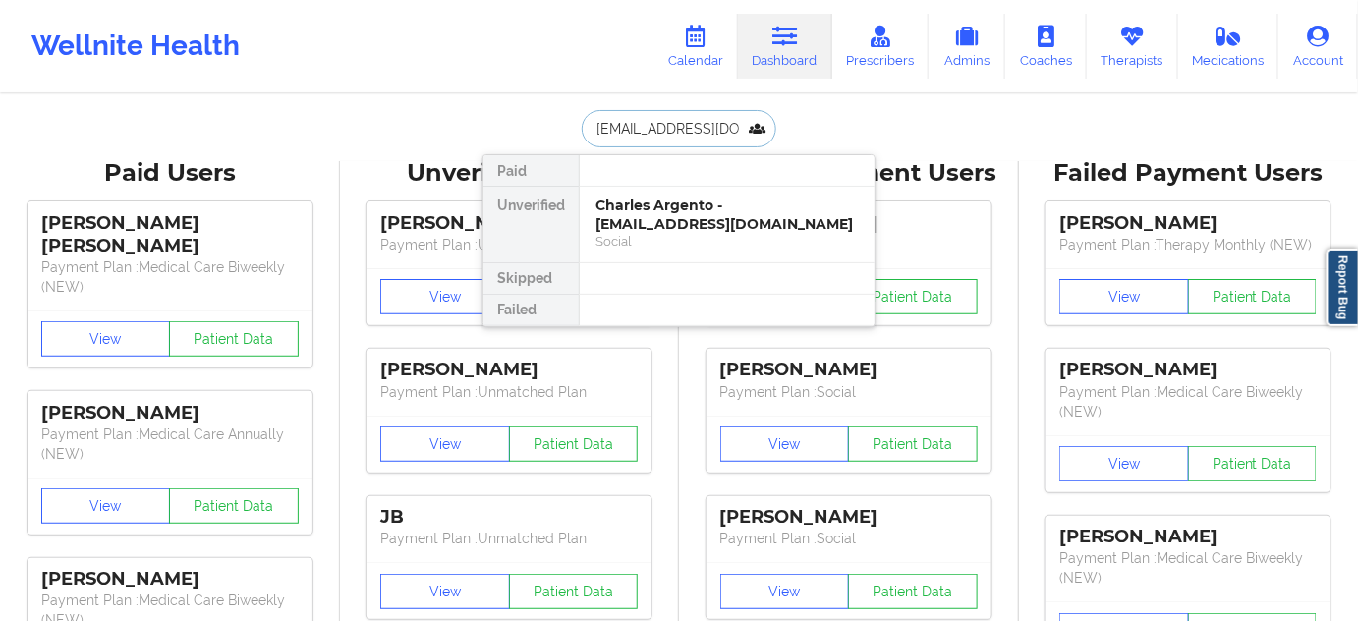
scroll to position [0, 3]
click at [670, 211] on div "[PERSON_NAME] - [EMAIL_ADDRESS][DOMAIN_NAME]" at bounding box center [727, 215] width 263 height 36
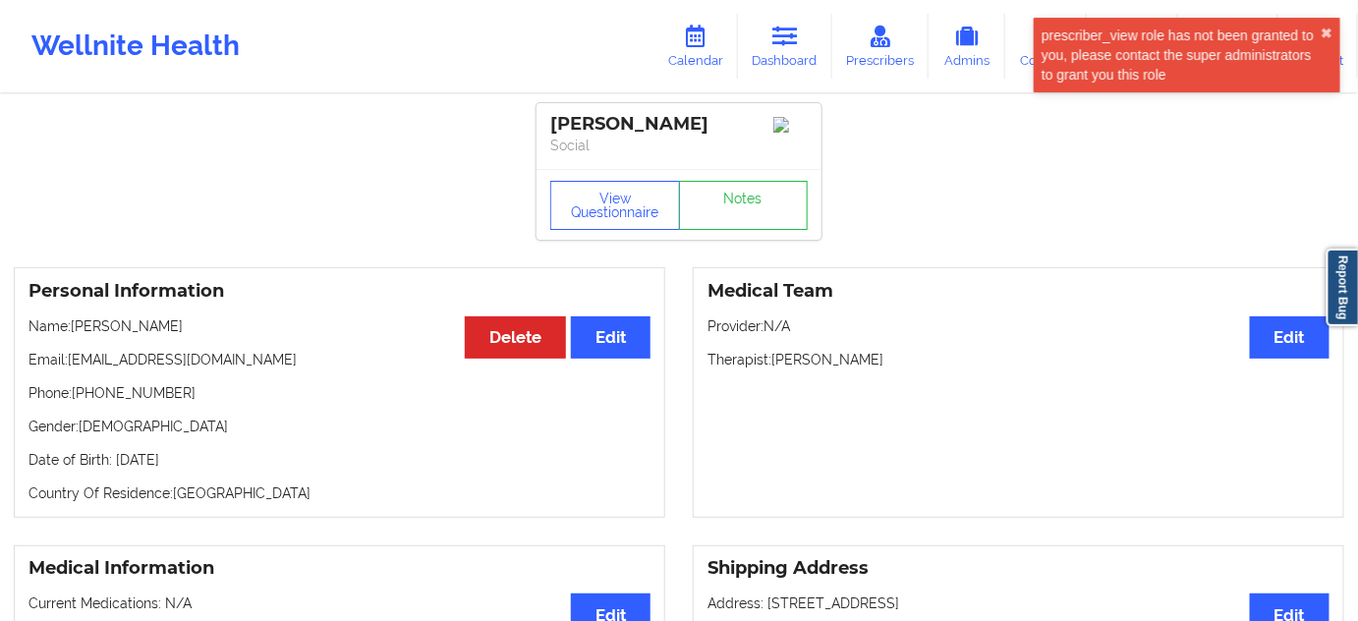
click at [574, 120] on div "[PERSON_NAME]" at bounding box center [679, 124] width 258 height 23
click at [625, 128] on div "[PERSON_NAME]" at bounding box center [679, 124] width 258 height 23
click at [626, 127] on div "[PERSON_NAME]" at bounding box center [679, 124] width 258 height 23
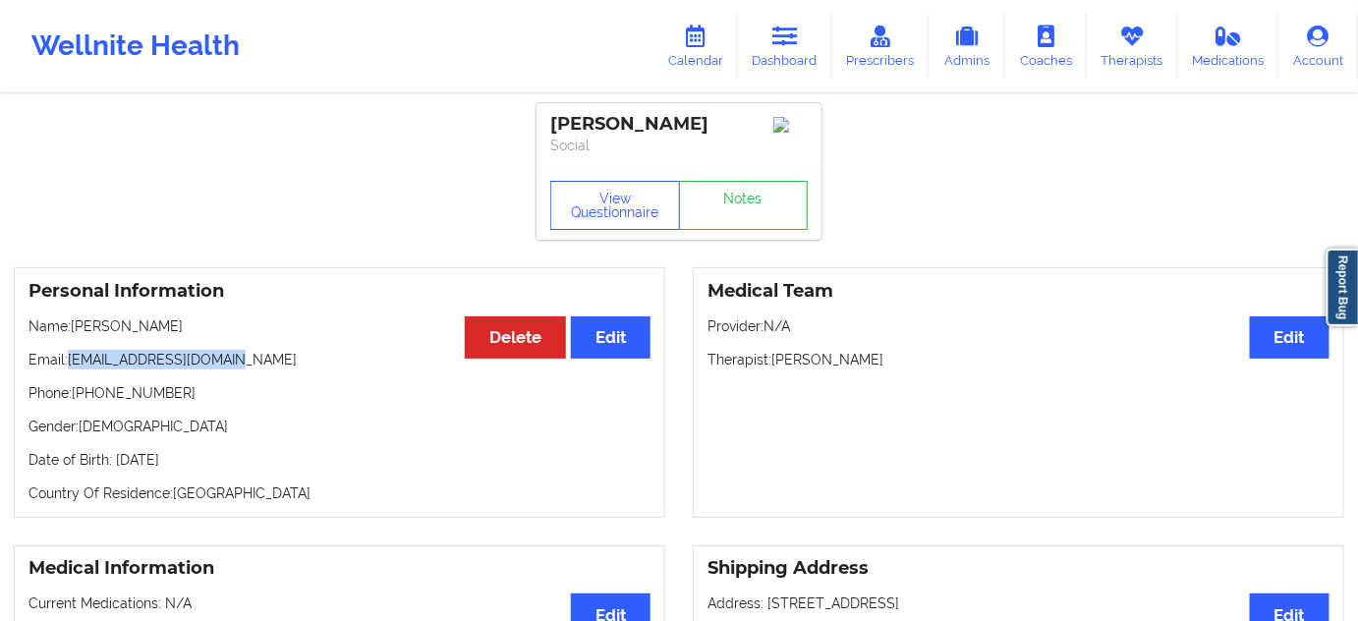
drag, startPoint x: 70, startPoint y: 364, endPoint x: 244, endPoint y: 348, distance: 174.7
click at [244, 348] on div "Personal Information Edit Delete Name: [PERSON_NAME] Email: [EMAIL_ADDRESS][DOM…" at bounding box center [340, 392] width 652 height 251
click at [79, 397] on p "Phone: [PHONE_NUMBER]" at bounding box center [340, 393] width 622 height 20
drag, startPoint x: 80, startPoint y: 394, endPoint x: 280, endPoint y: 408, distance: 201.0
click at [277, 403] on p "Phone: [PHONE_NUMBER]" at bounding box center [340, 393] width 622 height 20
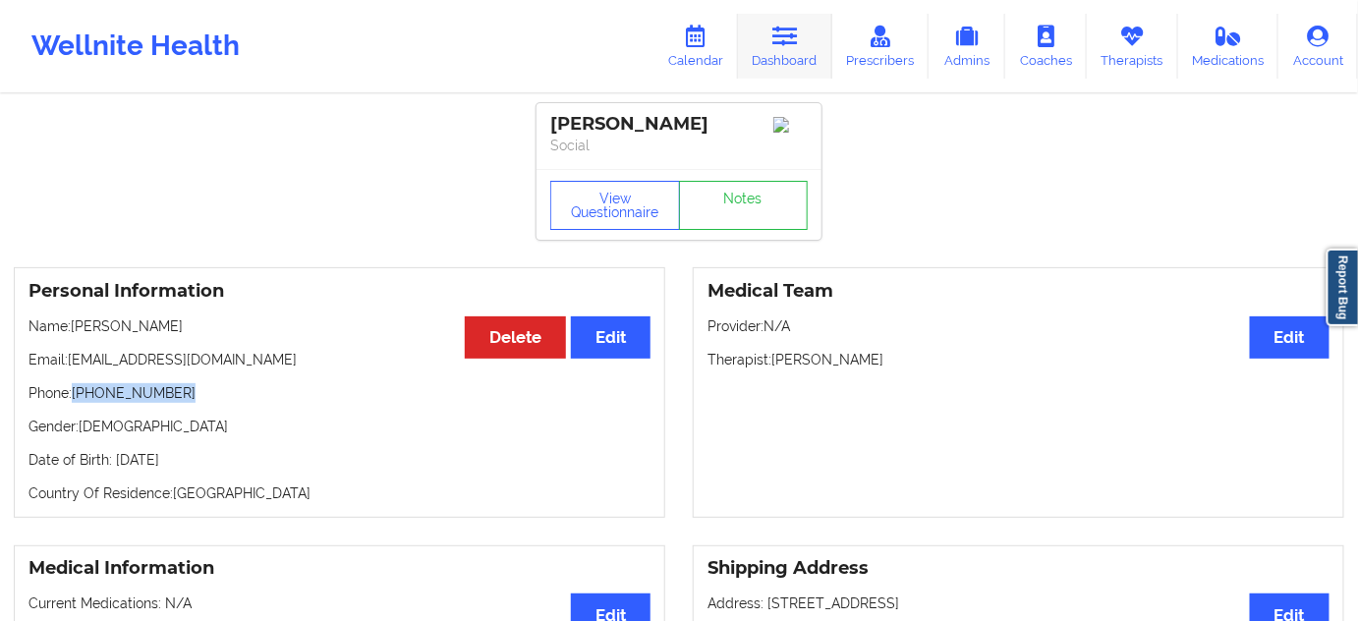
click at [771, 44] on link "Dashboard" at bounding box center [785, 46] width 94 height 65
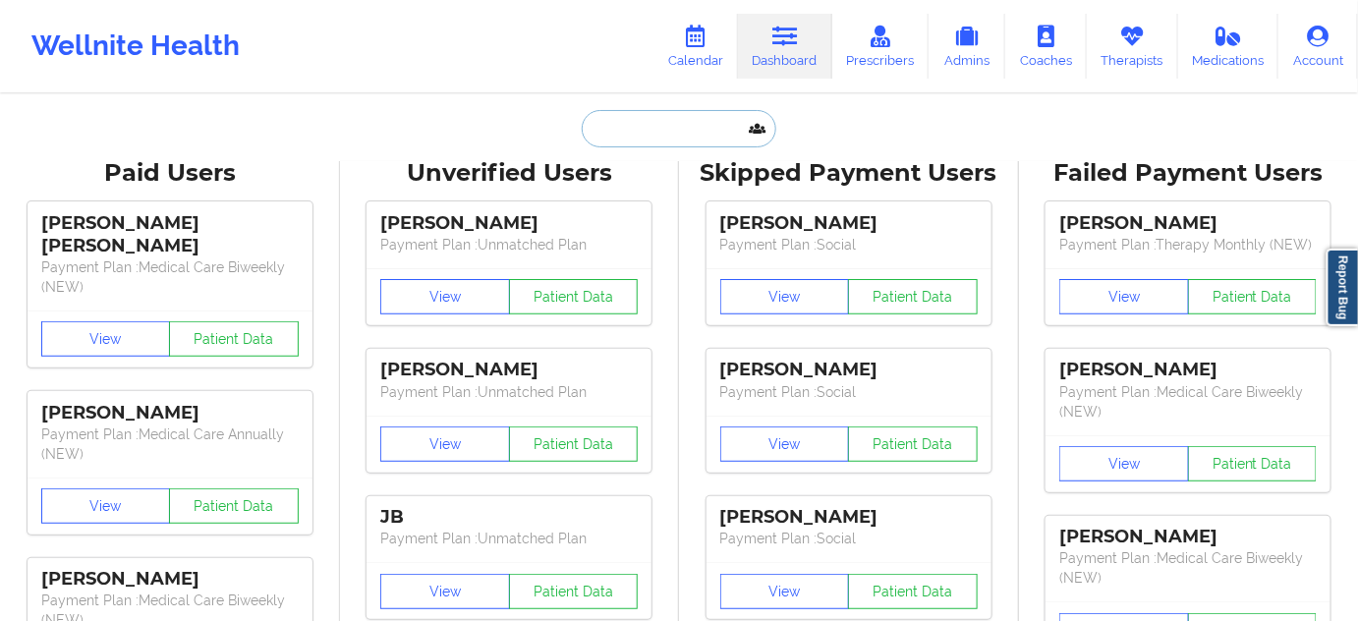
click at [642, 130] on input "text" at bounding box center [679, 128] width 195 height 37
paste input "[EMAIL_ADDRESS][DOMAIN_NAME]"
type input "[EMAIL_ADDRESS][DOMAIN_NAME]"
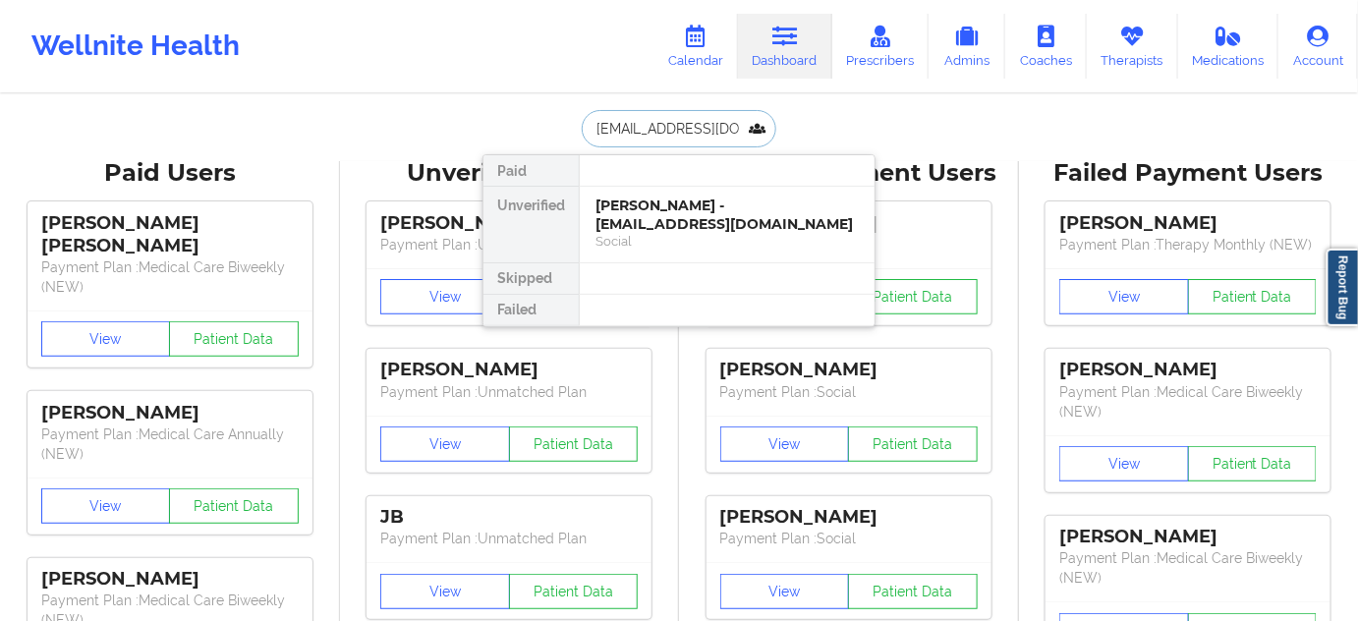
click at [652, 211] on div "[PERSON_NAME] - [EMAIL_ADDRESS][DOMAIN_NAME]" at bounding box center [727, 215] width 263 height 36
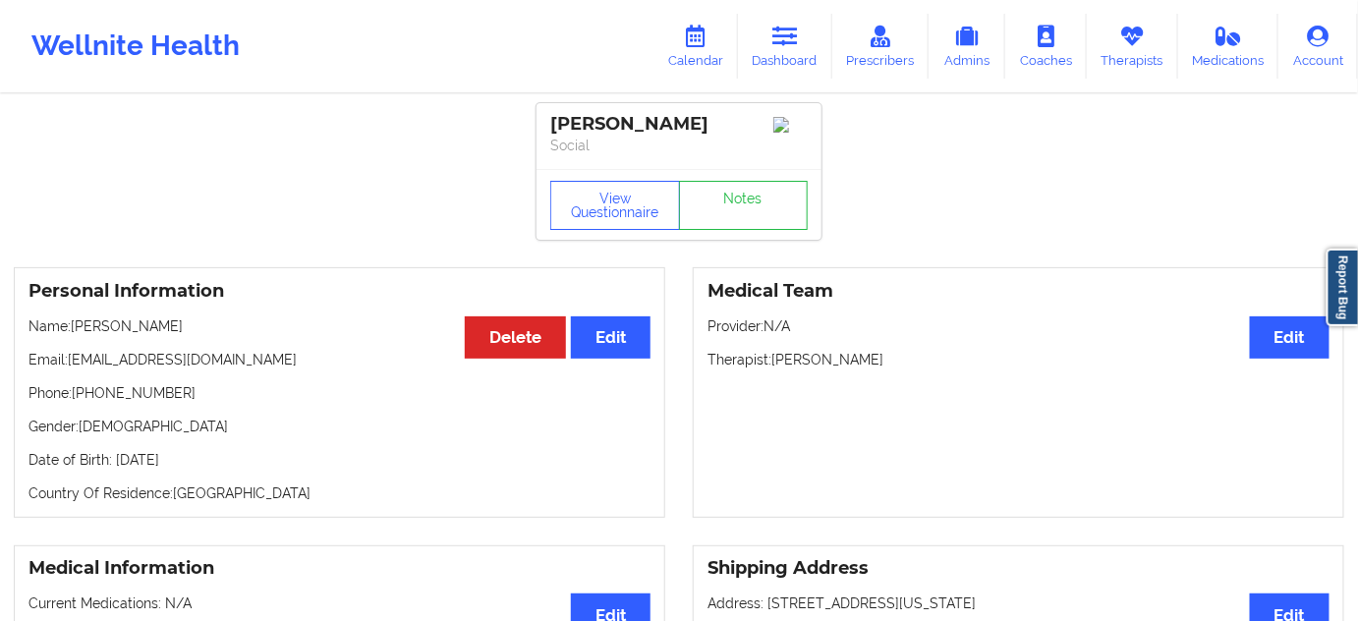
click at [613, 120] on div "[PERSON_NAME]" at bounding box center [679, 124] width 258 height 23
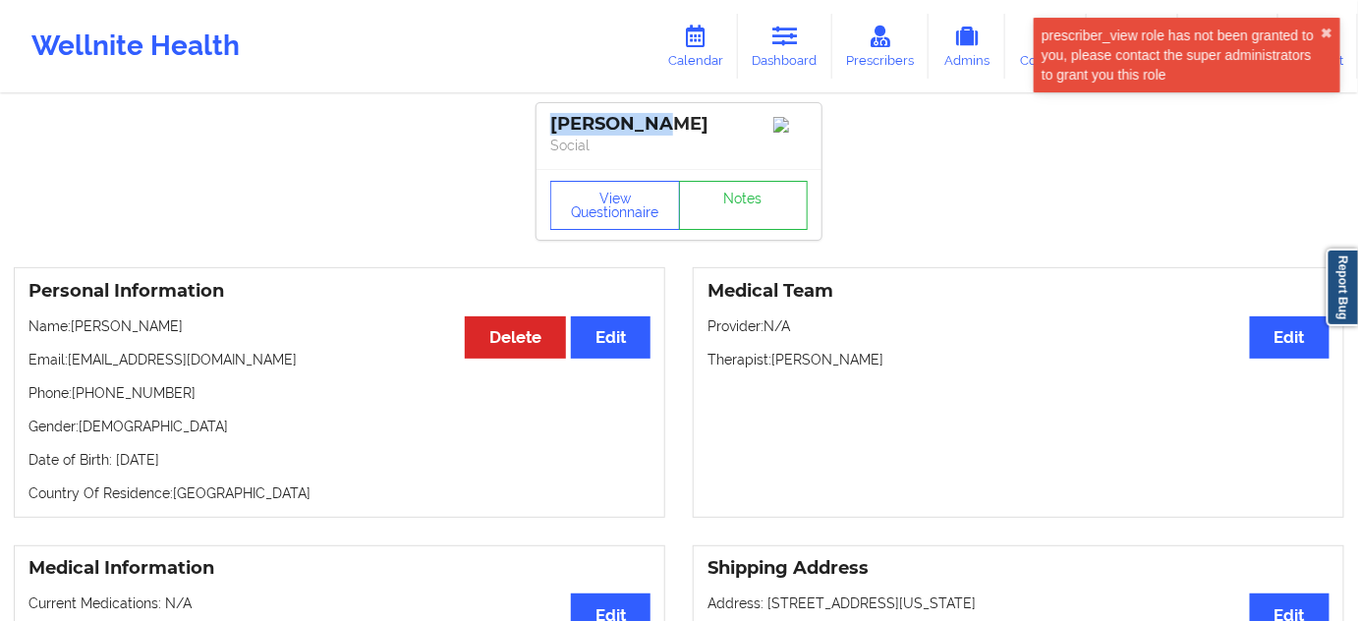
click at [613, 120] on div "[PERSON_NAME]" at bounding box center [679, 124] width 258 height 23
click at [681, 119] on div "[PERSON_NAME]" at bounding box center [679, 124] width 258 height 23
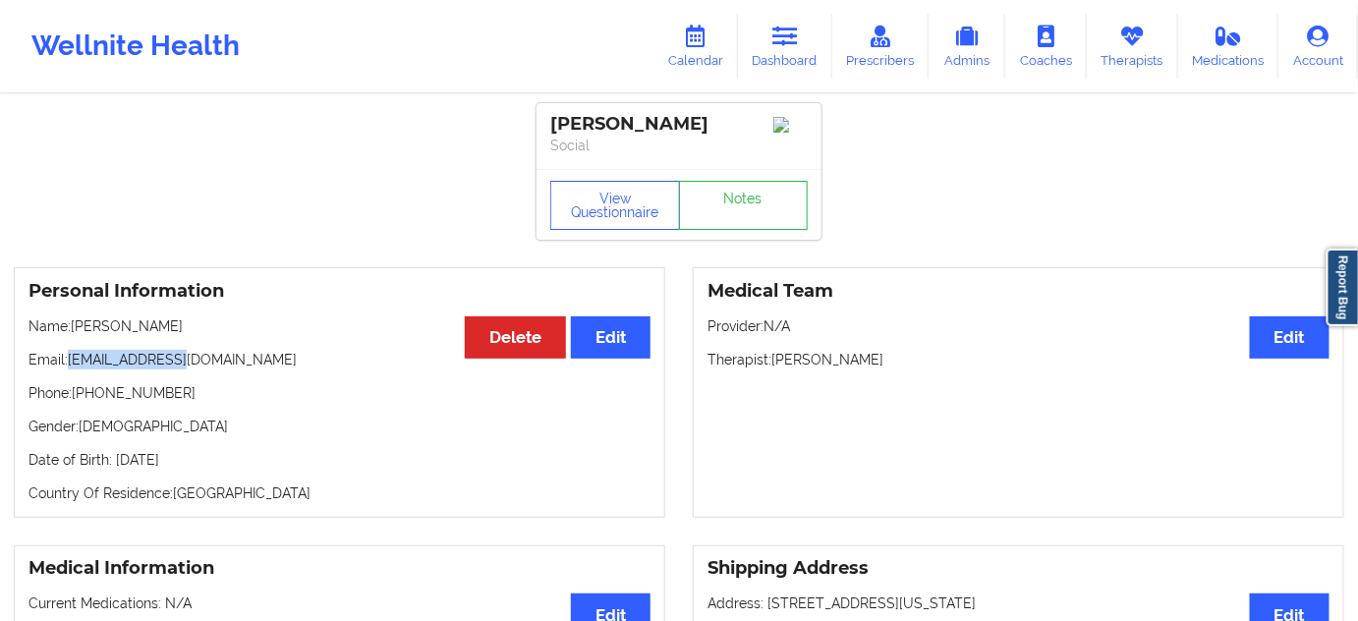
drag, startPoint x: 72, startPoint y: 366, endPoint x: 221, endPoint y: 364, distance: 149.4
click at [206, 350] on div "Personal Information Edit Delete Name: [PERSON_NAME] Email: [EMAIL_ADDRESS][DOM…" at bounding box center [340, 392] width 652 height 251
drag, startPoint x: 76, startPoint y: 401, endPoint x: 209, endPoint y: 404, distance: 133.7
click at [209, 403] on p "Phone: [PHONE_NUMBER]" at bounding box center [340, 393] width 622 height 20
click at [810, 41] on link "Dashboard" at bounding box center [785, 46] width 94 height 65
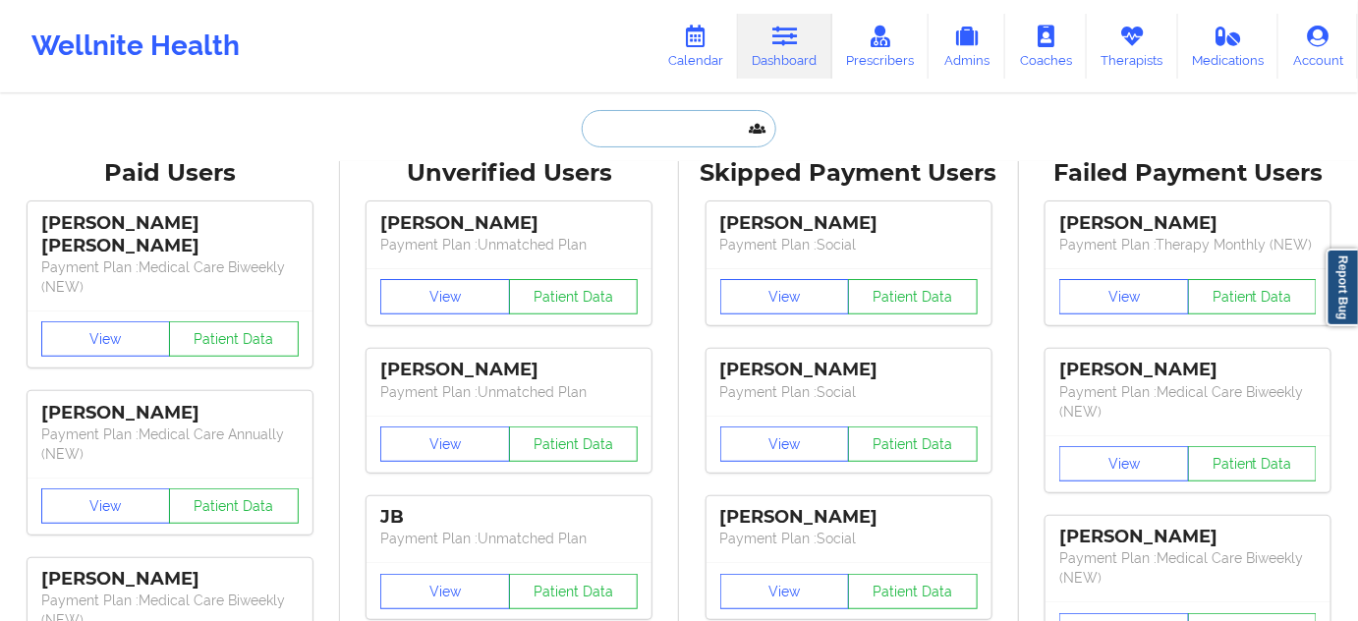
click at [627, 132] on input "text" at bounding box center [679, 128] width 195 height 37
paste input "[EMAIL_ADDRESS][DOMAIN_NAME]"
type input "[EMAIL_ADDRESS][DOMAIN_NAME]"
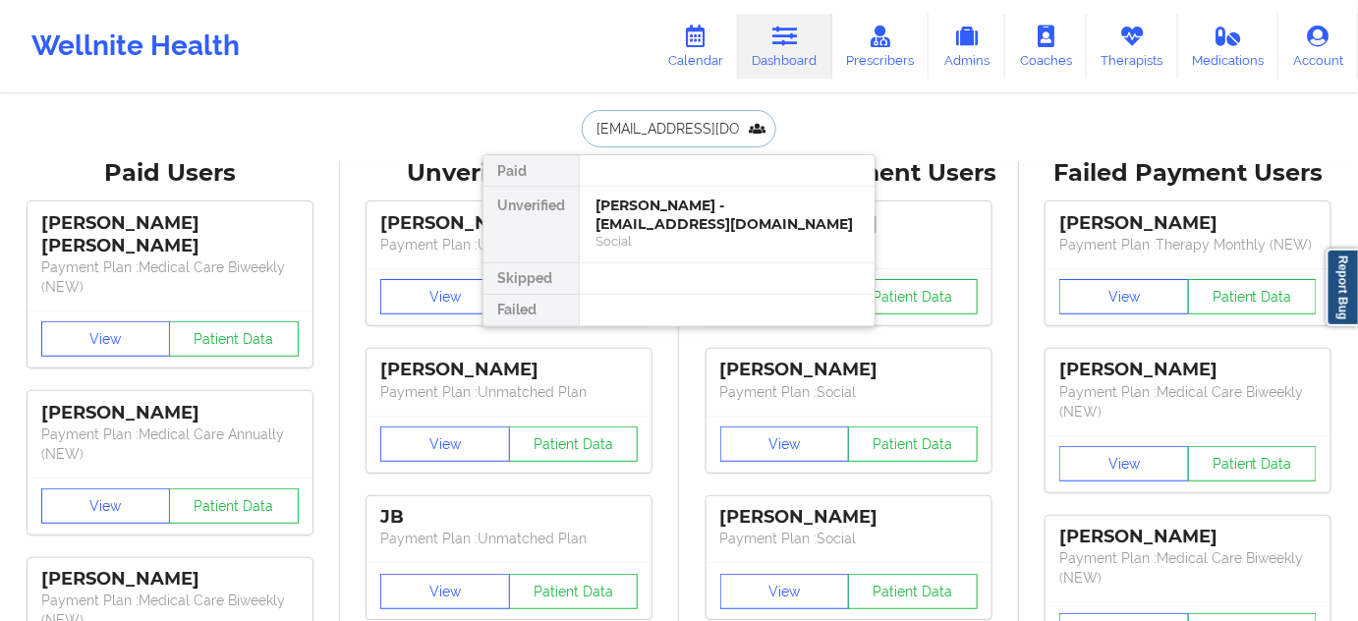
scroll to position [0, 25]
click at [667, 223] on div "[PERSON_NAME] - [PERSON_NAME][EMAIL_ADDRESS][DOMAIN_NAME]" at bounding box center [727, 215] width 263 height 36
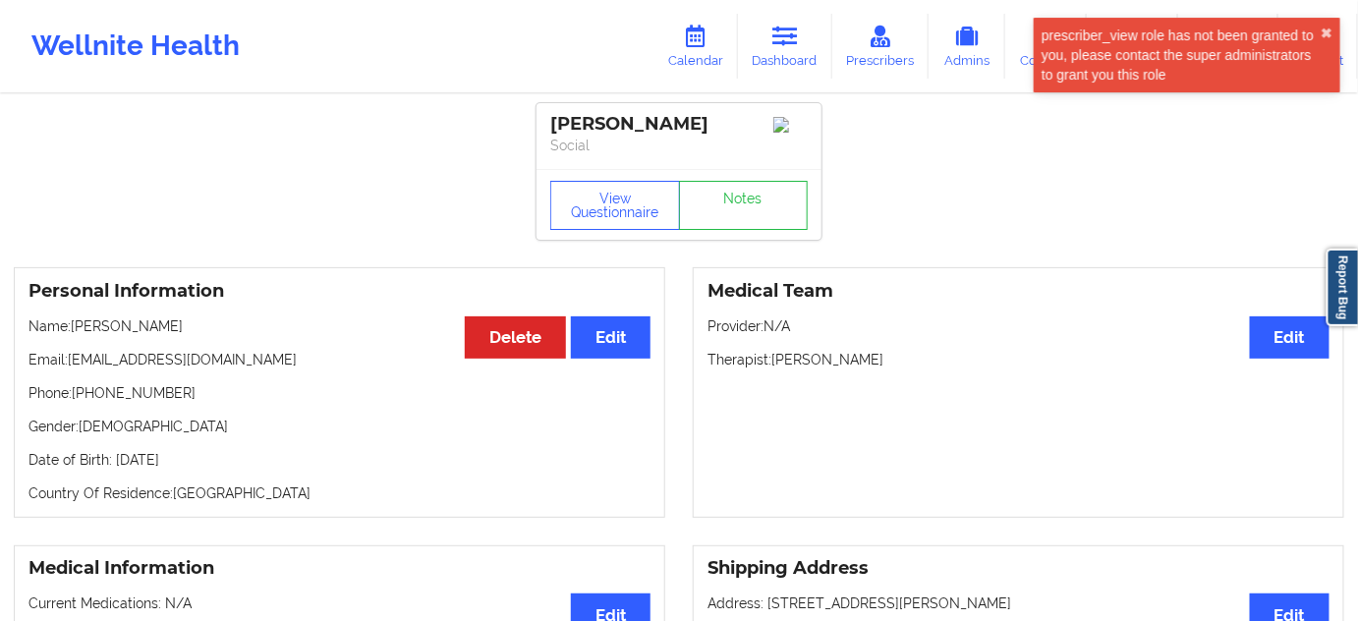
click at [610, 117] on div "[PERSON_NAME]" at bounding box center [679, 124] width 258 height 23
click at [584, 113] on div "[PERSON_NAME]" at bounding box center [679, 124] width 258 height 23
click at [665, 120] on div "[PERSON_NAME]" at bounding box center [679, 124] width 258 height 23
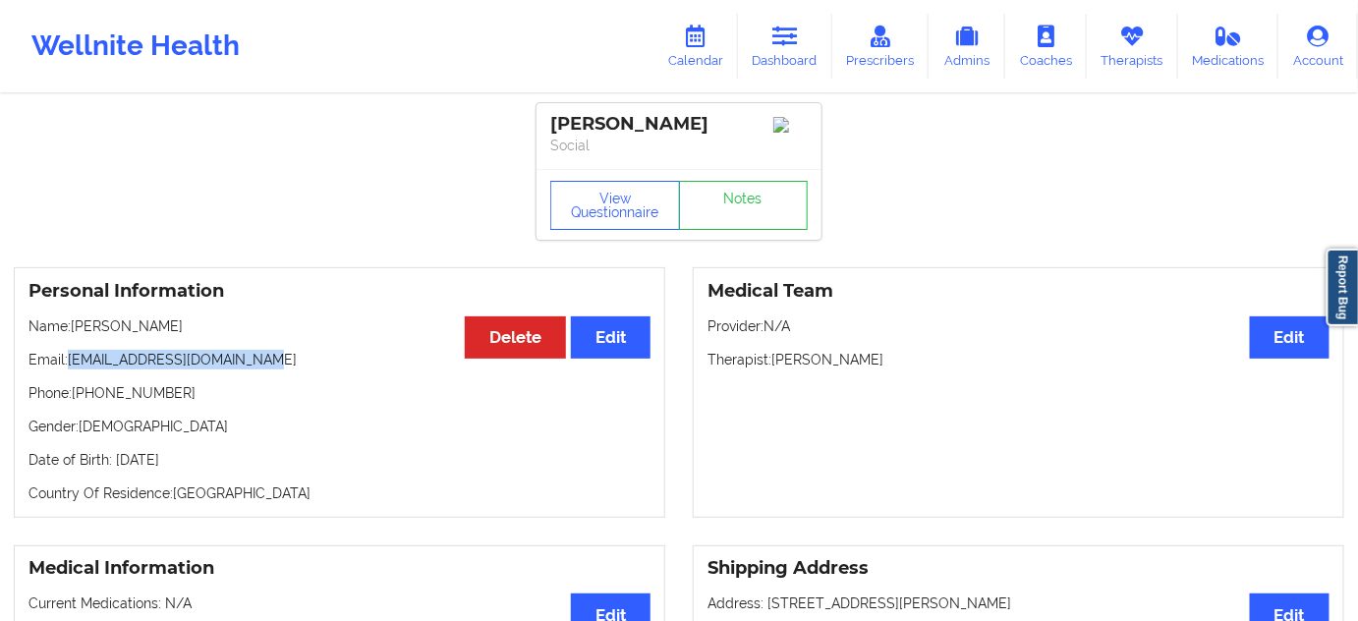
drag, startPoint x: 73, startPoint y: 368, endPoint x: 299, endPoint y: 366, distance: 226.1
click at [299, 366] on p "Email: [EMAIL_ADDRESS][DOMAIN_NAME]" at bounding box center [340, 360] width 622 height 20
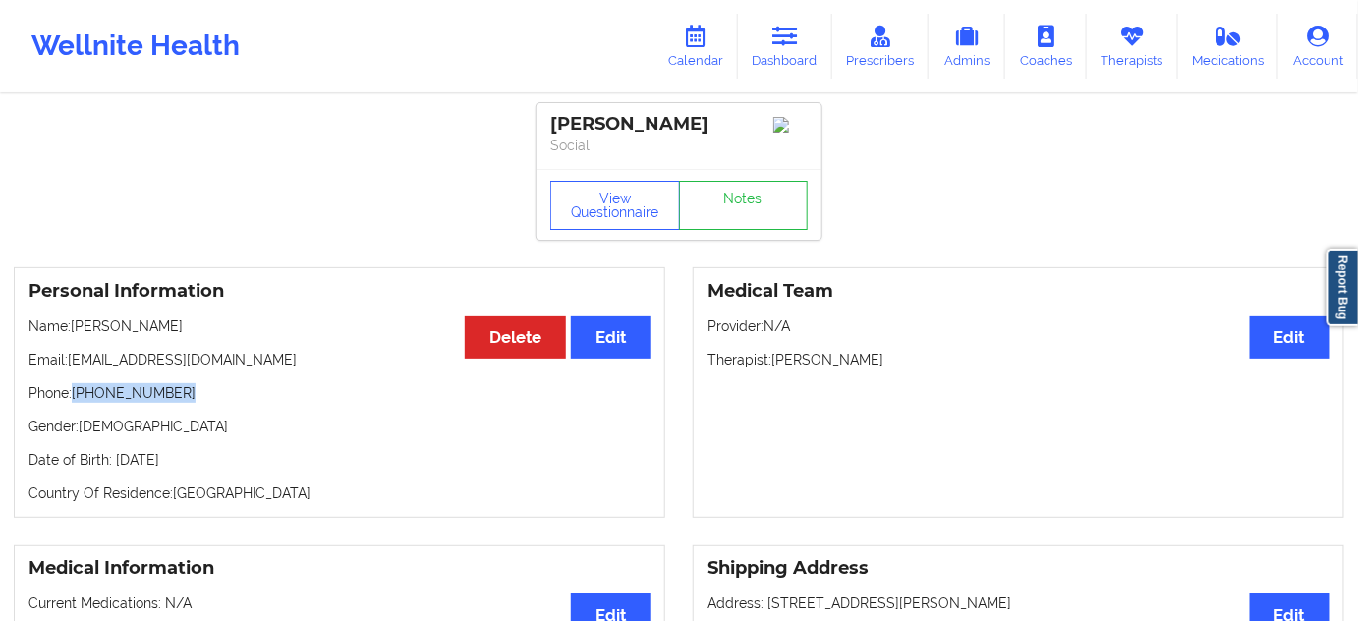
drag, startPoint x: 78, startPoint y: 400, endPoint x: 236, endPoint y: 402, distance: 158.3
click at [236, 402] on p "Phone: [PHONE_NUMBER]" at bounding box center [340, 393] width 622 height 20
click at [799, 65] on link "Dashboard" at bounding box center [785, 46] width 94 height 65
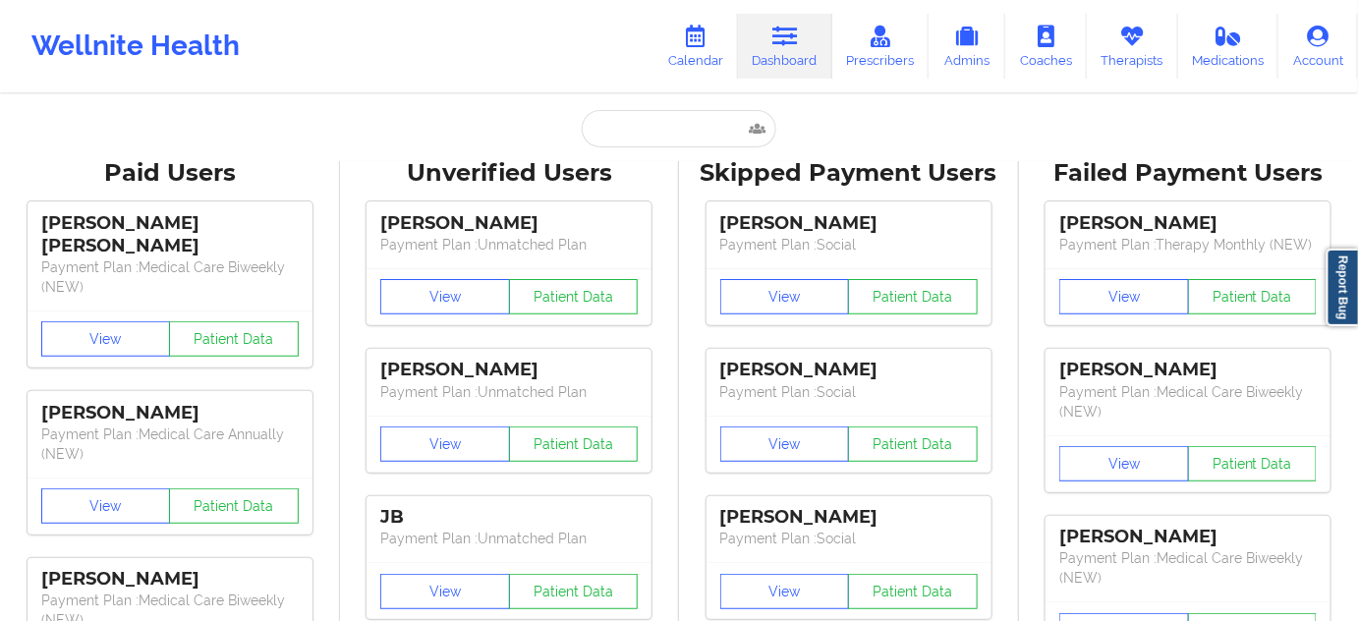
click at [774, 60] on link "Dashboard" at bounding box center [785, 46] width 94 height 65
click at [684, 142] on input "text" at bounding box center [679, 128] width 195 height 37
paste input "[EMAIL_ADDRESS][DOMAIN_NAME]"
type input "[EMAIL_ADDRESS][DOMAIN_NAME]"
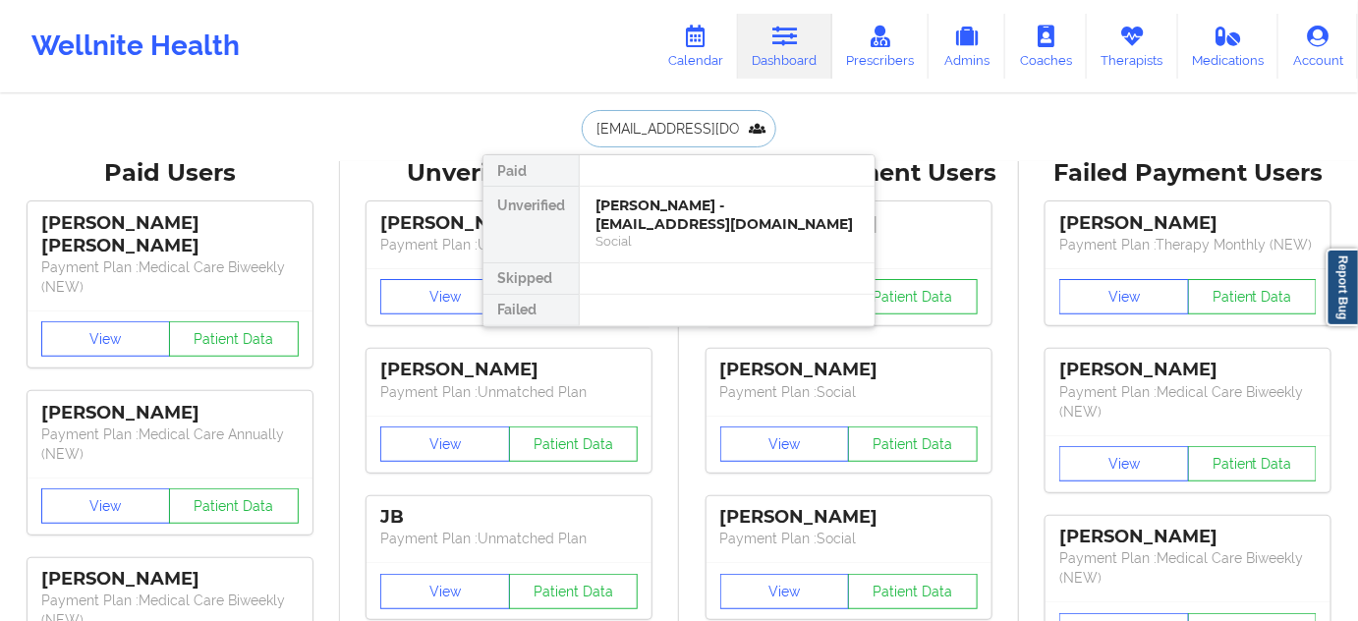
click at [670, 220] on div "[PERSON_NAME] - [EMAIL_ADDRESS][DOMAIN_NAME]" at bounding box center [727, 215] width 263 height 36
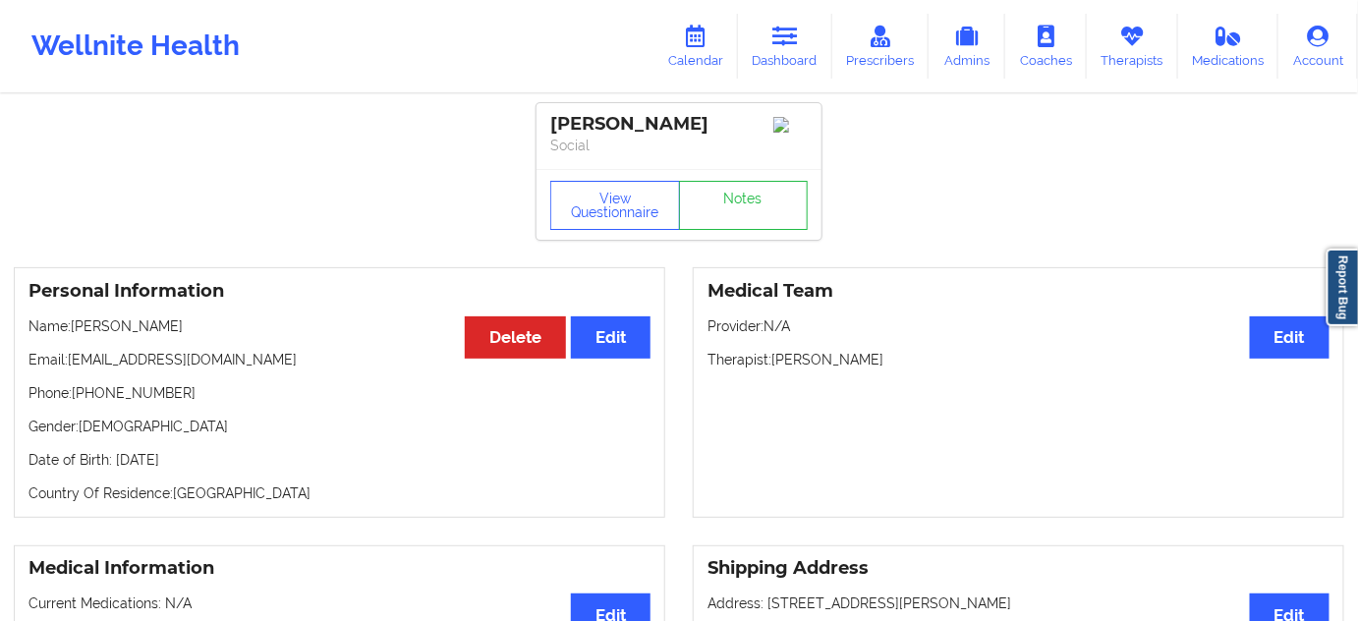
click at [586, 125] on div "[PERSON_NAME]" at bounding box center [679, 124] width 258 height 23
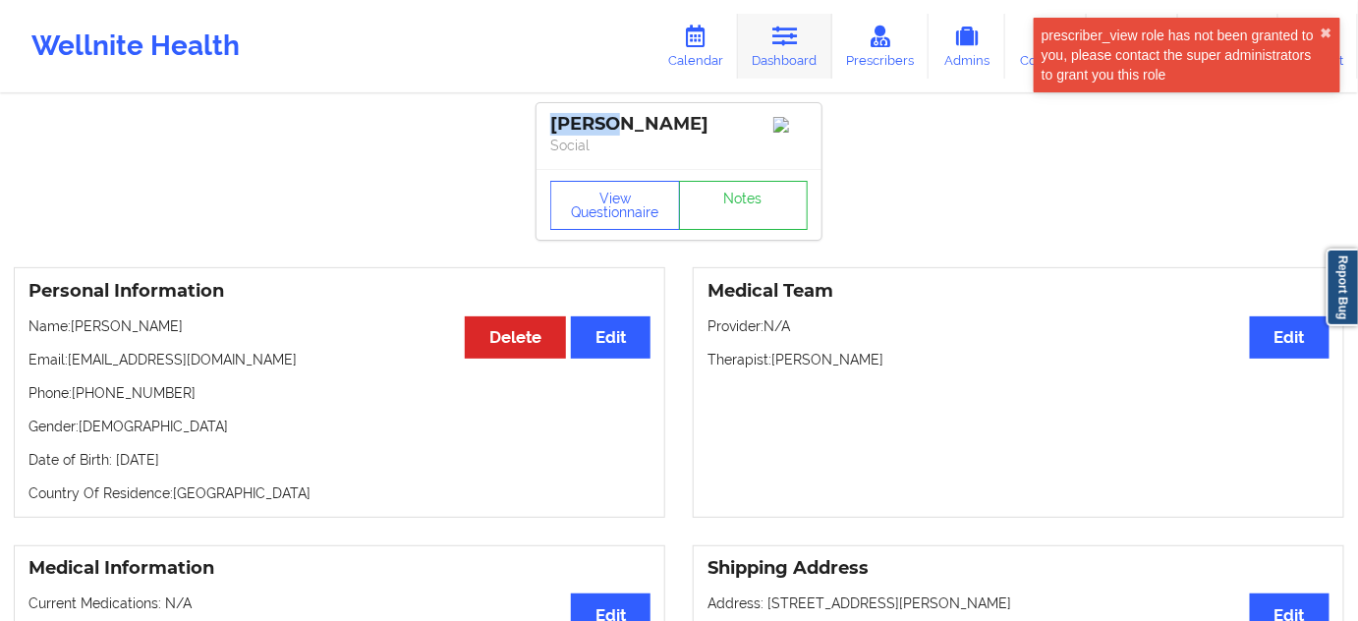
click at [788, 51] on link "Dashboard" at bounding box center [785, 46] width 94 height 65
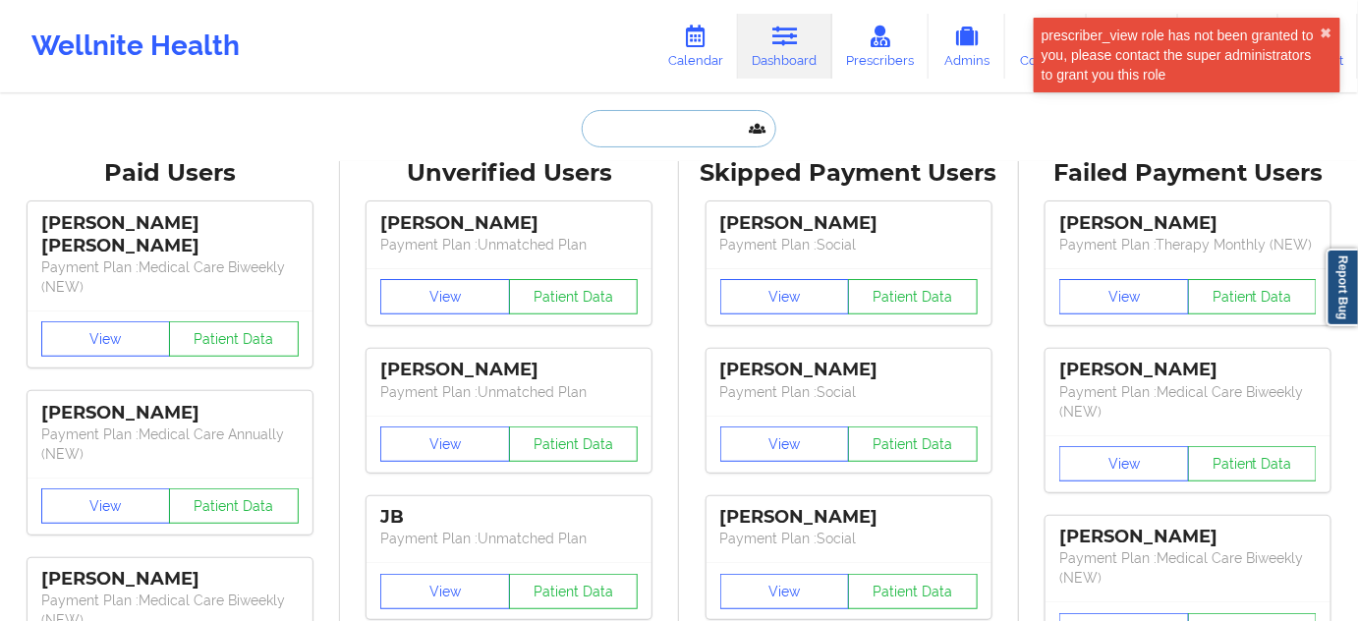
click at [699, 120] on input "text" at bounding box center [679, 128] width 195 height 37
paste input "[EMAIL_ADDRESS][DOMAIN_NAME]"
type input "[EMAIL_ADDRESS][DOMAIN_NAME]"
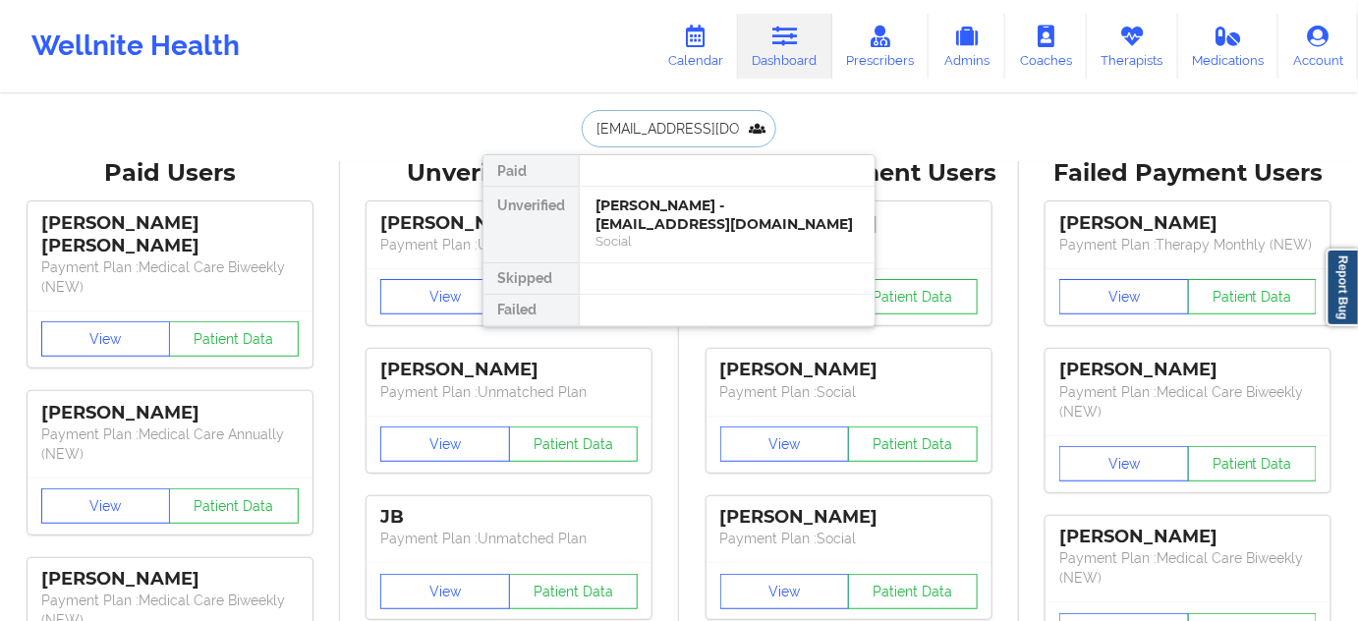
click at [664, 216] on div "[PERSON_NAME] - [EMAIL_ADDRESS][DOMAIN_NAME]" at bounding box center [727, 215] width 263 height 36
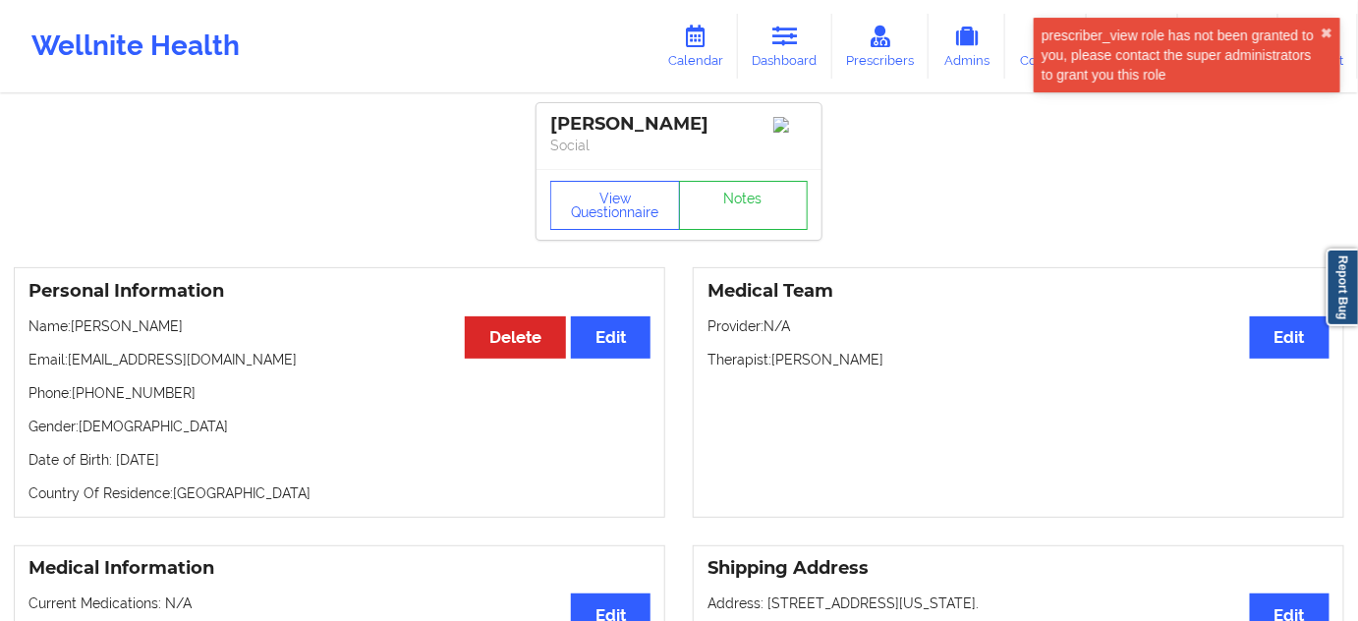
click at [677, 135] on div "[PERSON_NAME]" at bounding box center [679, 124] width 258 height 23
